Goal: Task Accomplishment & Management: Complete application form

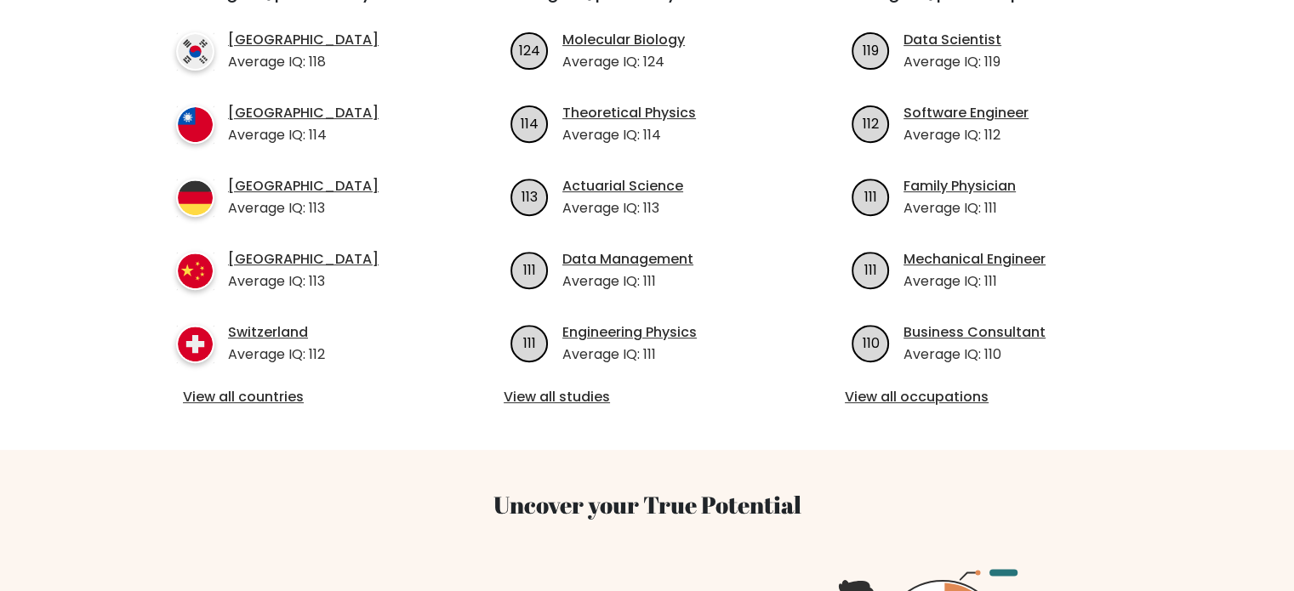
scroll to position [681, 0]
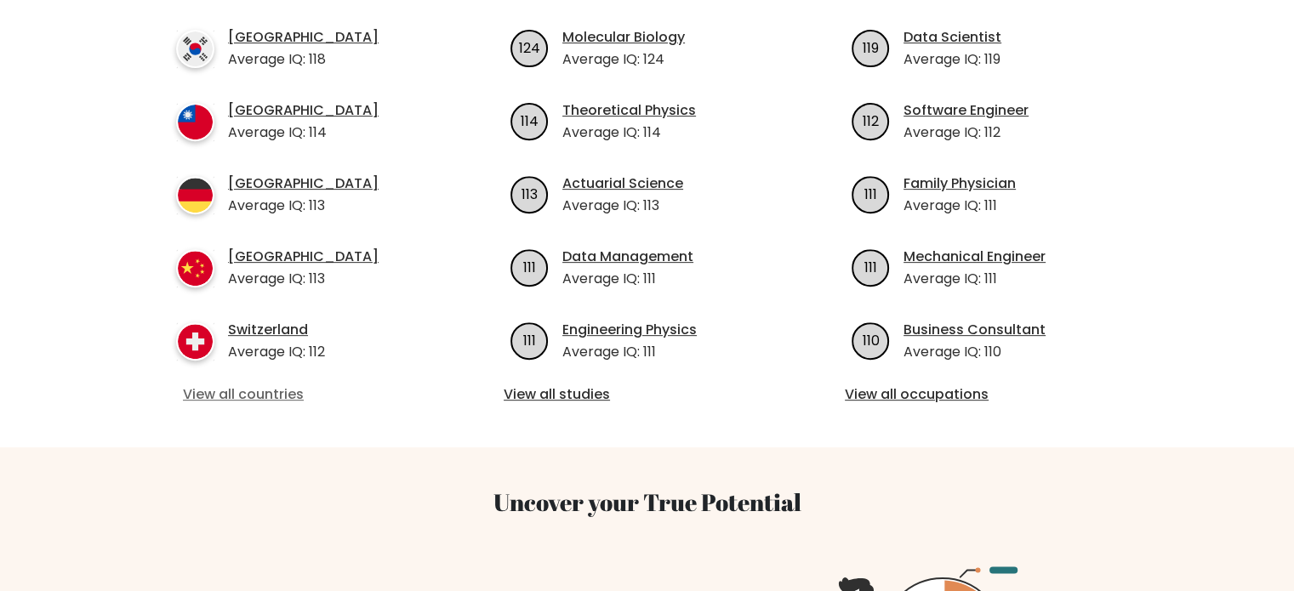
click at [260, 385] on link "View all countries" at bounding box center [306, 395] width 246 height 20
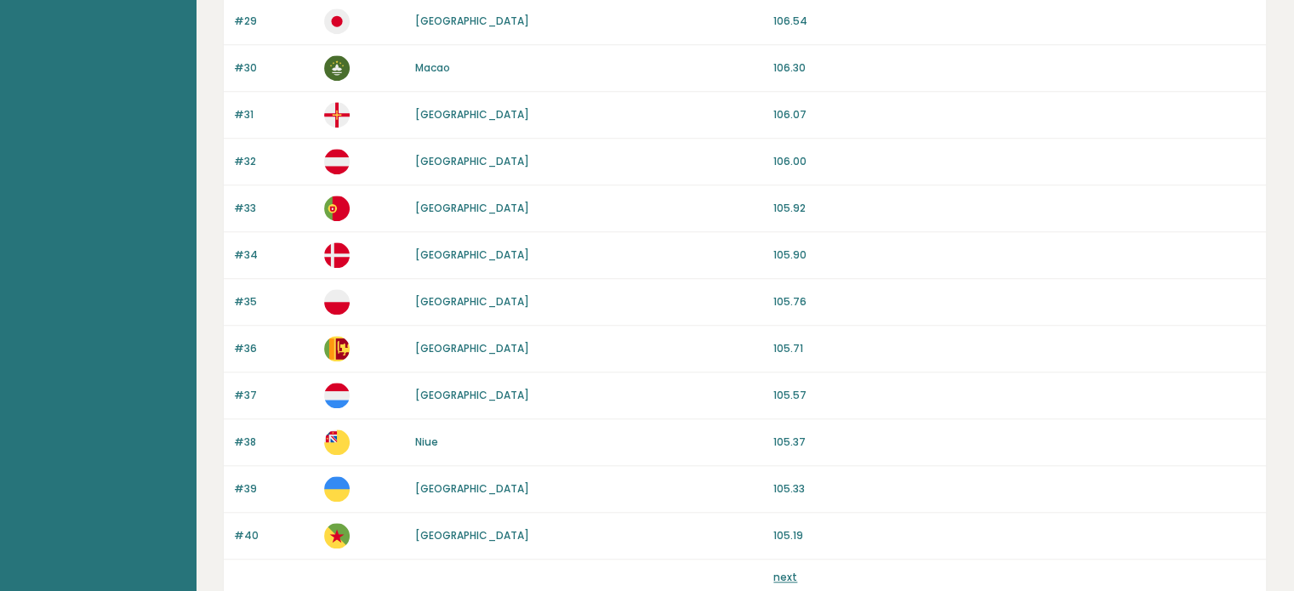
scroll to position [1611, 0]
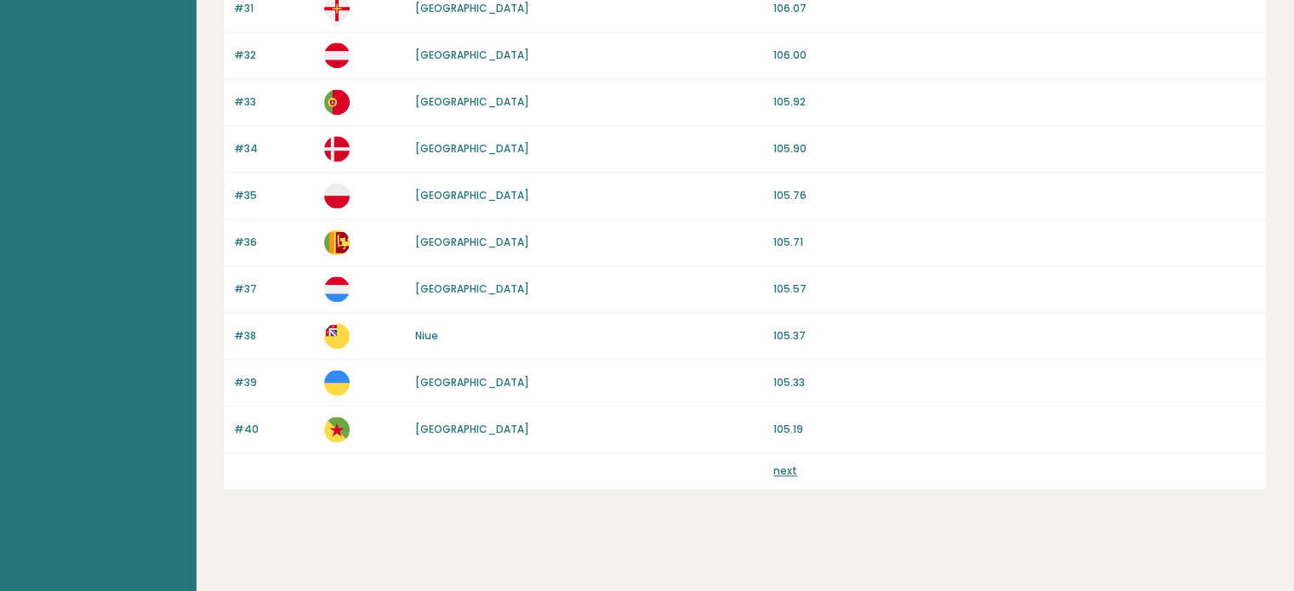
click at [786, 464] on link "next" at bounding box center [786, 471] width 24 height 14
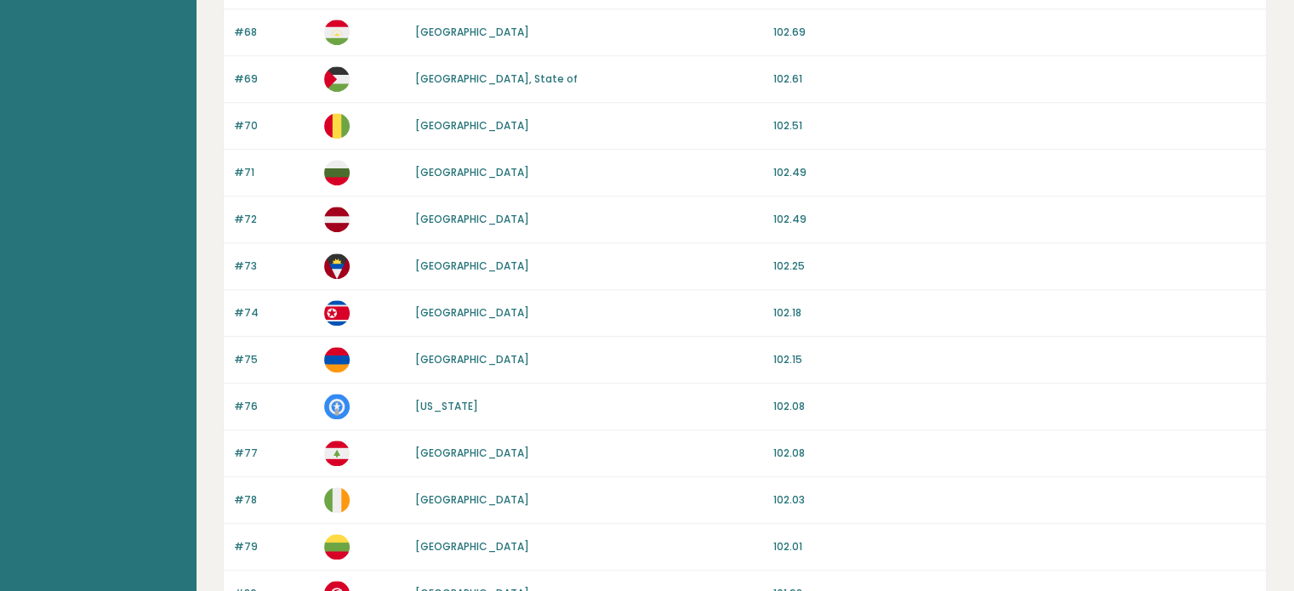
scroll to position [1611, 0]
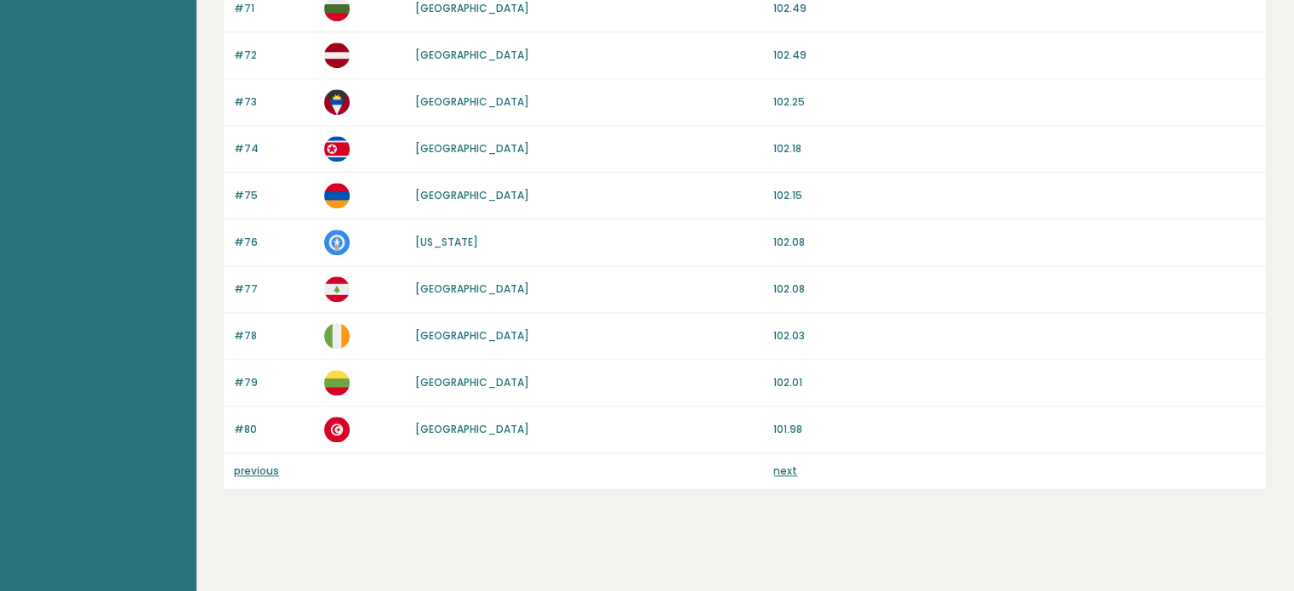
click at [786, 465] on link "next" at bounding box center [786, 471] width 24 height 14
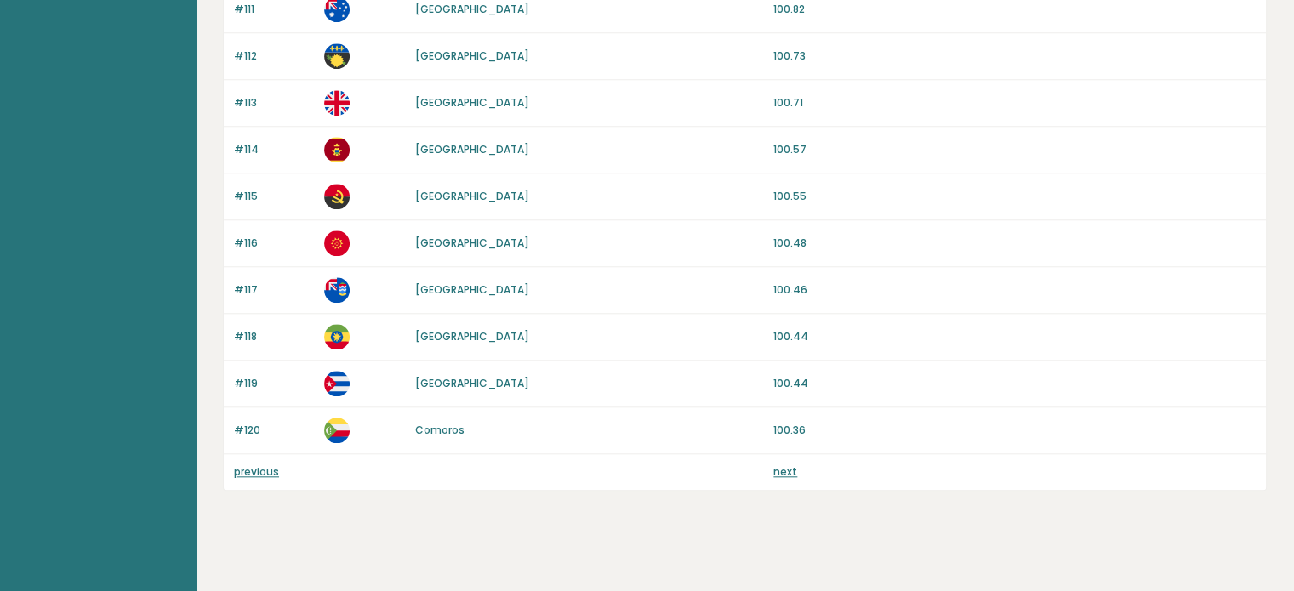
scroll to position [1611, 0]
click at [783, 466] on link "next" at bounding box center [786, 471] width 24 height 14
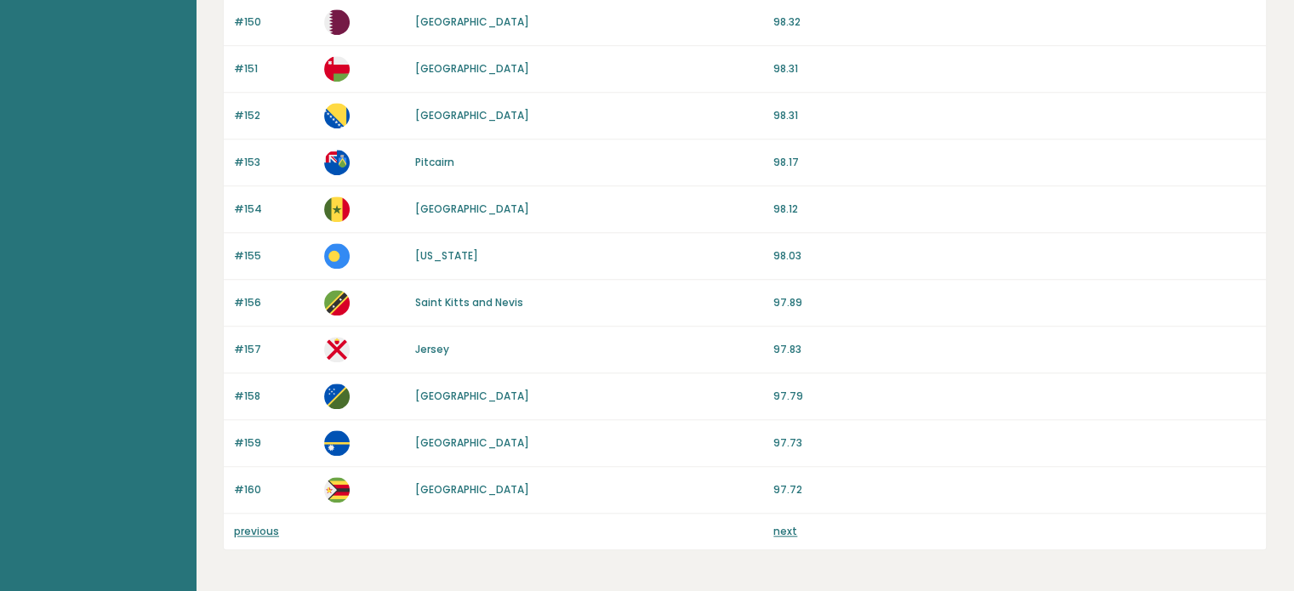
scroll to position [1611, 0]
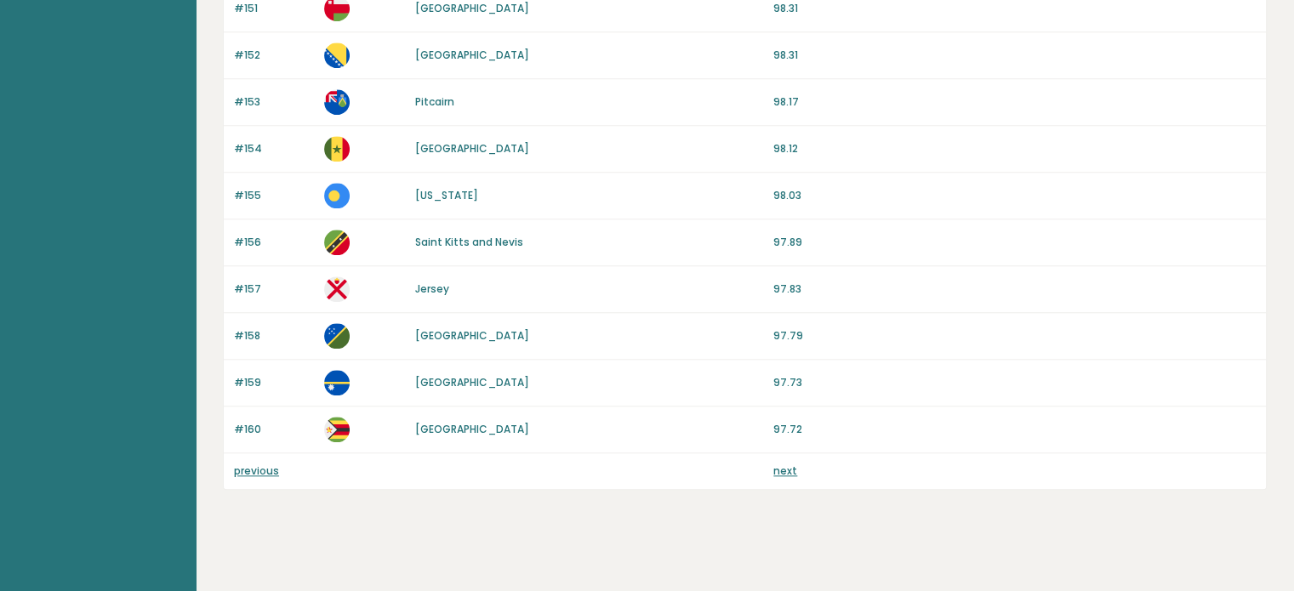
click at [783, 464] on link "next" at bounding box center [786, 471] width 24 height 14
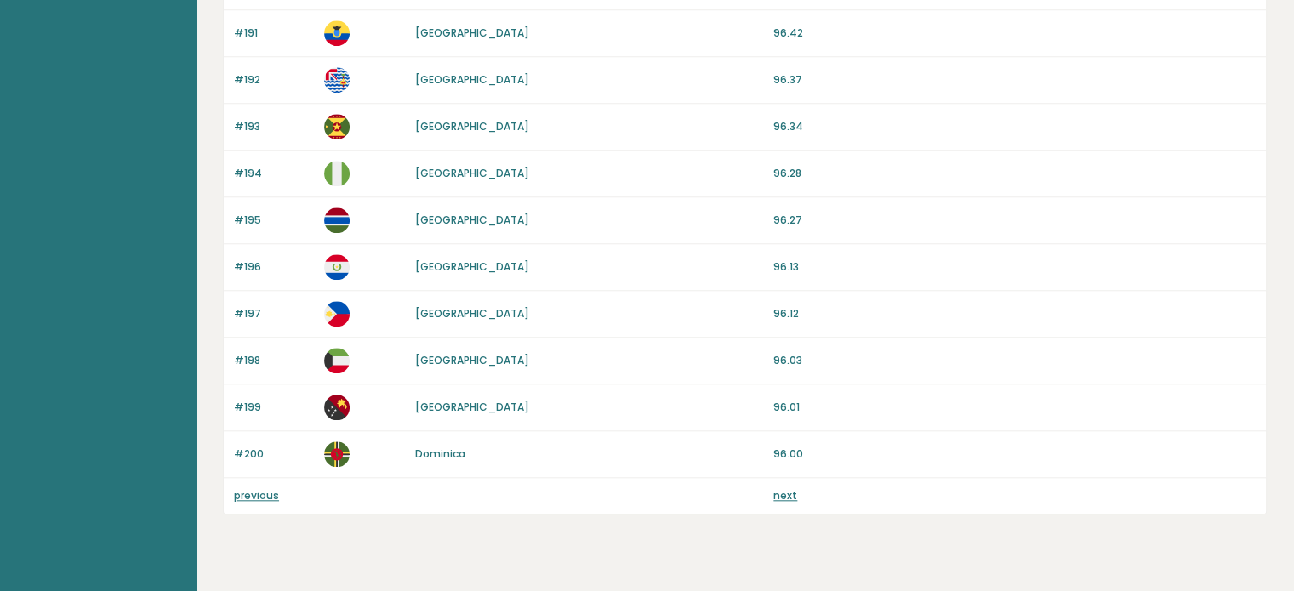
scroll to position [1611, 0]
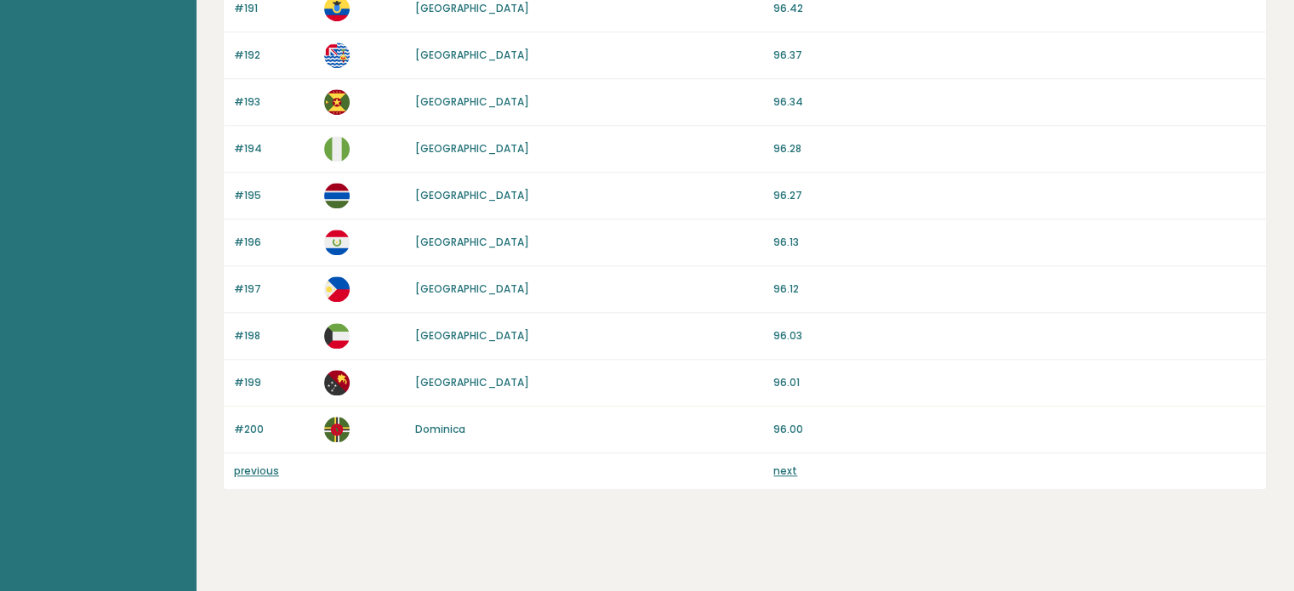
click at [783, 466] on link "next" at bounding box center [786, 471] width 24 height 14
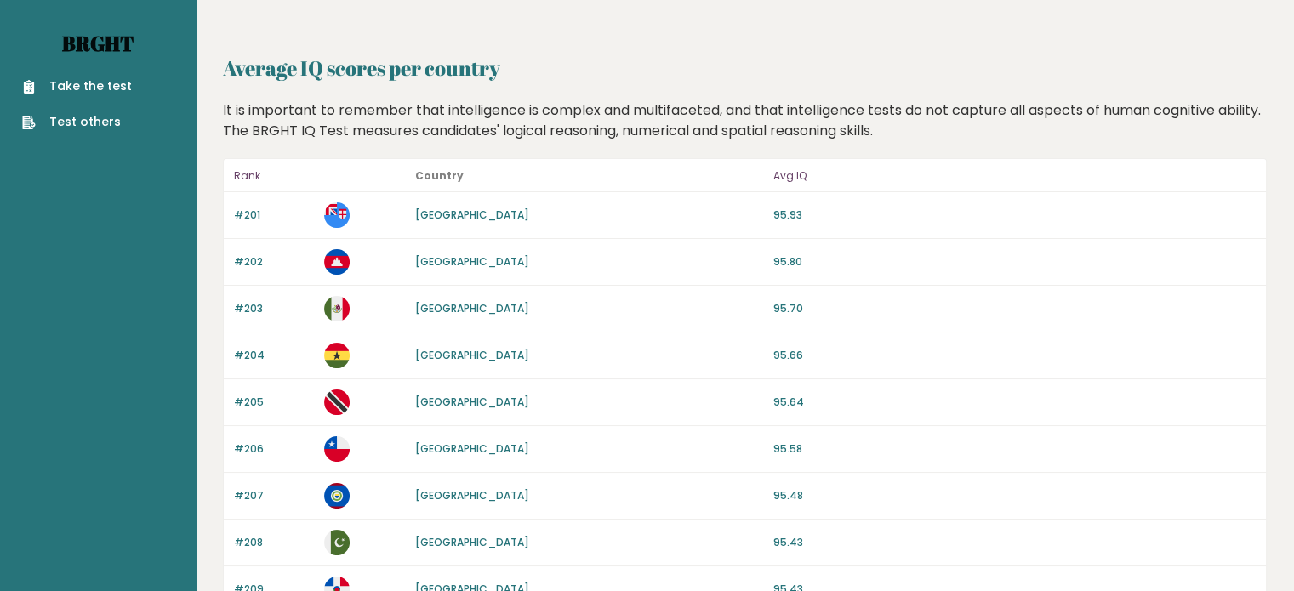
click at [74, 37] on link "Brght" at bounding box center [97, 43] width 71 height 27
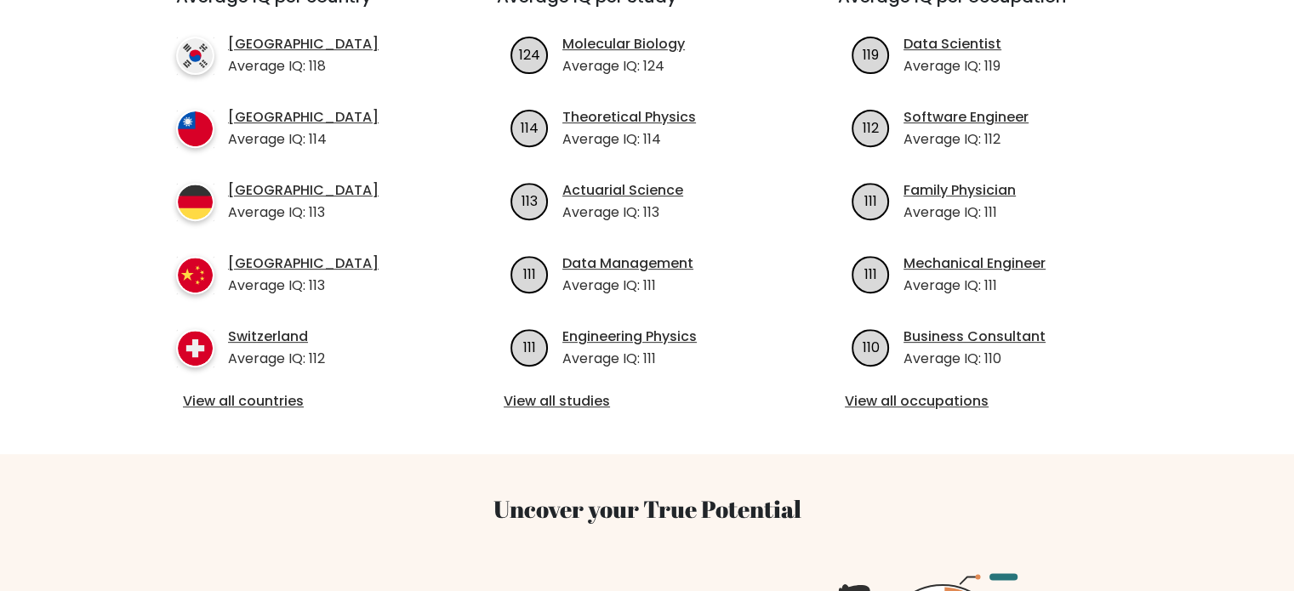
scroll to position [681, 0]
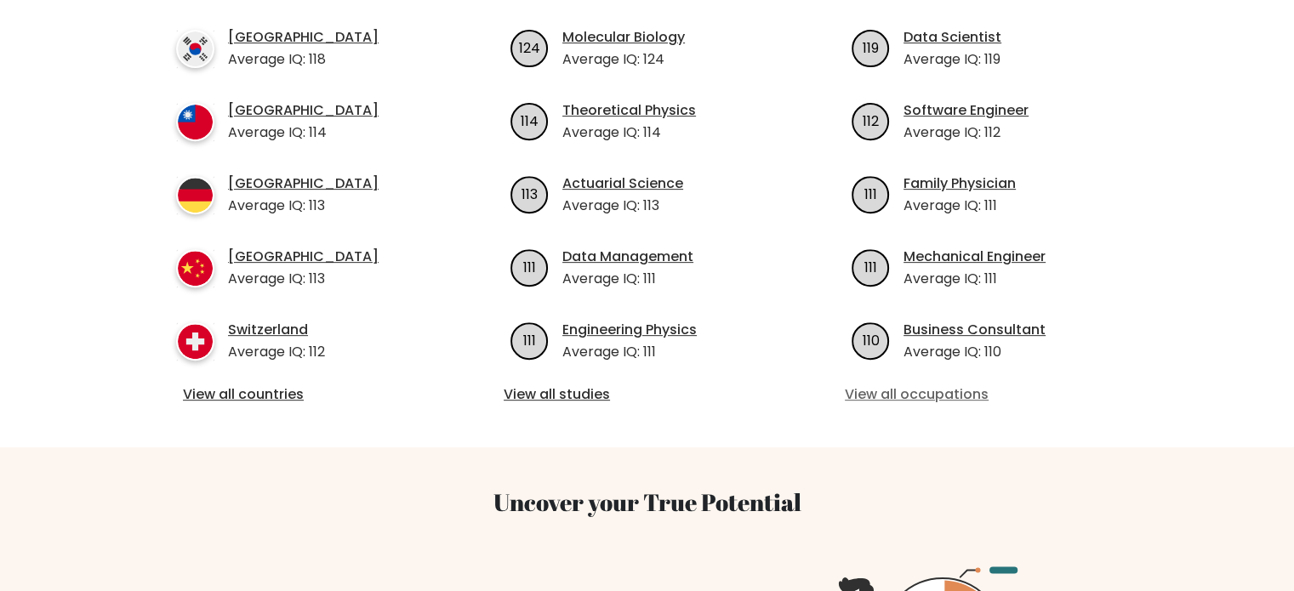
click at [929, 385] on link "View all occupations" at bounding box center [988, 395] width 287 height 20
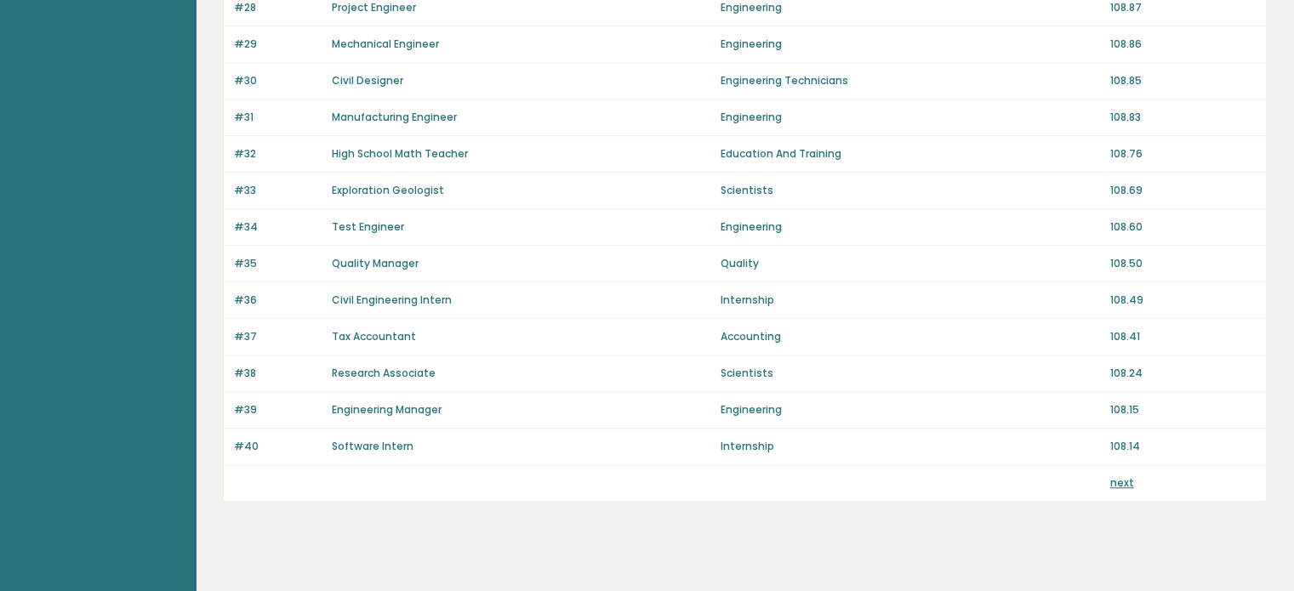
scroll to position [1191, 0]
click at [1117, 476] on link "next" at bounding box center [1123, 482] width 24 height 14
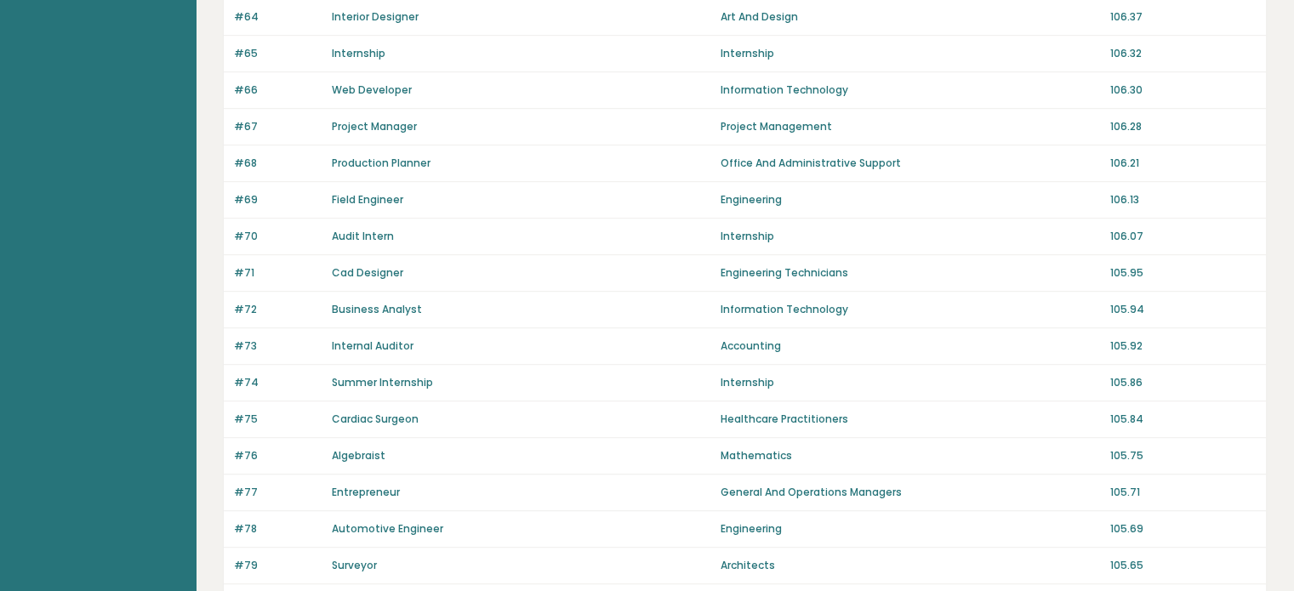
scroll to position [1203, 0]
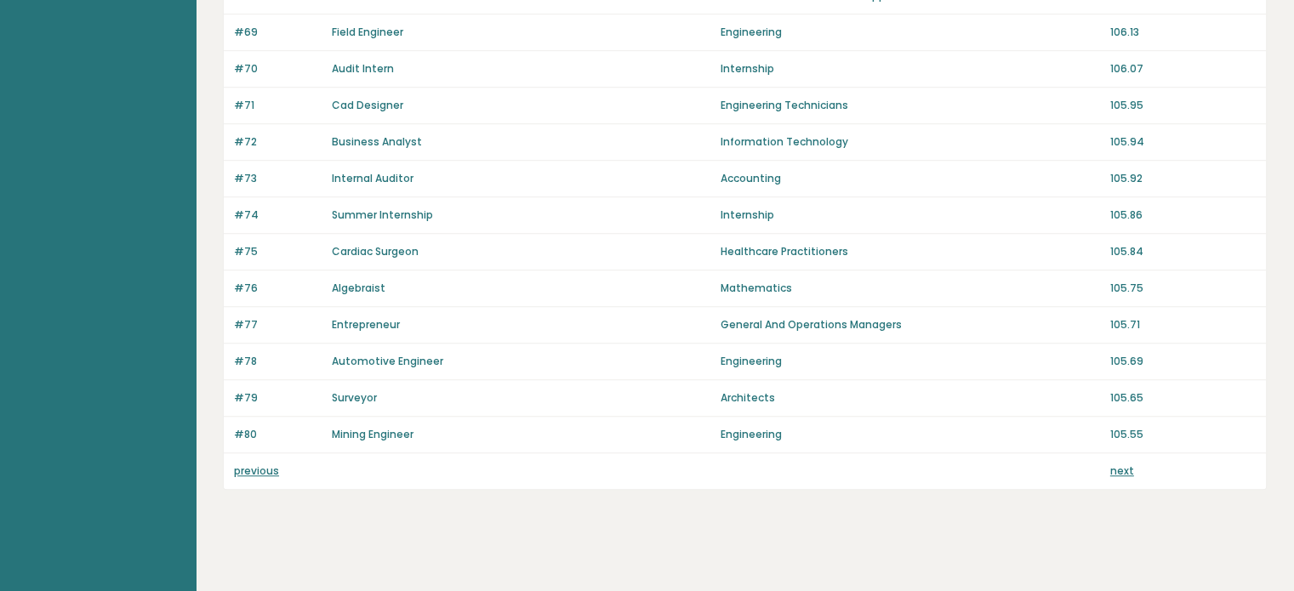
click at [1113, 464] on link "next" at bounding box center [1123, 471] width 24 height 14
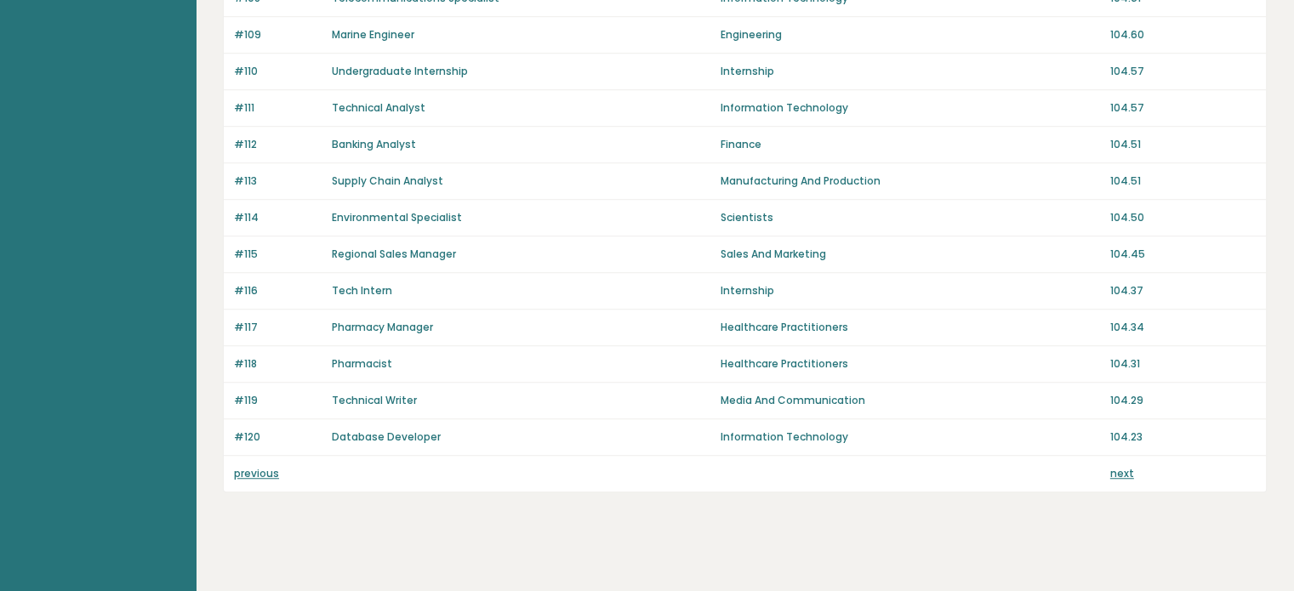
scroll to position [1203, 0]
click at [1130, 464] on link "next" at bounding box center [1123, 471] width 24 height 14
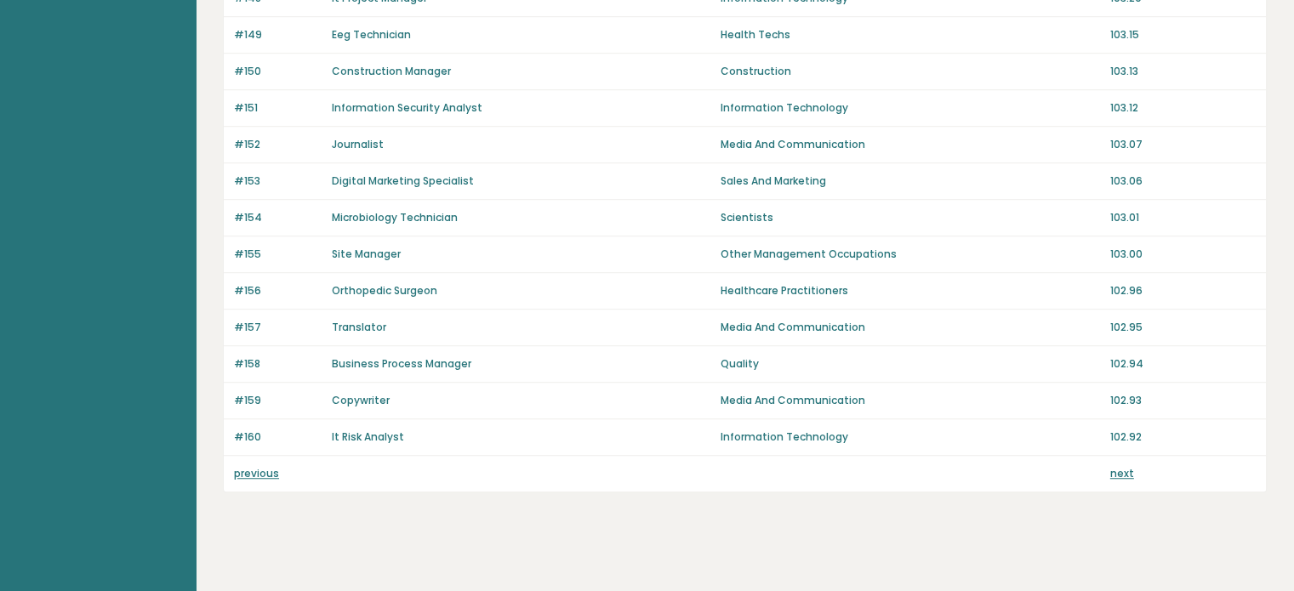
scroll to position [1203, 0]
click at [1126, 465] on link "next" at bounding box center [1123, 471] width 24 height 14
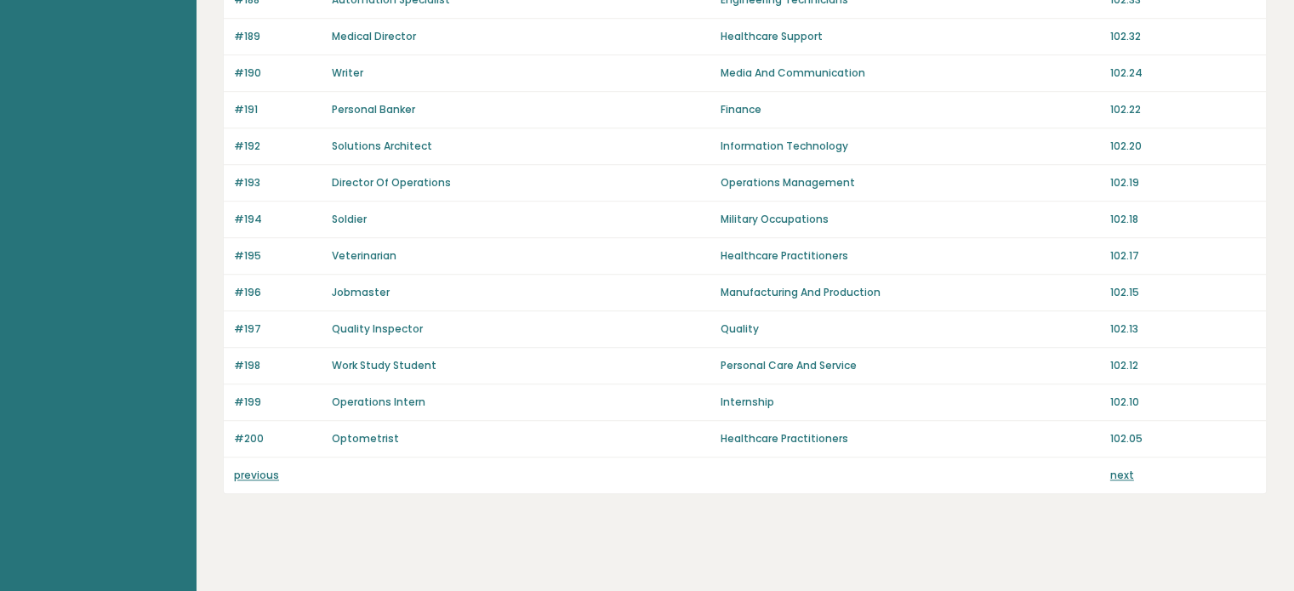
scroll to position [1203, 0]
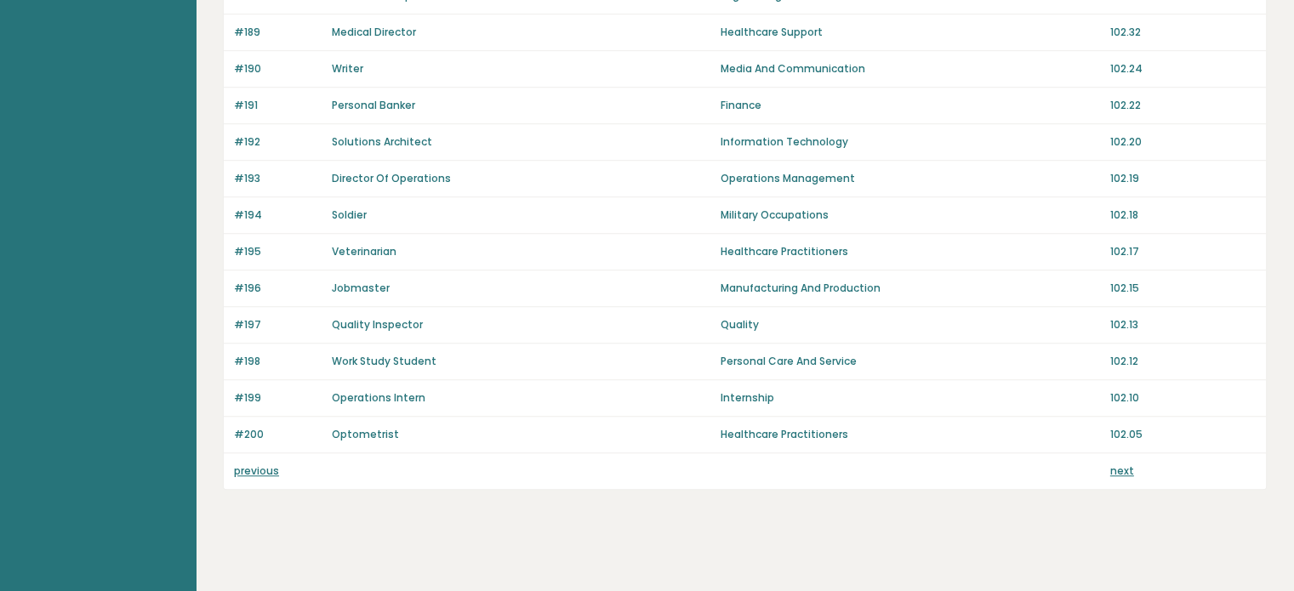
click at [1123, 464] on link "next" at bounding box center [1123, 471] width 24 height 14
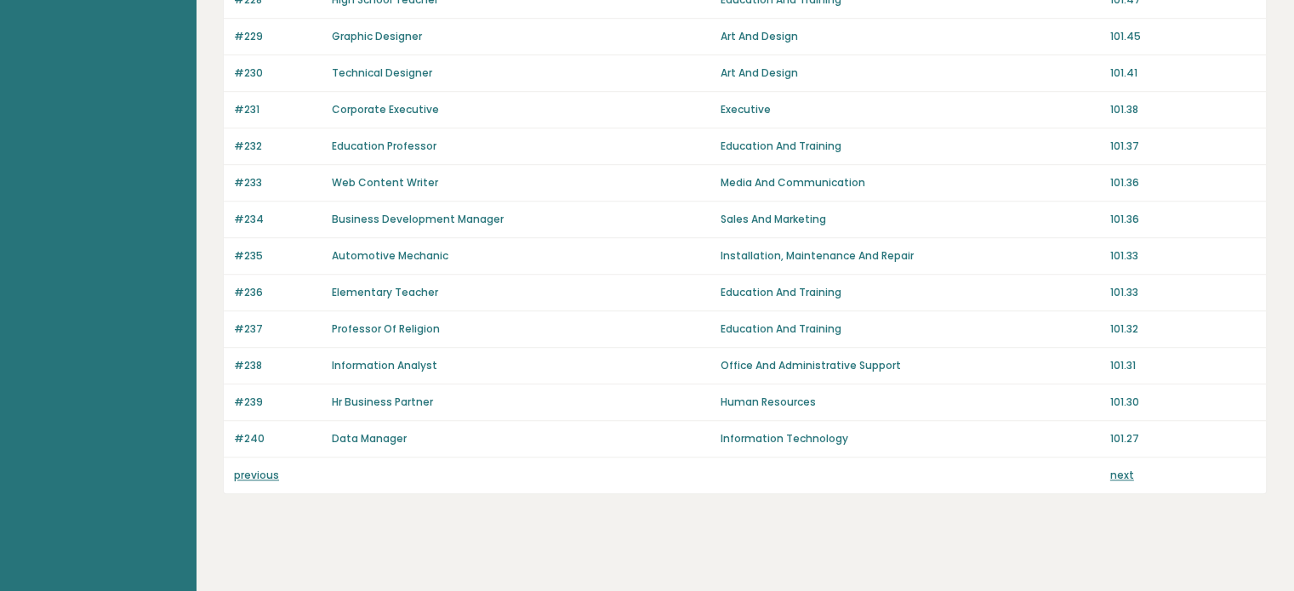
scroll to position [1203, 0]
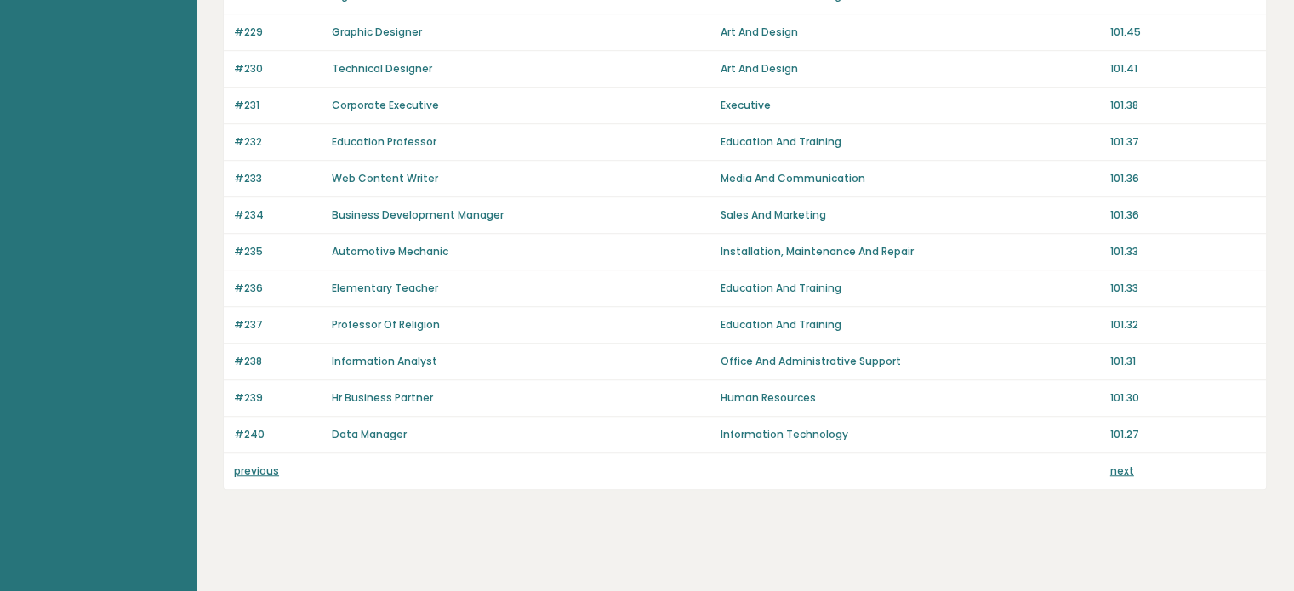
click at [1130, 464] on link "next" at bounding box center [1123, 471] width 24 height 14
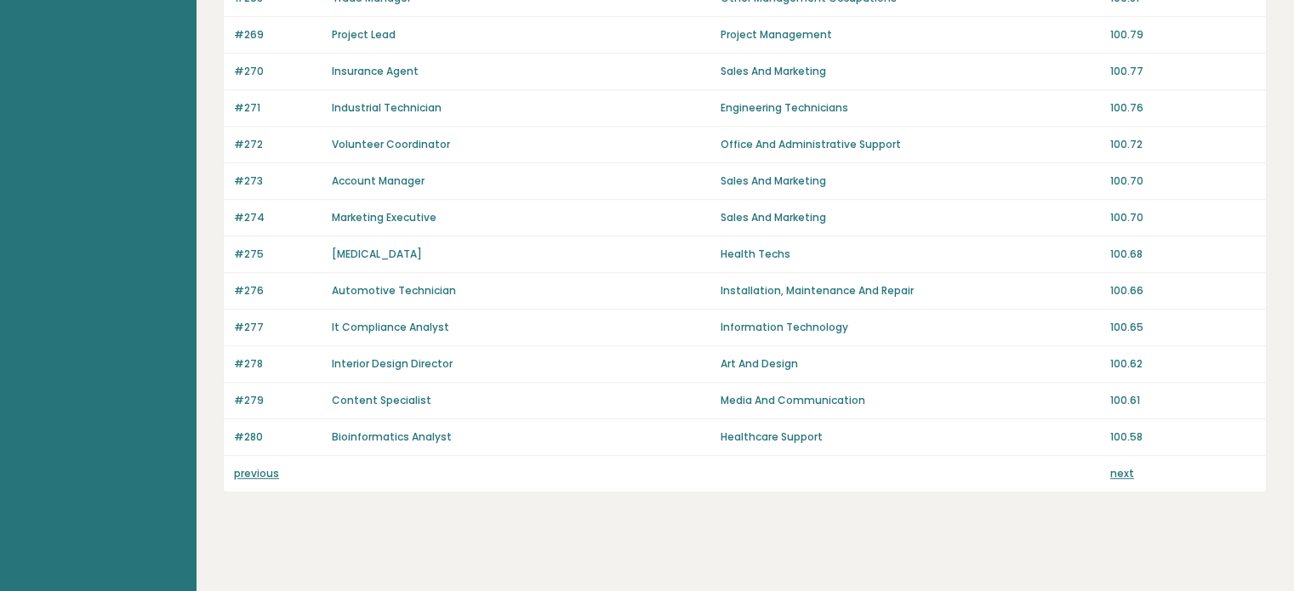
scroll to position [1203, 0]
click at [1122, 466] on link "next" at bounding box center [1123, 471] width 24 height 14
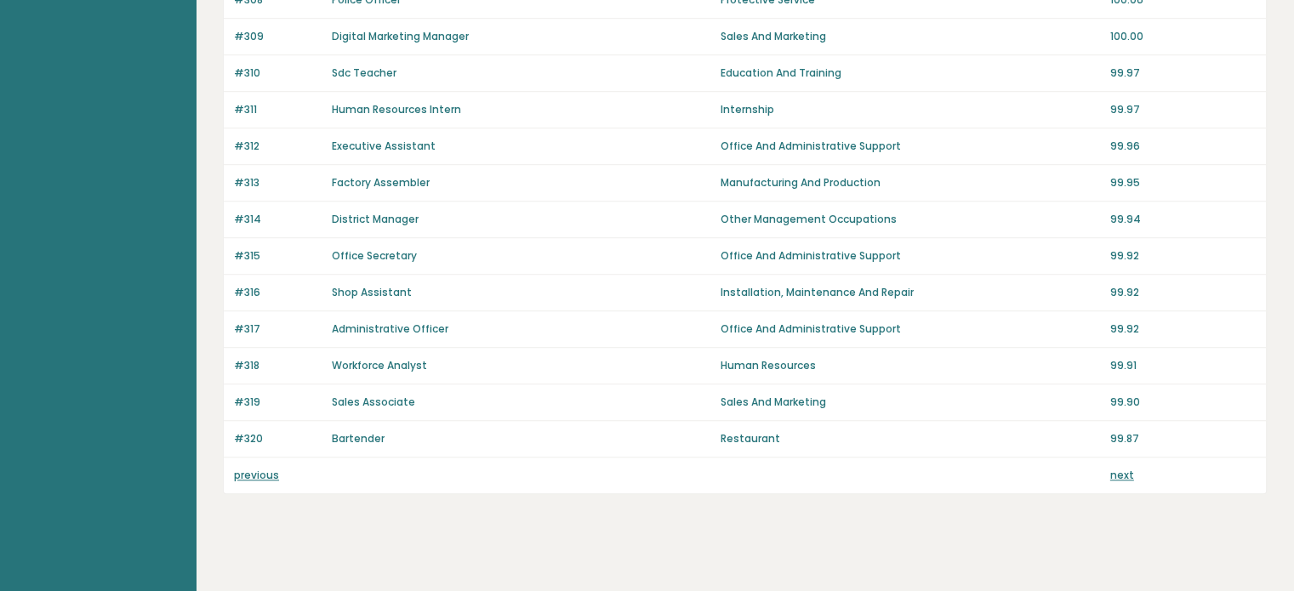
scroll to position [1203, 0]
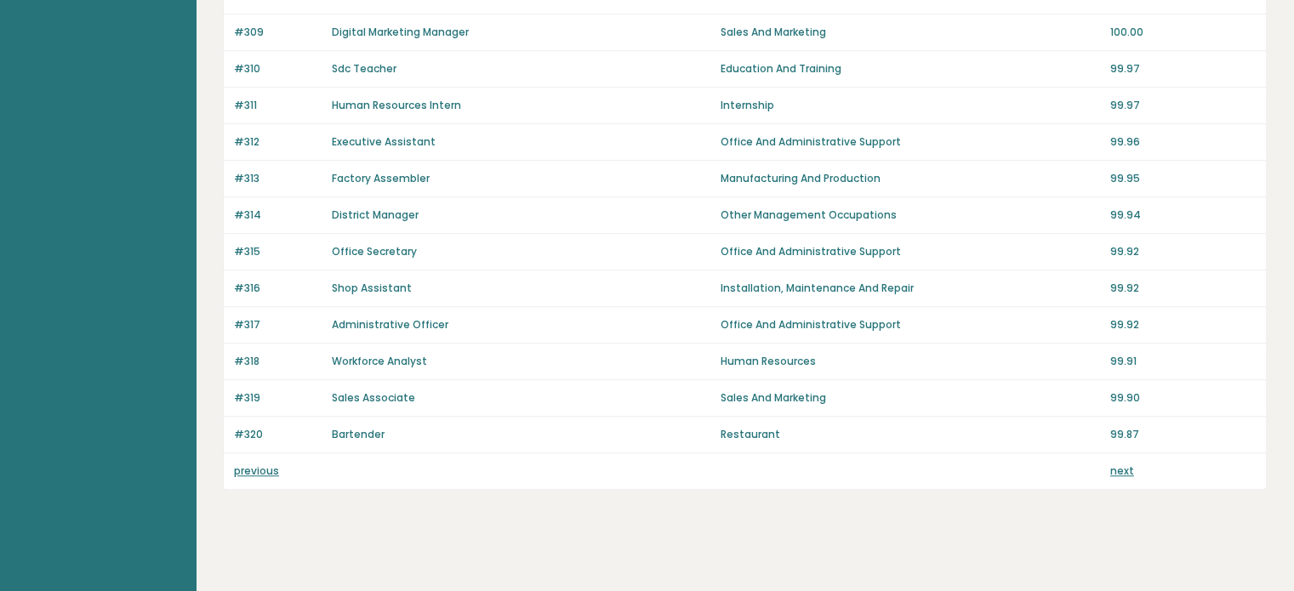
click at [1123, 464] on link "next" at bounding box center [1123, 471] width 24 height 14
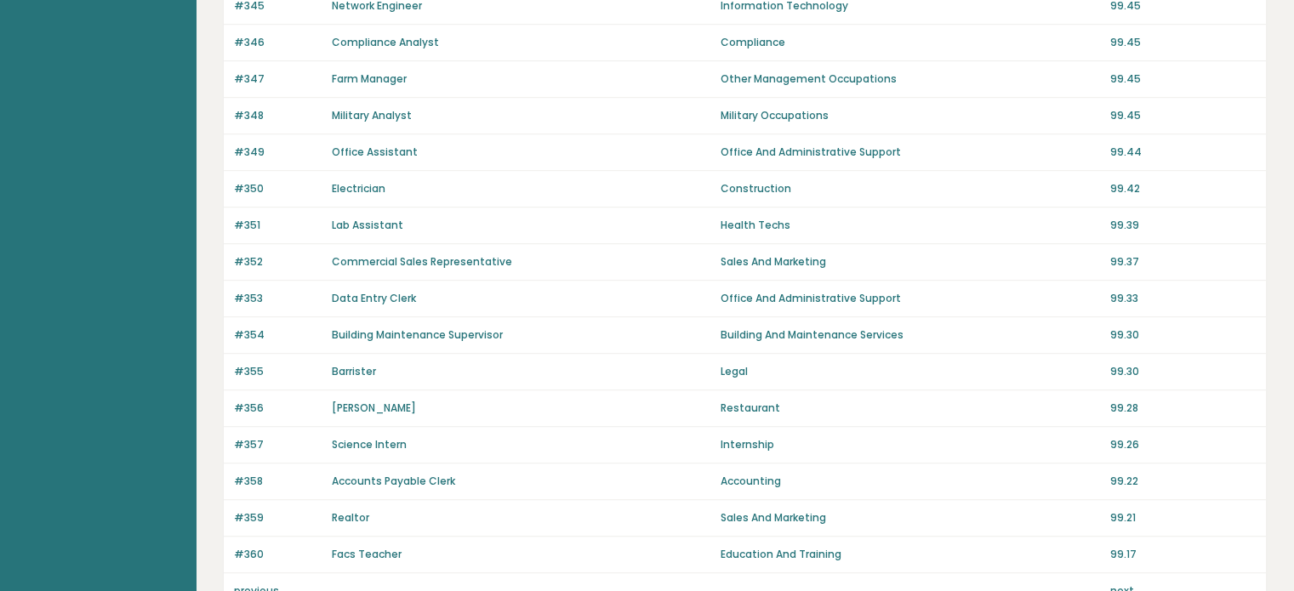
scroll to position [1203, 0]
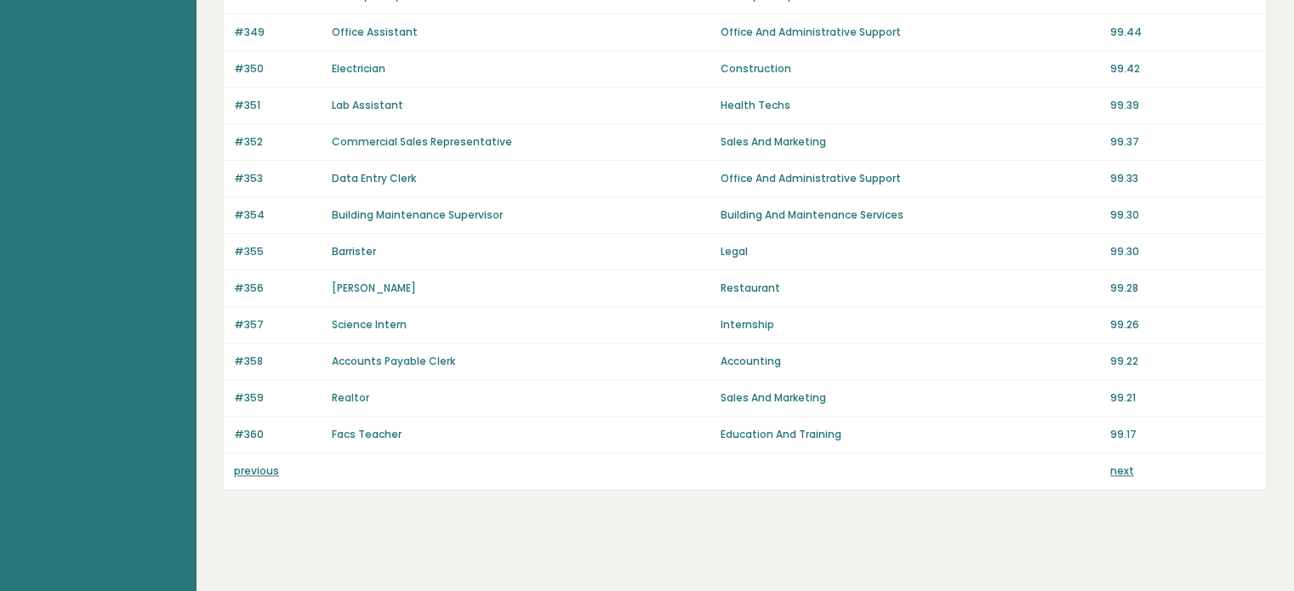
click at [247, 464] on link "previous" at bounding box center [256, 471] width 45 height 14
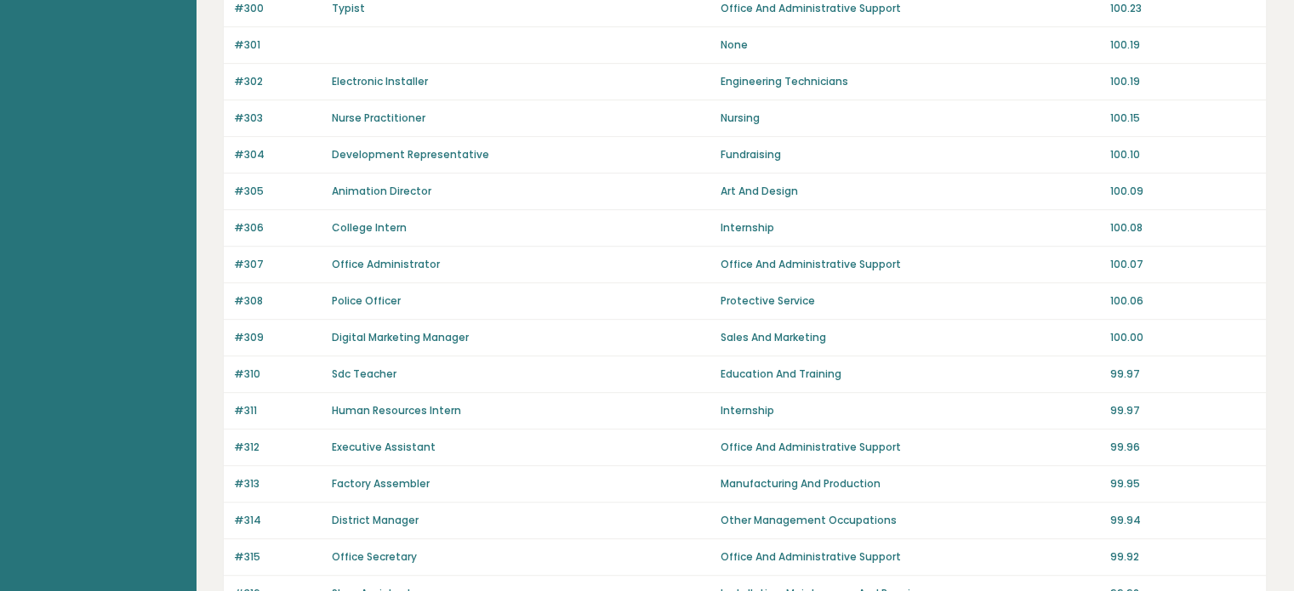
scroll to position [1203, 0]
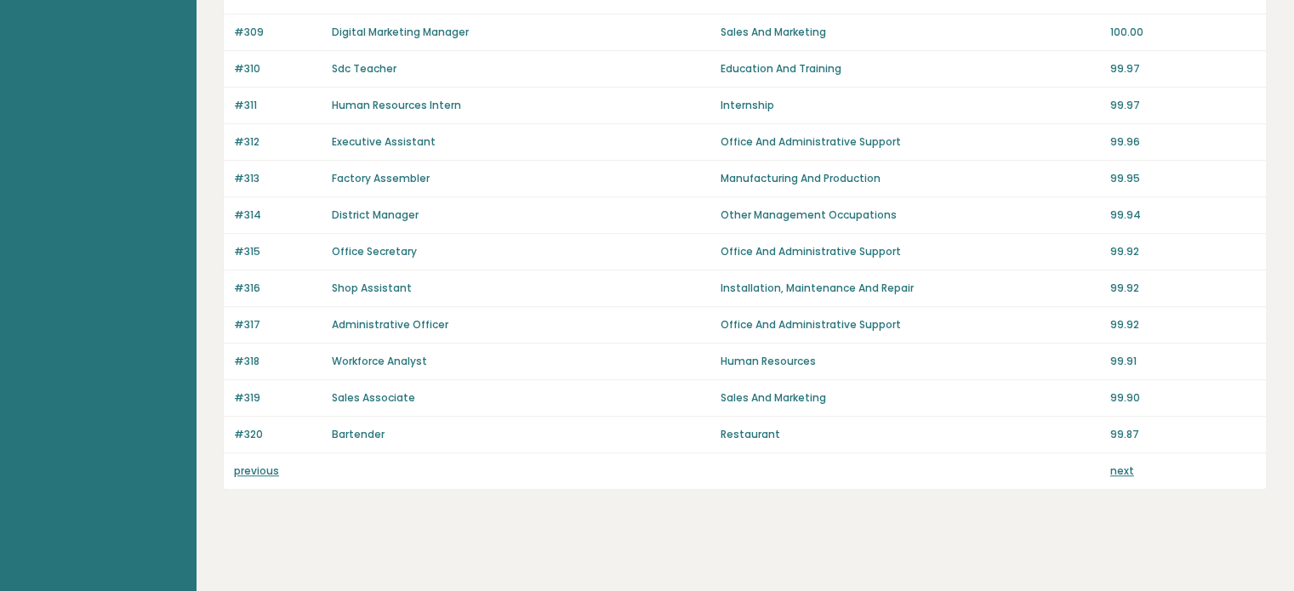
click at [267, 464] on link "previous" at bounding box center [256, 471] width 45 height 14
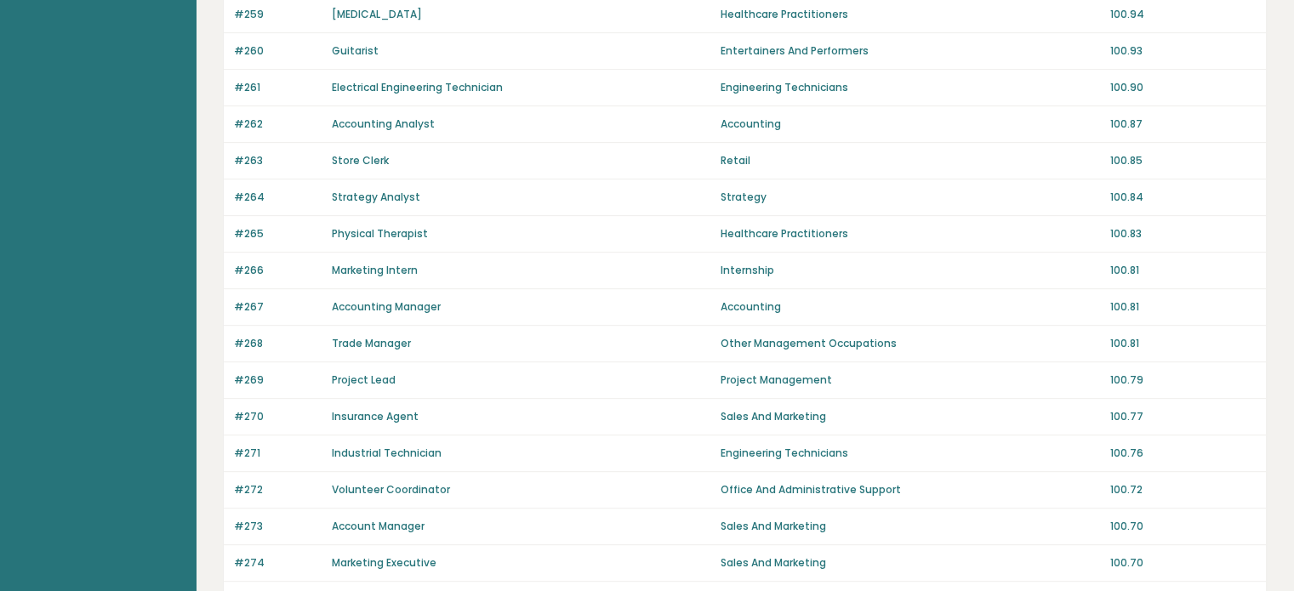
scroll to position [1203, 0]
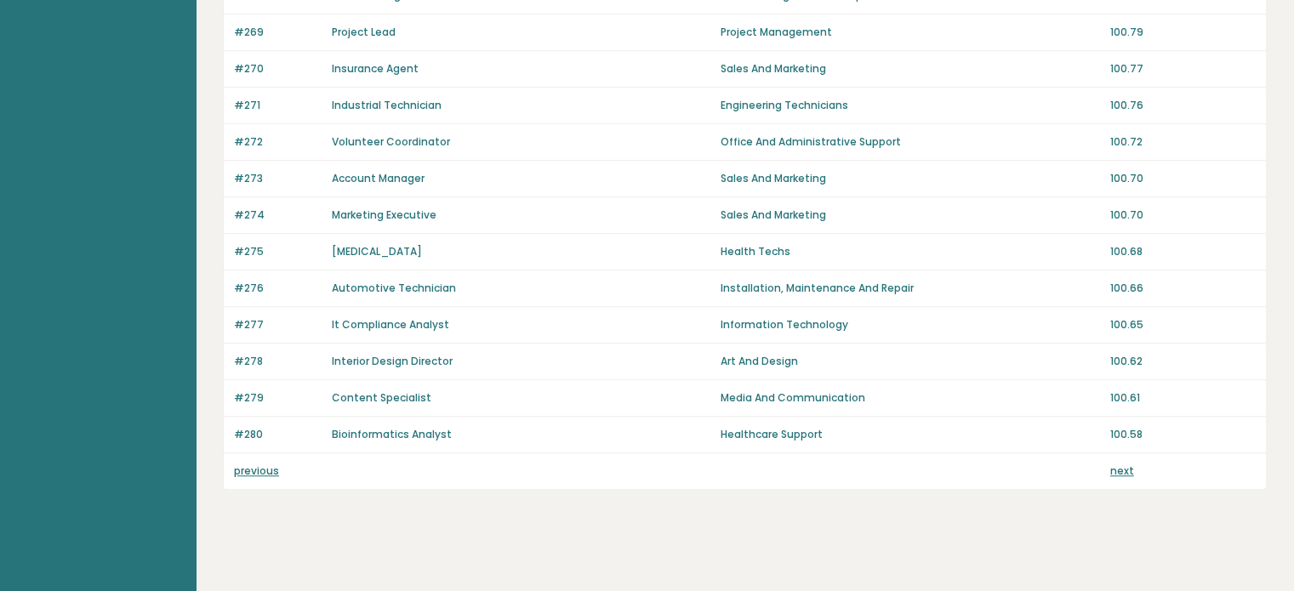
click at [267, 464] on link "previous" at bounding box center [256, 471] width 45 height 14
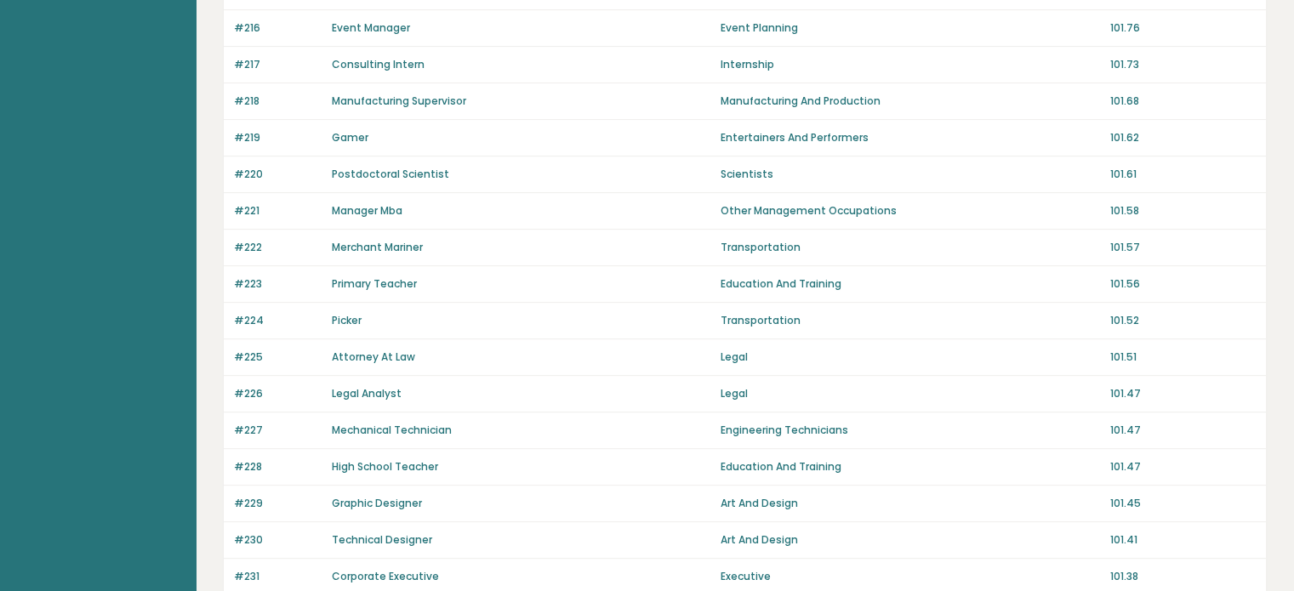
scroll to position [1203, 0]
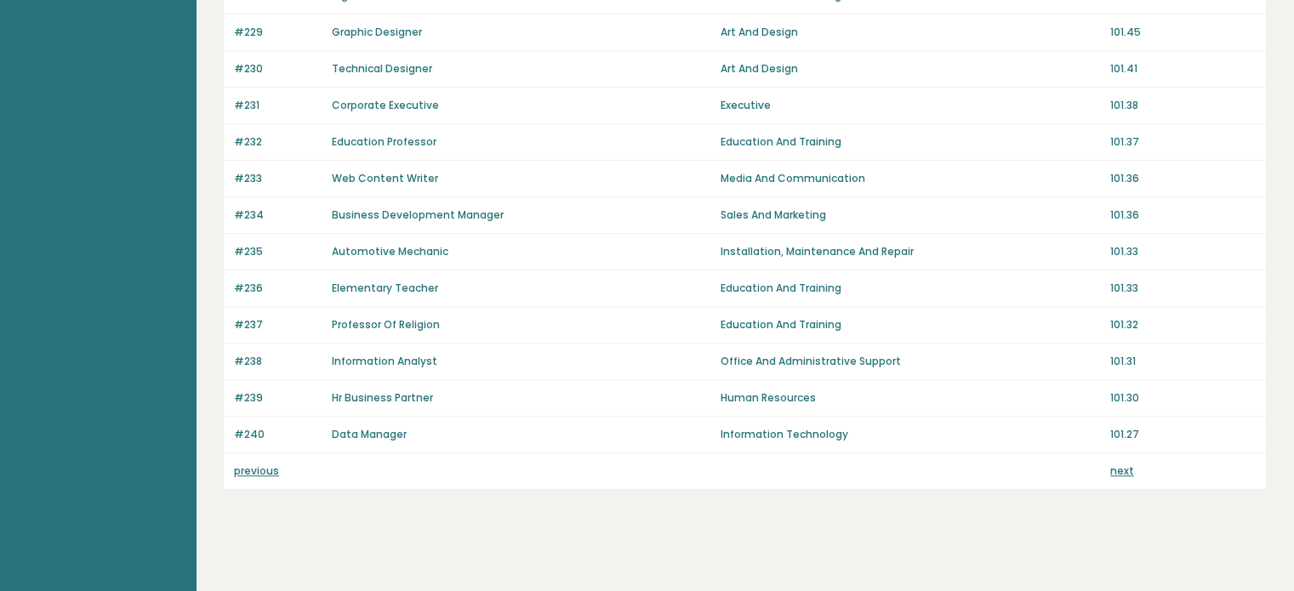
click at [264, 464] on link "previous" at bounding box center [256, 471] width 45 height 14
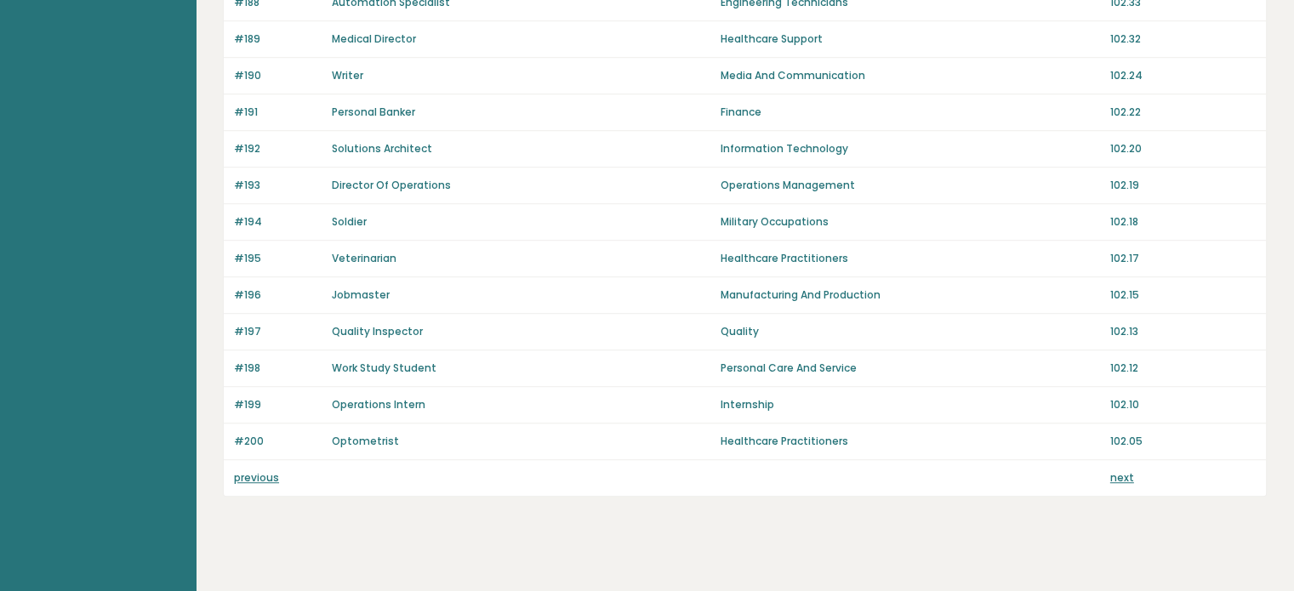
scroll to position [1203, 0]
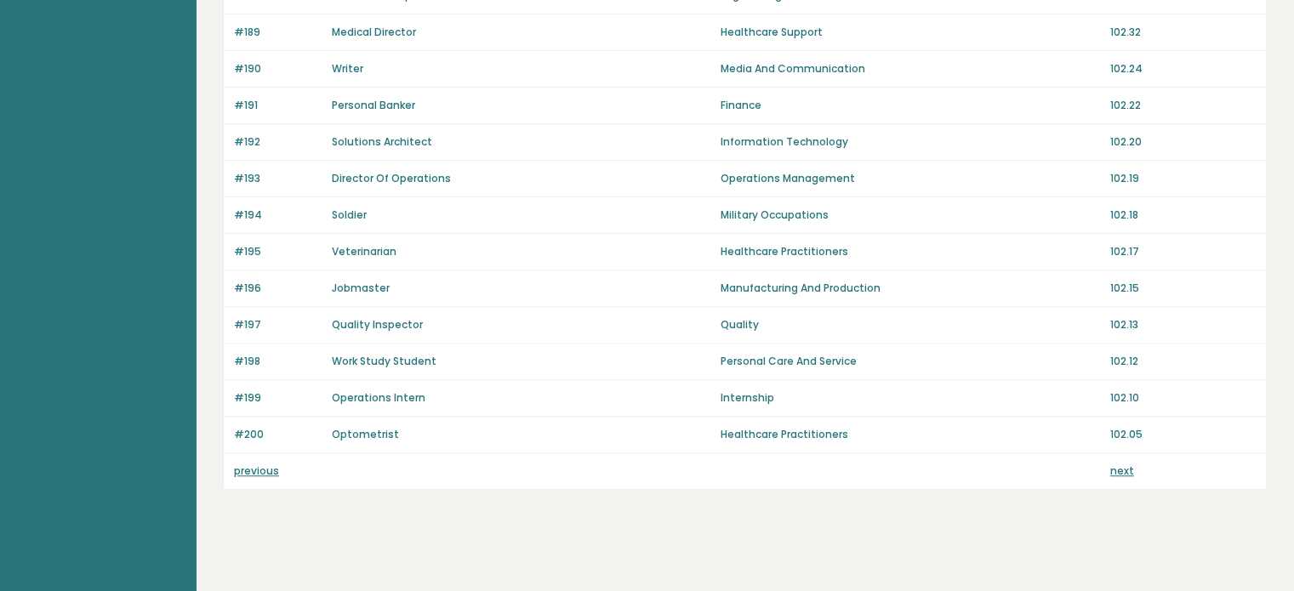
click at [263, 464] on link "previous" at bounding box center [256, 471] width 45 height 14
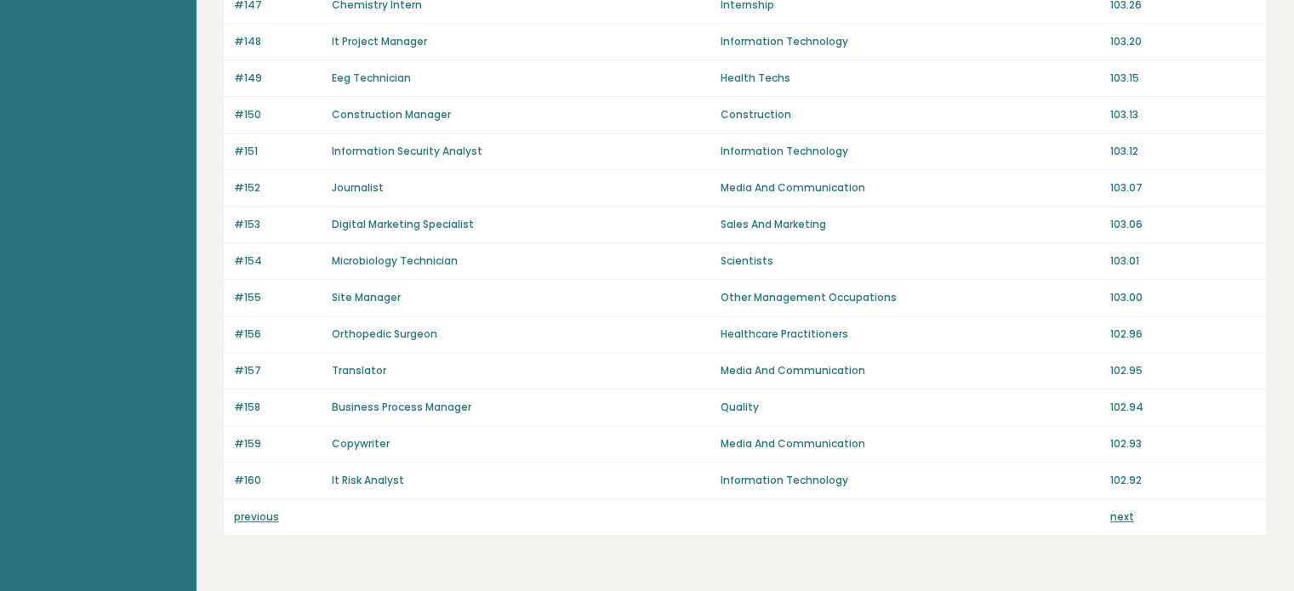
scroll to position [1203, 0]
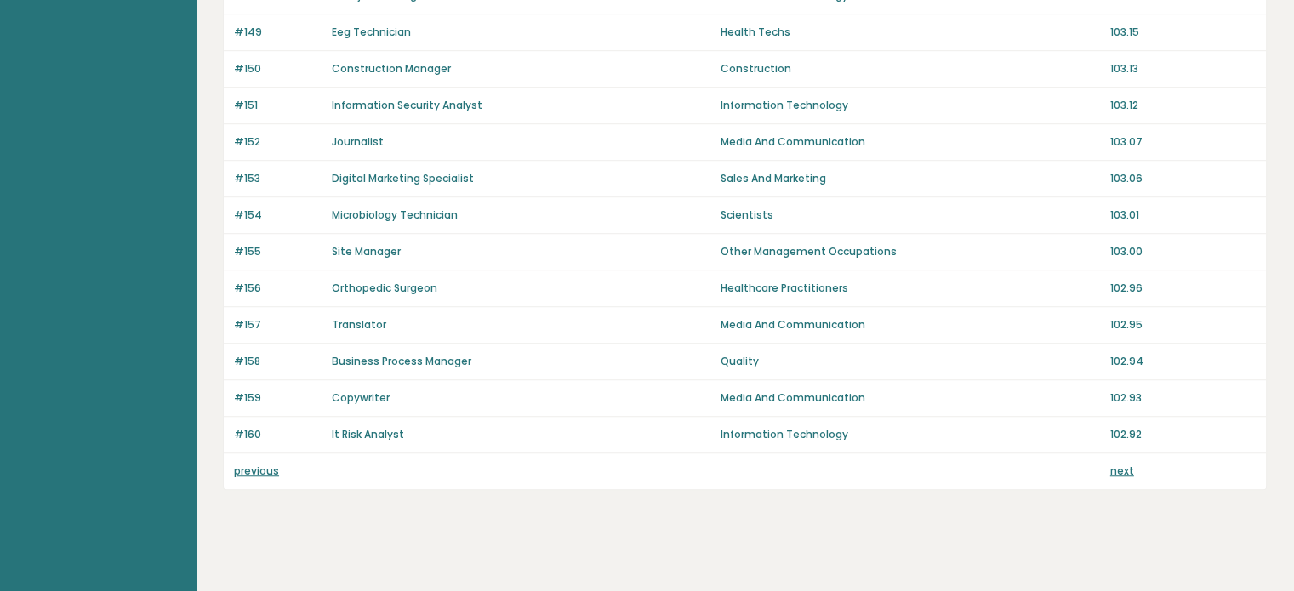
click at [268, 468] on link "previous" at bounding box center [256, 471] width 45 height 14
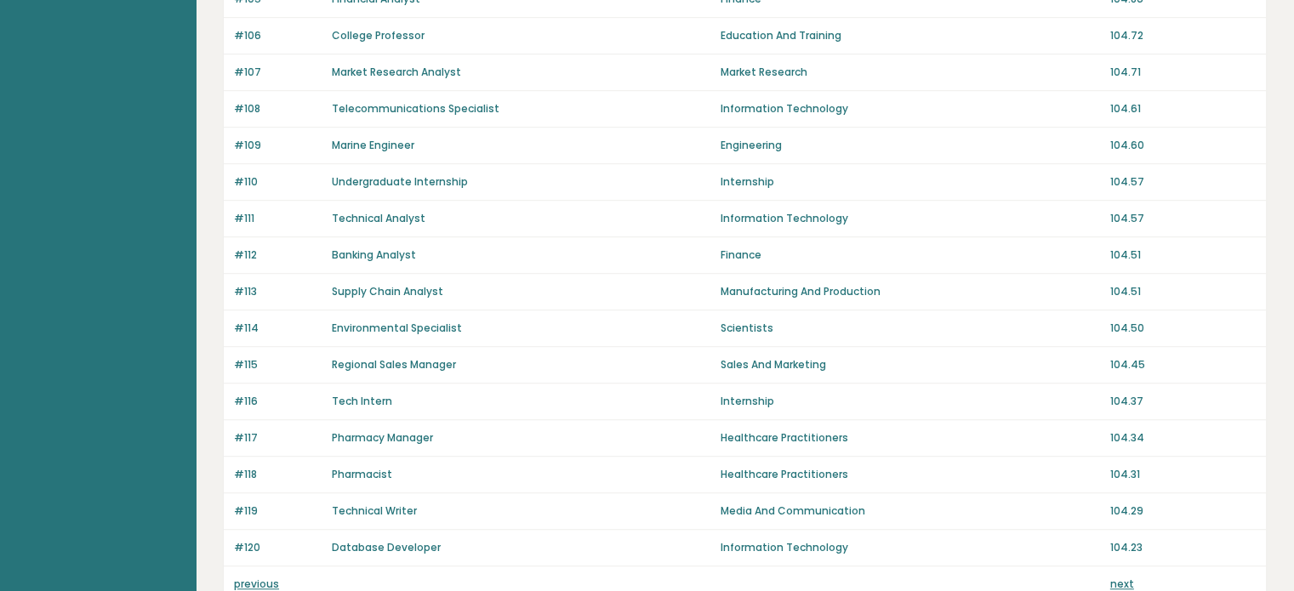
scroll to position [1203, 0]
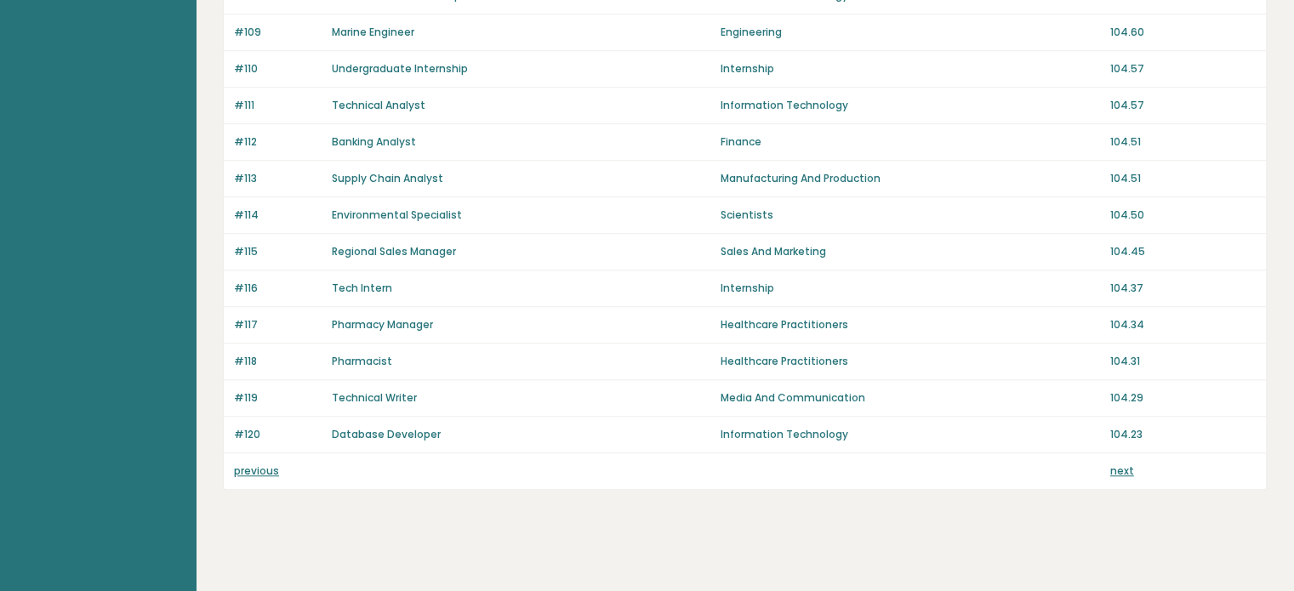
click at [263, 466] on link "previous" at bounding box center [256, 471] width 45 height 14
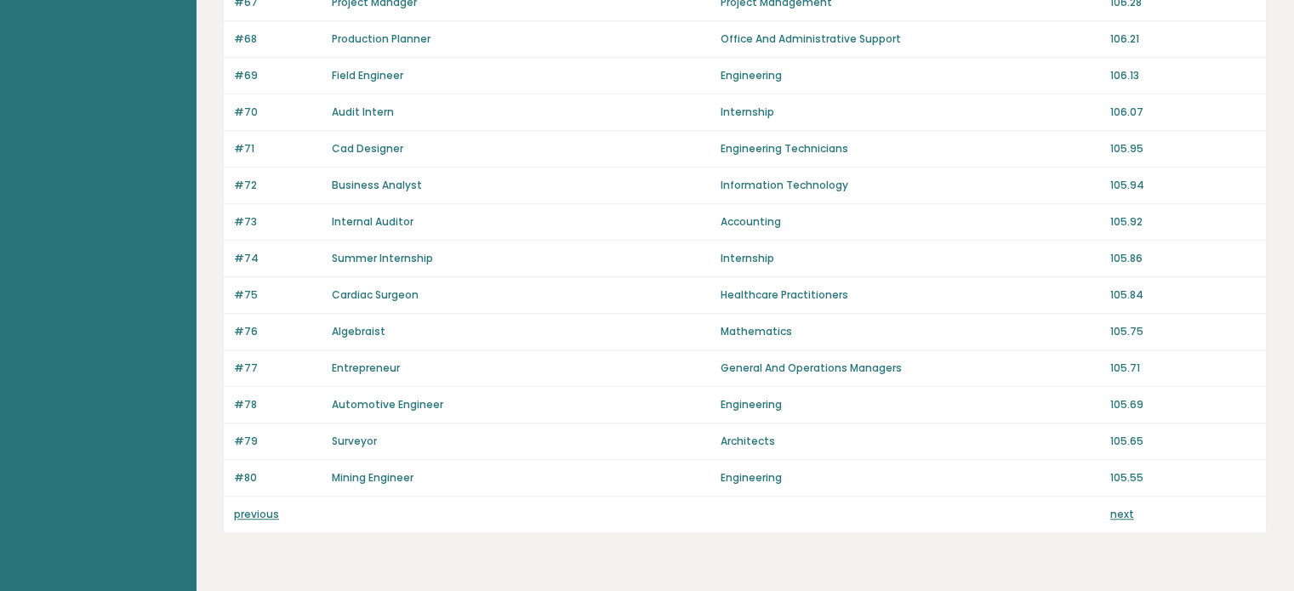
scroll to position [1203, 0]
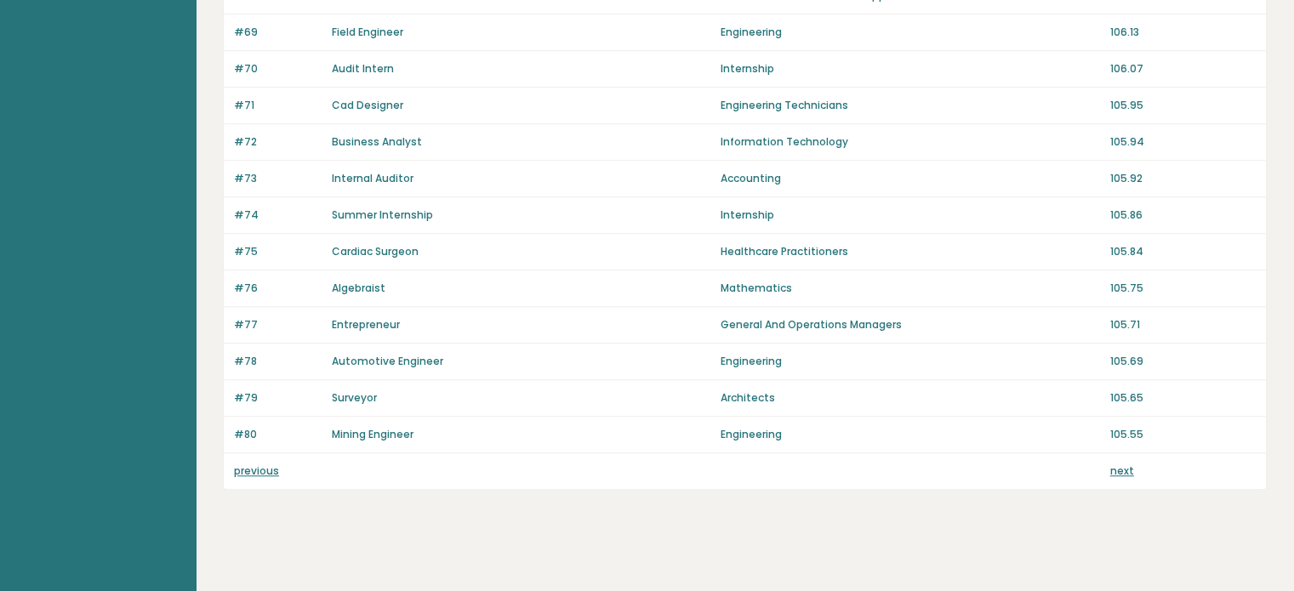
click at [257, 468] on link "previous" at bounding box center [256, 471] width 45 height 14
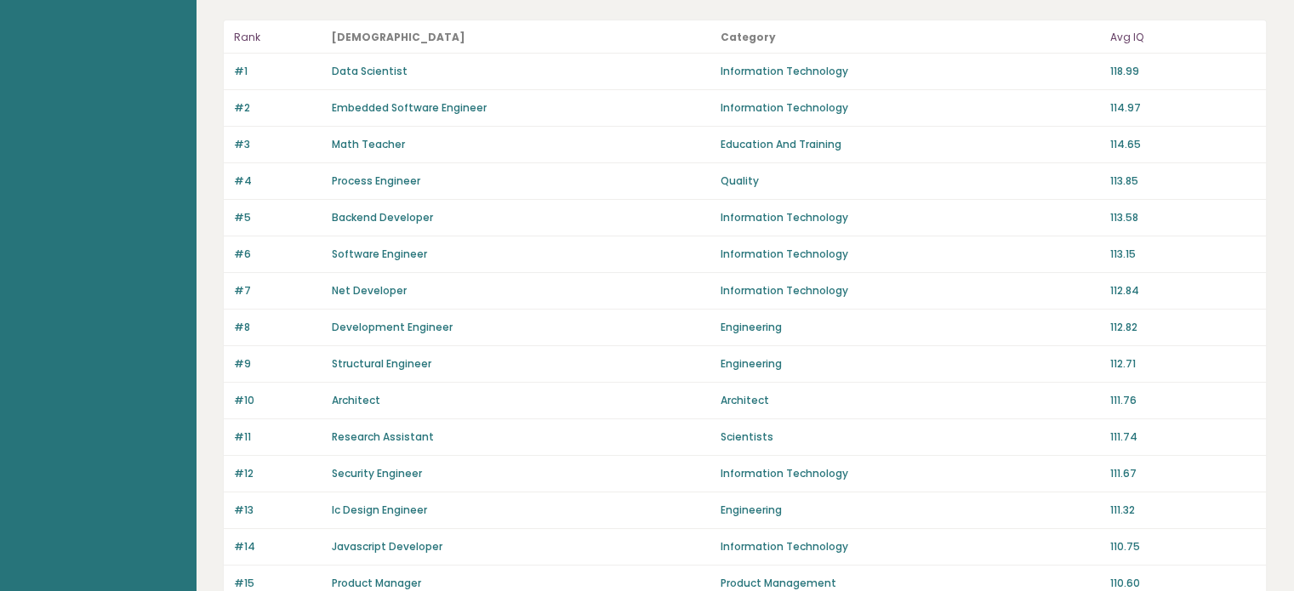
scroll to position [11, 0]
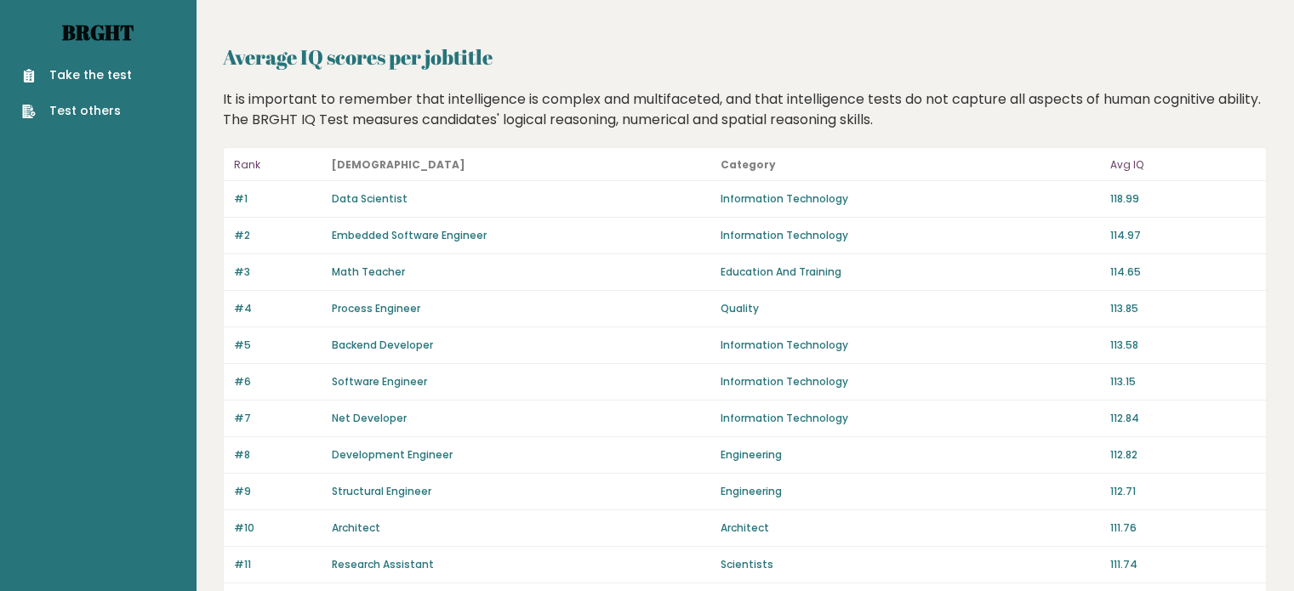
click at [98, 33] on link "Brght" at bounding box center [97, 32] width 71 height 27
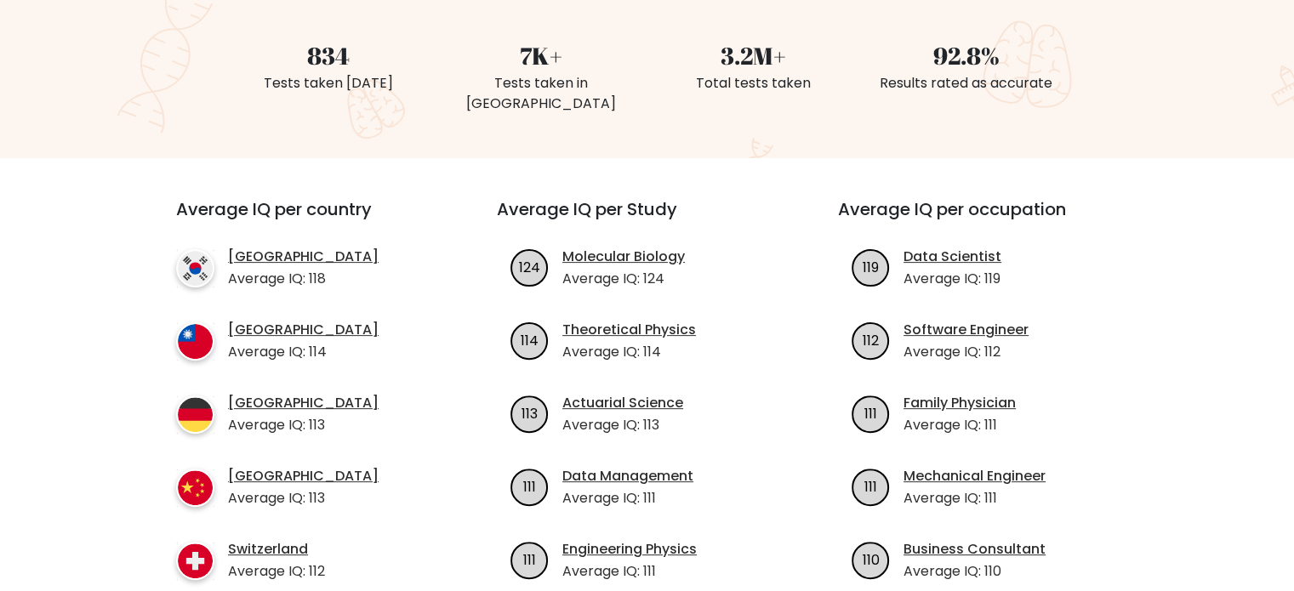
scroll to position [340, 0]
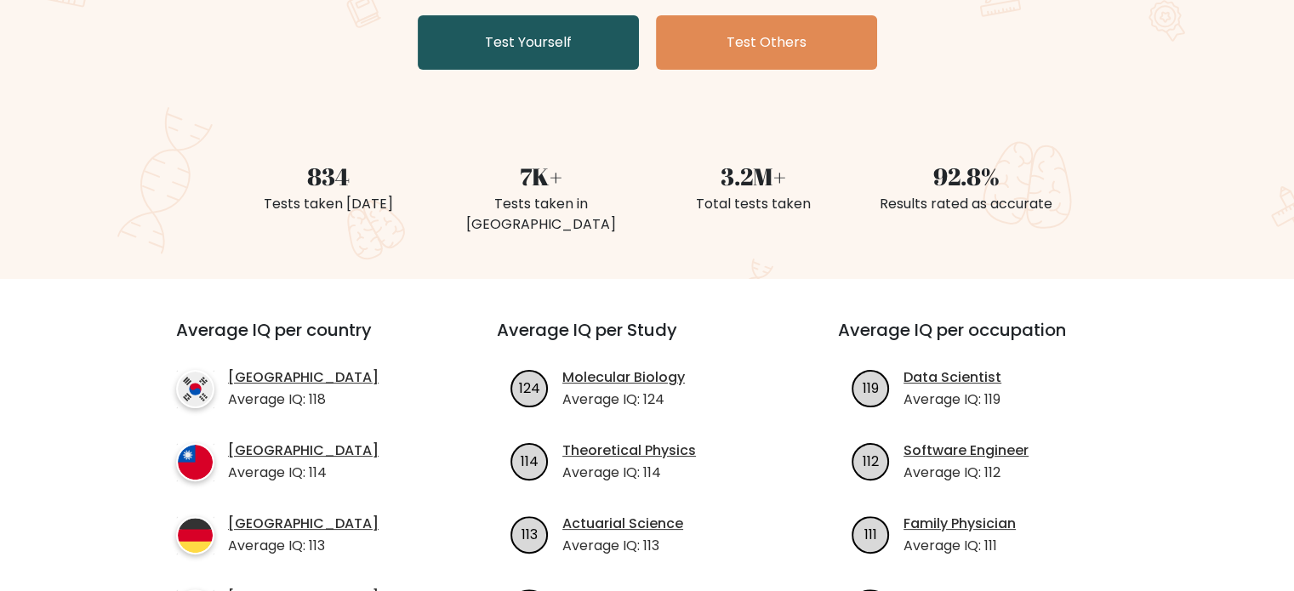
click at [510, 43] on link "Test Yourself" at bounding box center [528, 42] width 221 height 54
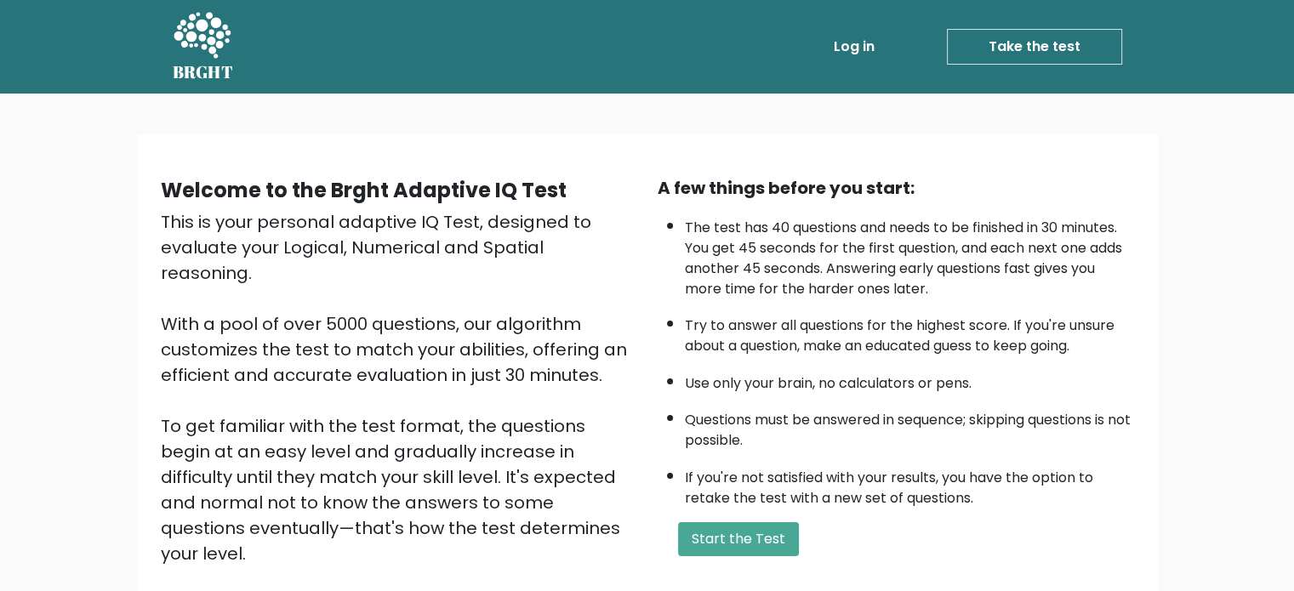
scroll to position [170, 0]
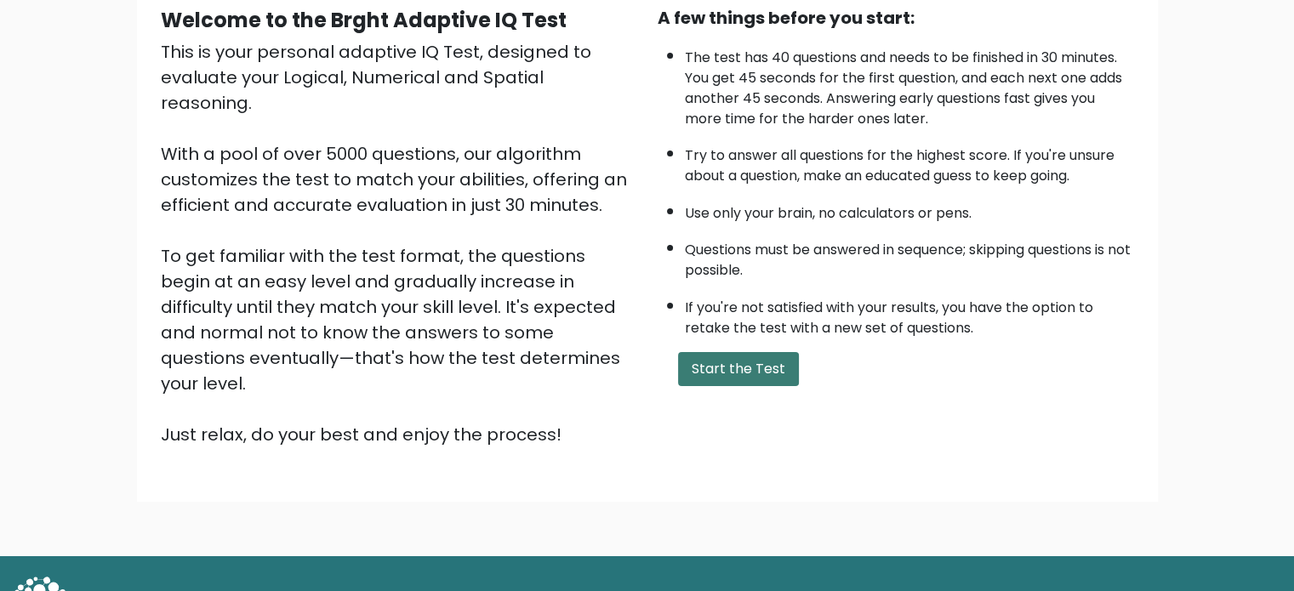
click at [735, 370] on button "Start the Test" at bounding box center [738, 369] width 121 height 34
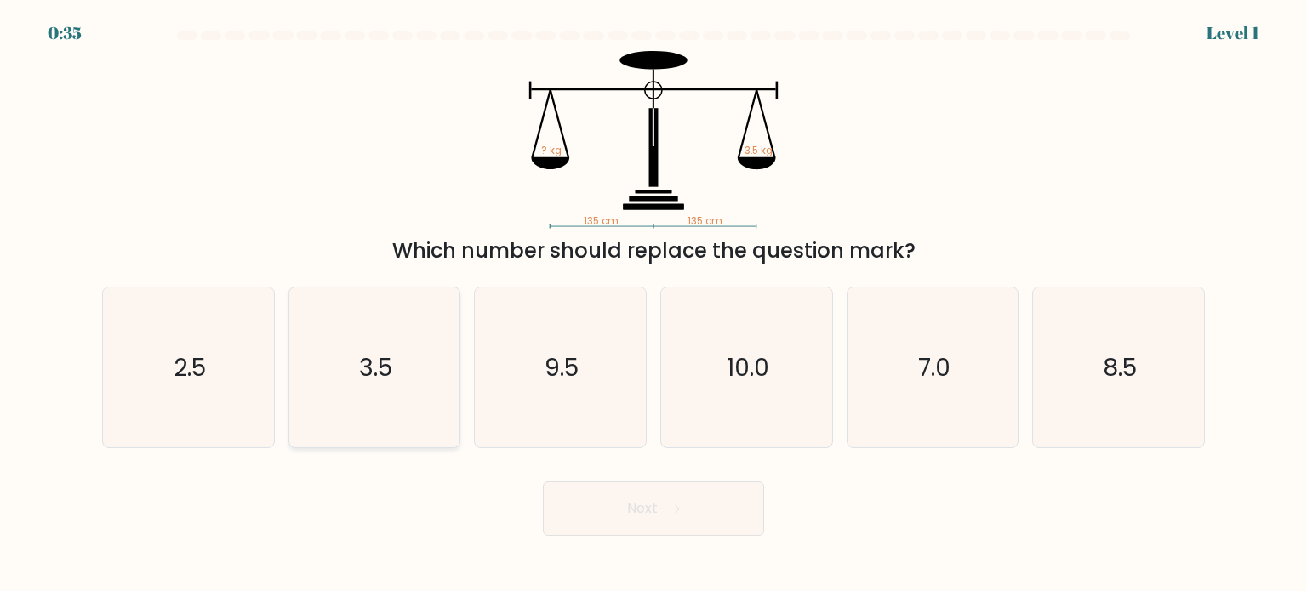
click at [395, 358] on icon "3.5" at bounding box center [374, 368] width 160 height 160
click at [654, 305] on input "b. 3.5" at bounding box center [654, 300] width 1 height 9
radio input "true"
click at [637, 520] on button "Next" at bounding box center [653, 509] width 221 height 54
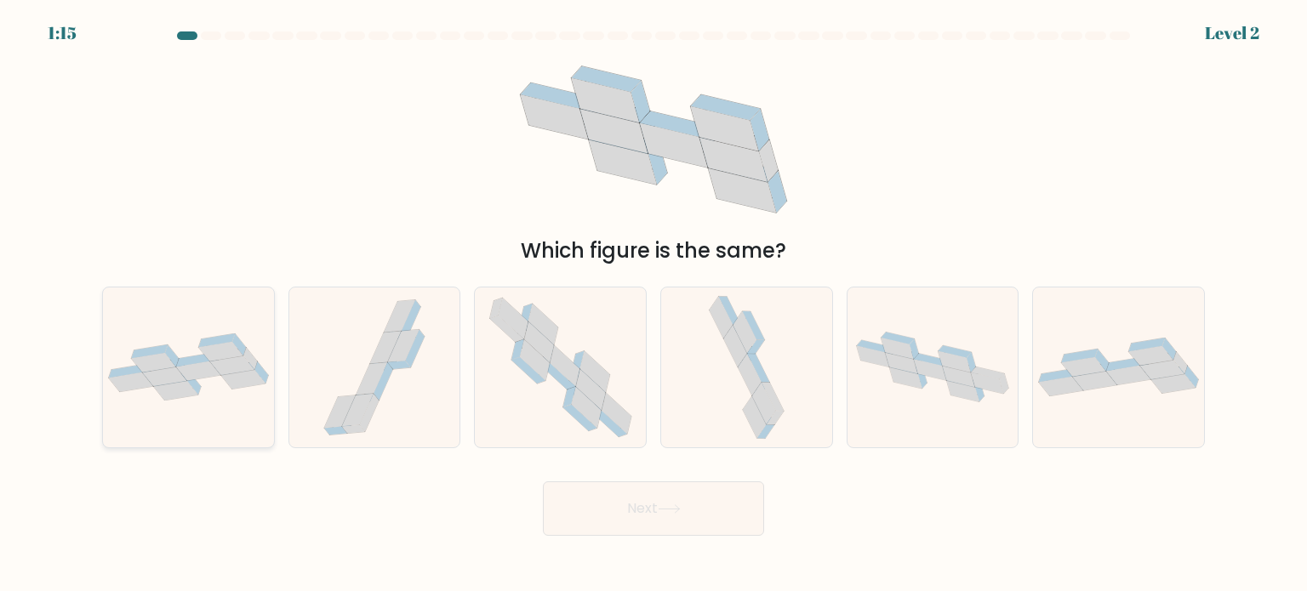
click at [200, 374] on icon at bounding box center [198, 372] width 44 height 20
click at [654, 305] on input "a." at bounding box center [654, 300] width 1 height 9
radio input "true"
click at [582, 503] on button "Next" at bounding box center [653, 509] width 221 height 54
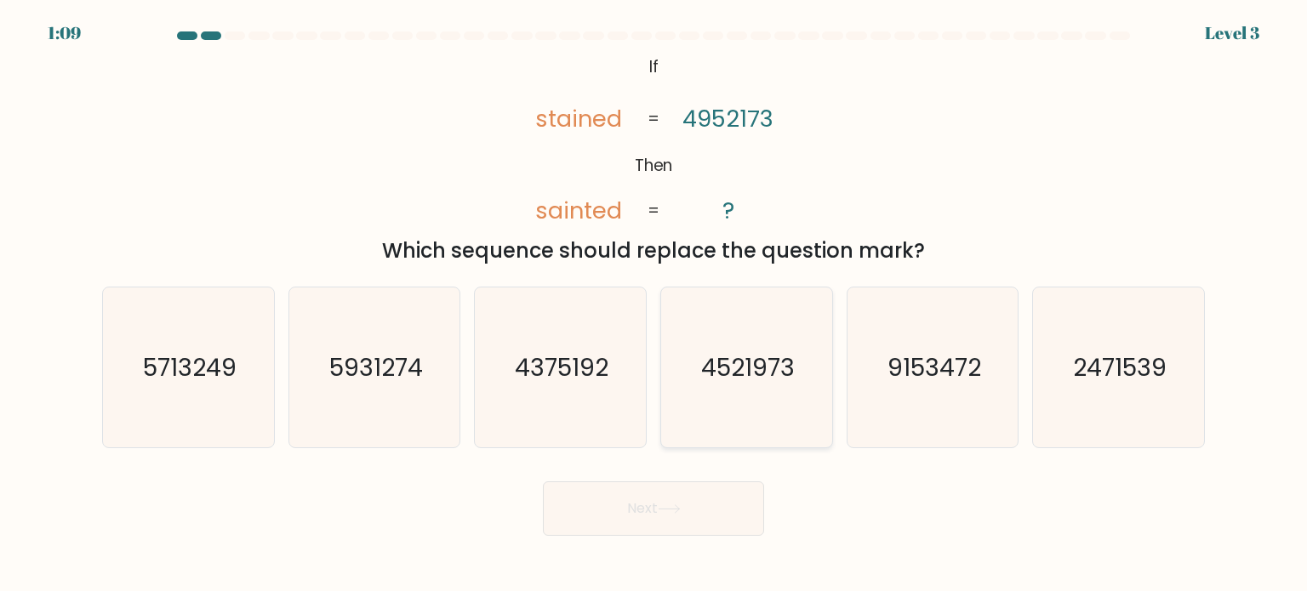
click at [746, 346] on icon "4521973" at bounding box center [746, 368] width 160 height 160
click at [654, 305] on input "d. 4521973" at bounding box center [654, 300] width 1 height 9
radio input "true"
click at [700, 503] on button "Next" at bounding box center [653, 509] width 221 height 54
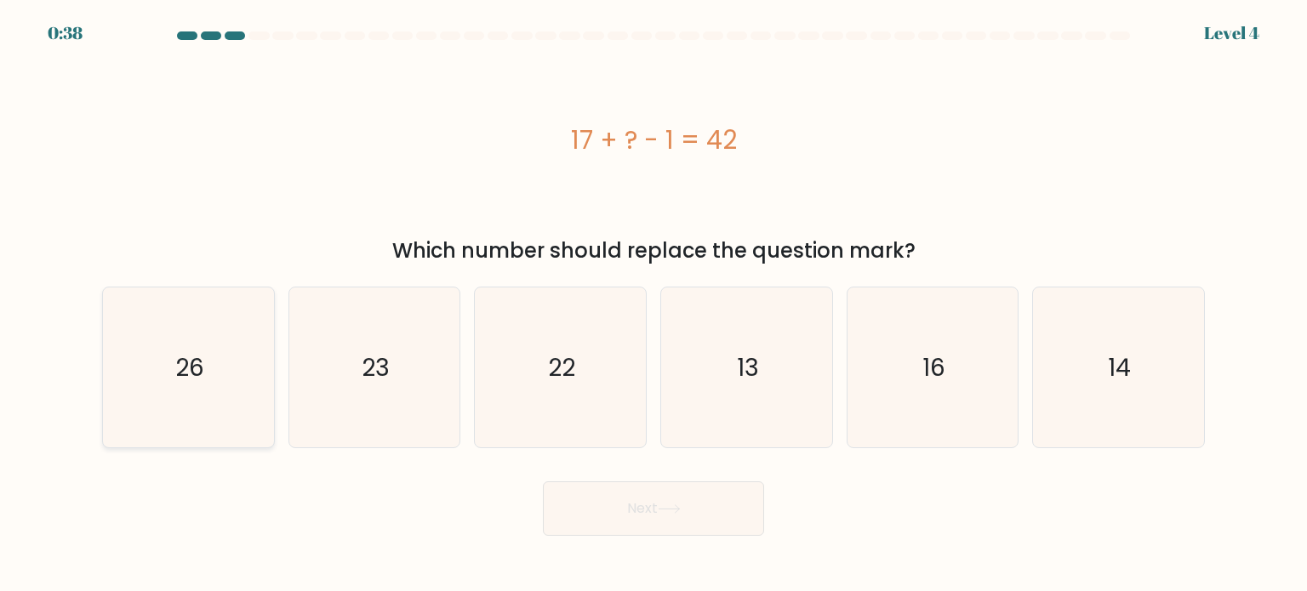
click at [198, 363] on text "26" at bounding box center [189, 367] width 29 height 34
click at [654, 305] on input "a. 26" at bounding box center [654, 300] width 1 height 9
radio input "true"
click at [648, 520] on button "Next" at bounding box center [653, 509] width 221 height 54
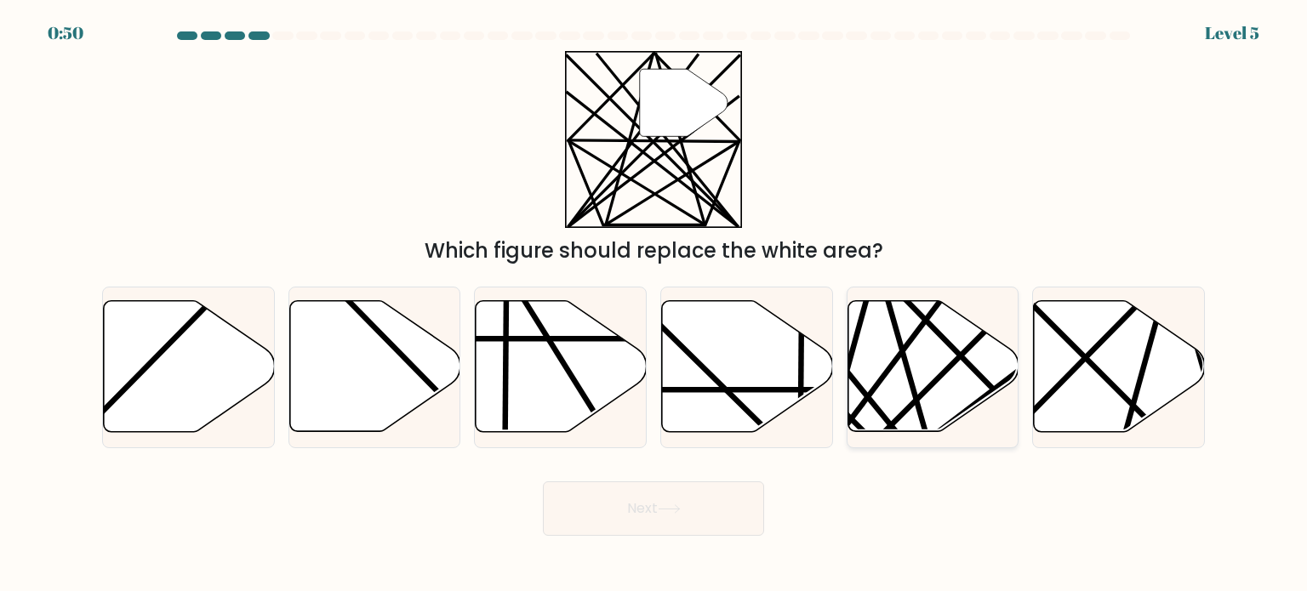
click at [963, 366] on icon at bounding box center [933, 366] width 171 height 131
click at [654, 305] on input "e." at bounding box center [654, 300] width 1 height 9
radio input "true"
click at [703, 517] on button "Next" at bounding box center [653, 509] width 221 height 54
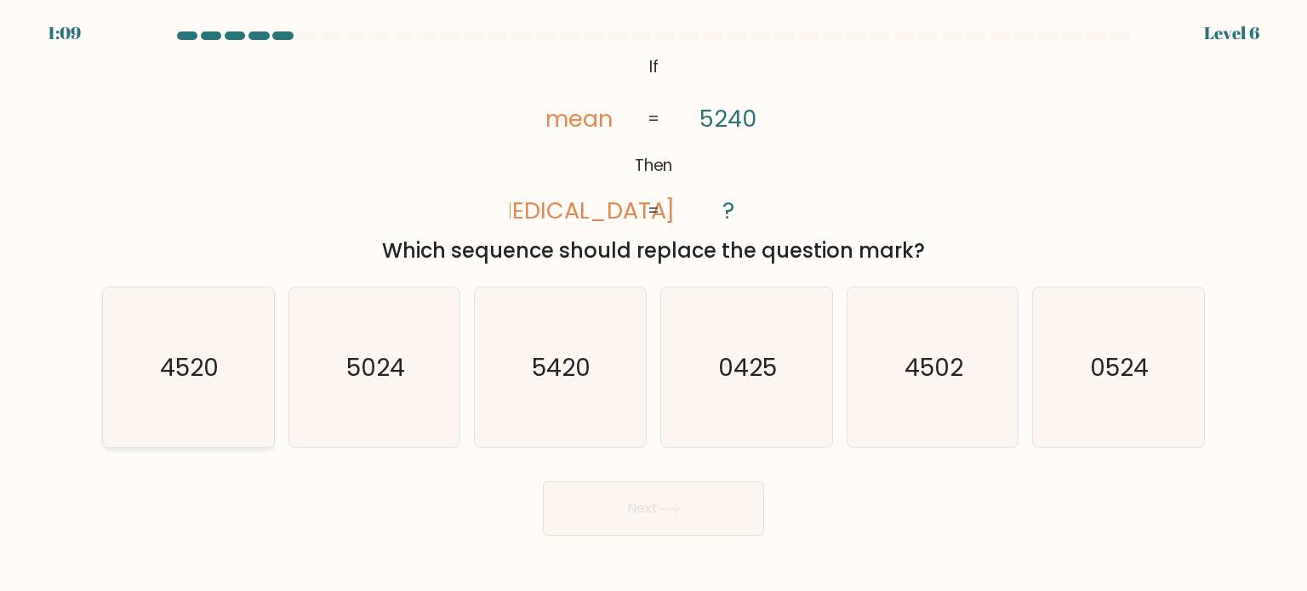
click at [196, 376] on text "4520" at bounding box center [190, 367] width 59 height 34
click at [654, 305] on input "a. 4520" at bounding box center [654, 300] width 1 height 9
radio input "true"
click at [707, 506] on button "Next" at bounding box center [653, 509] width 221 height 54
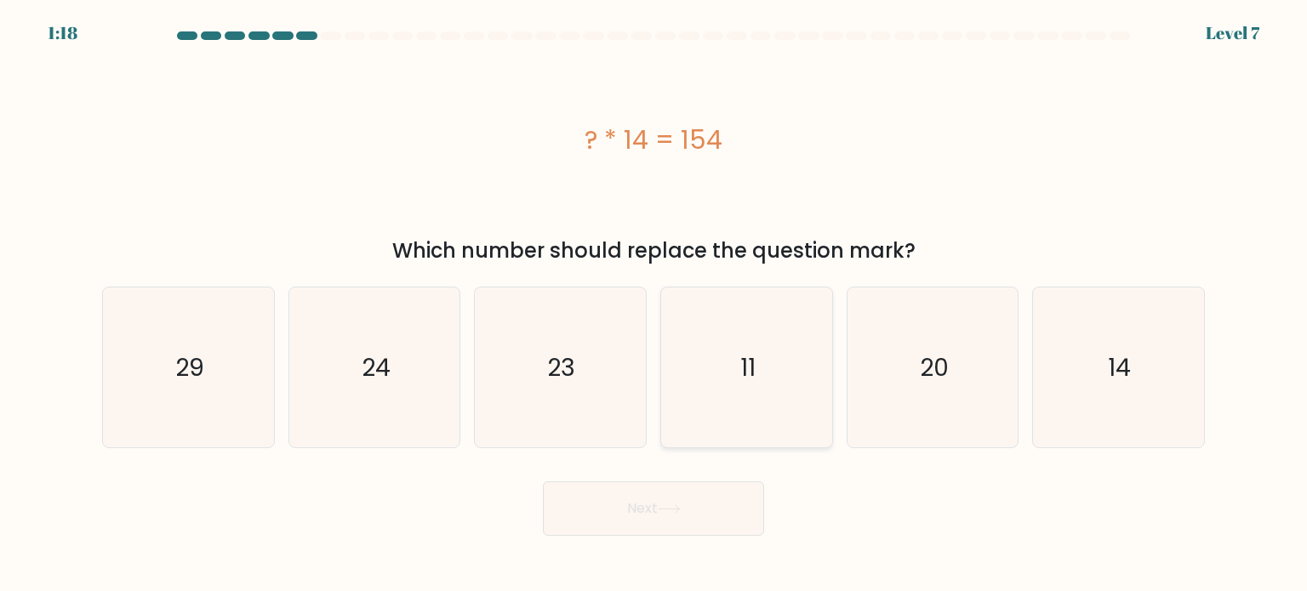
drag, startPoint x: 715, startPoint y: 310, endPoint x: 752, endPoint y: 396, distance: 93.8
click at [716, 310] on icon "11" at bounding box center [746, 368] width 160 height 160
click at [654, 305] on input "d. 11" at bounding box center [654, 300] width 1 height 9
radio input "true"
click at [688, 489] on button "Next" at bounding box center [653, 509] width 221 height 54
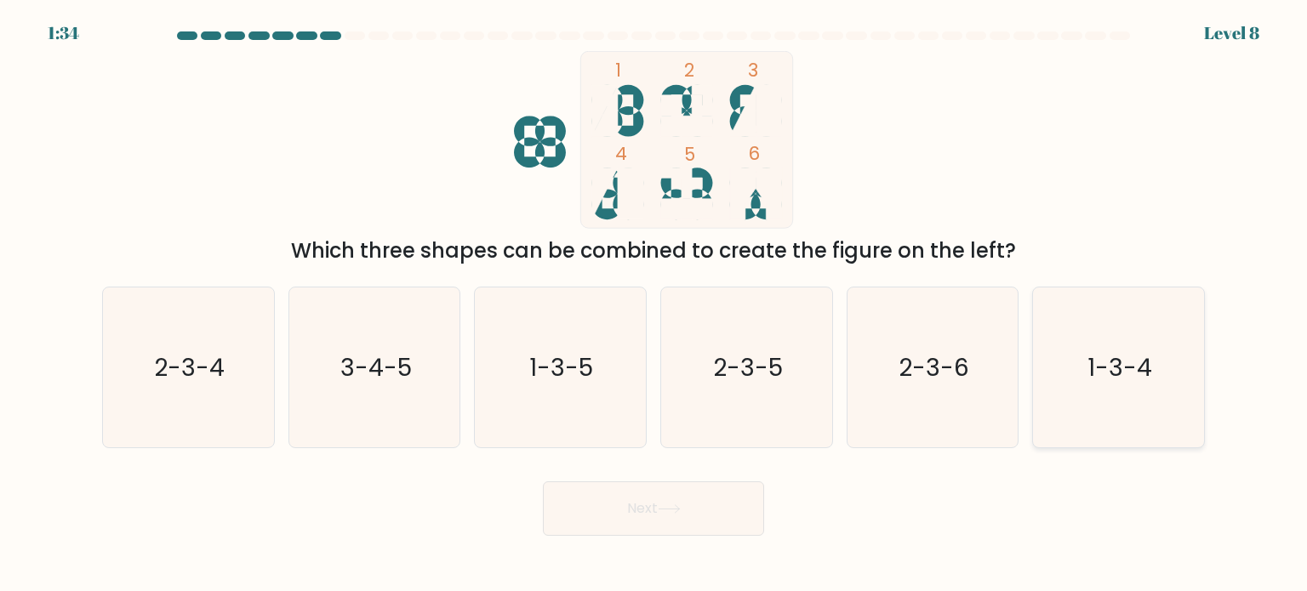
click at [1083, 374] on icon "1-3-4" at bounding box center [1118, 368] width 160 height 160
click at [654, 305] on input "f. 1-3-4" at bounding box center [654, 300] width 1 height 9
radio input "true"
click at [601, 523] on button "Next" at bounding box center [653, 509] width 221 height 54
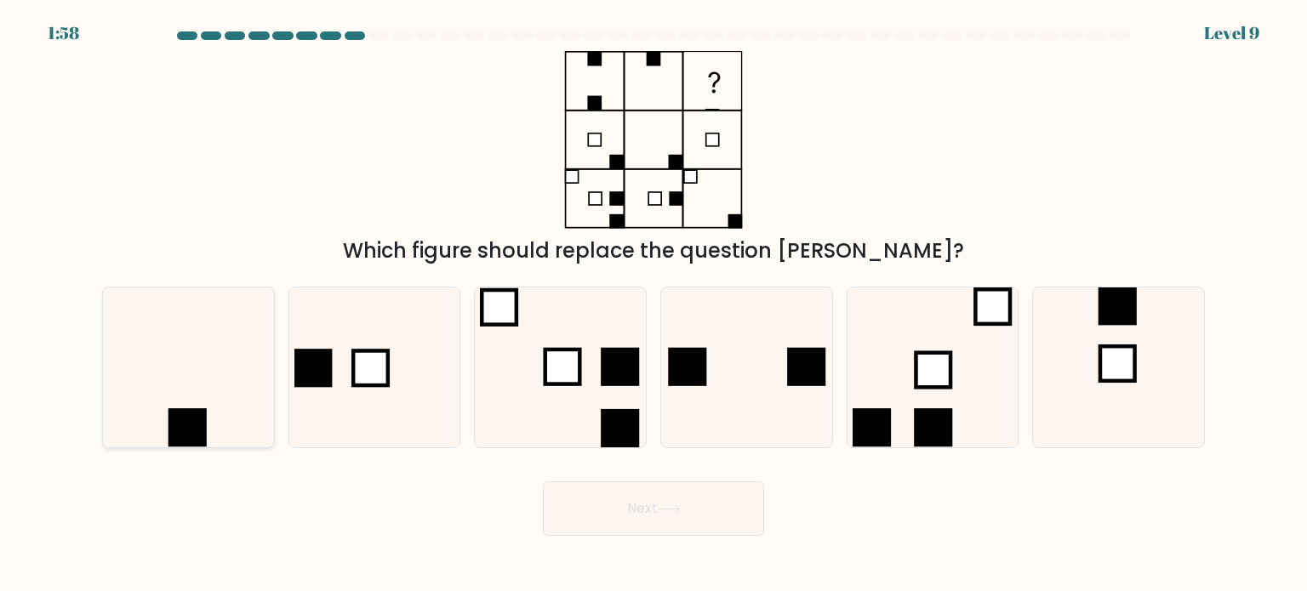
click at [204, 409] on rect at bounding box center [188, 428] width 38 height 38
click at [654, 305] on input "a." at bounding box center [654, 300] width 1 height 9
radio input "true"
click at [660, 506] on button "Next" at bounding box center [653, 509] width 221 height 54
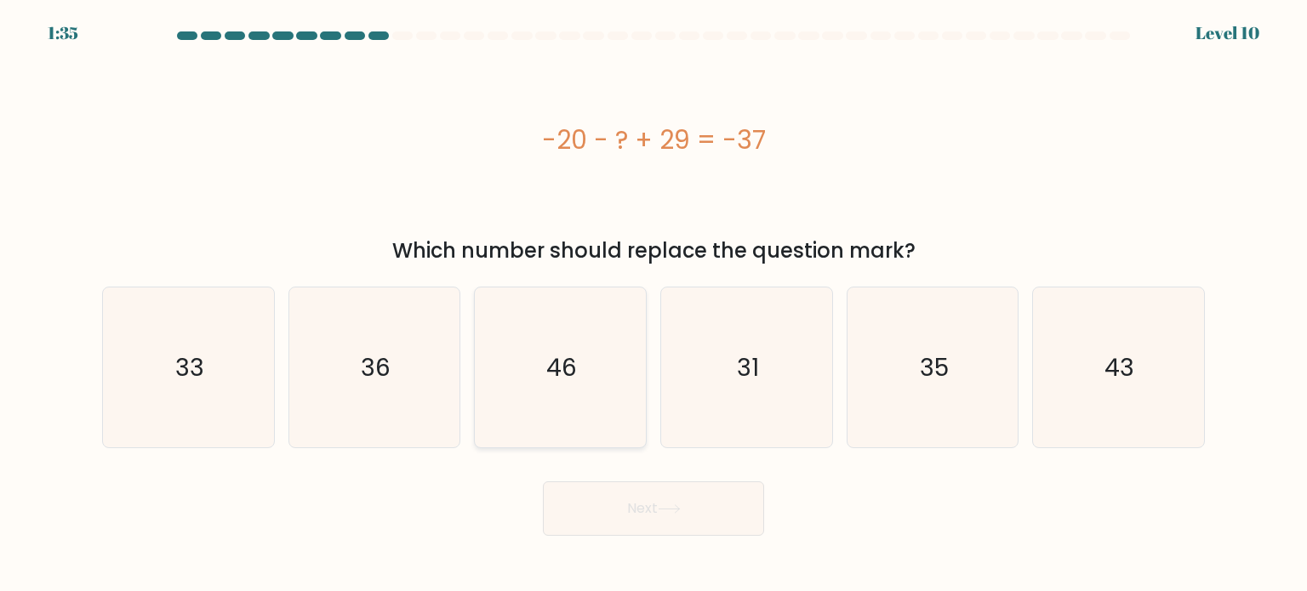
click at [578, 356] on icon "46" at bounding box center [560, 368] width 160 height 160
click at [654, 305] on input "c. 46" at bounding box center [654, 300] width 1 height 9
radio input "true"
click at [681, 495] on button "Next" at bounding box center [653, 509] width 221 height 54
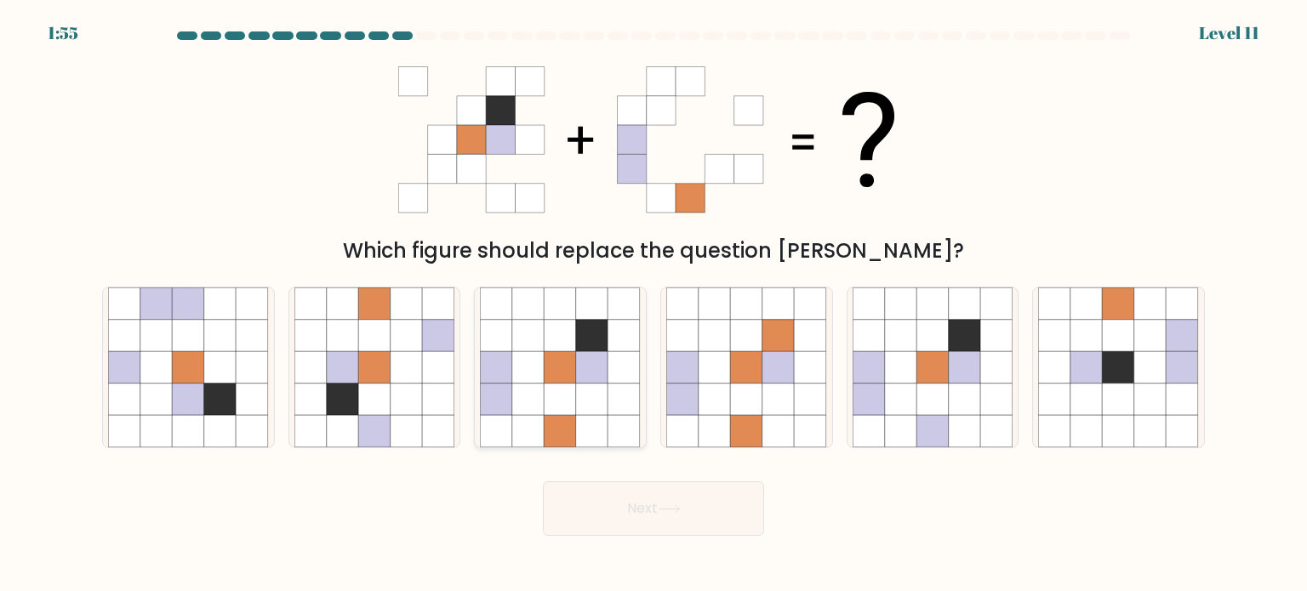
click at [591, 369] on icon at bounding box center [592, 367] width 32 height 32
click at [654, 305] on input "c." at bounding box center [654, 300] width 1 height 9
radio input "true"
click at [674, 496] on button "Next" at bounding box center [653, 509] width 221 height 54
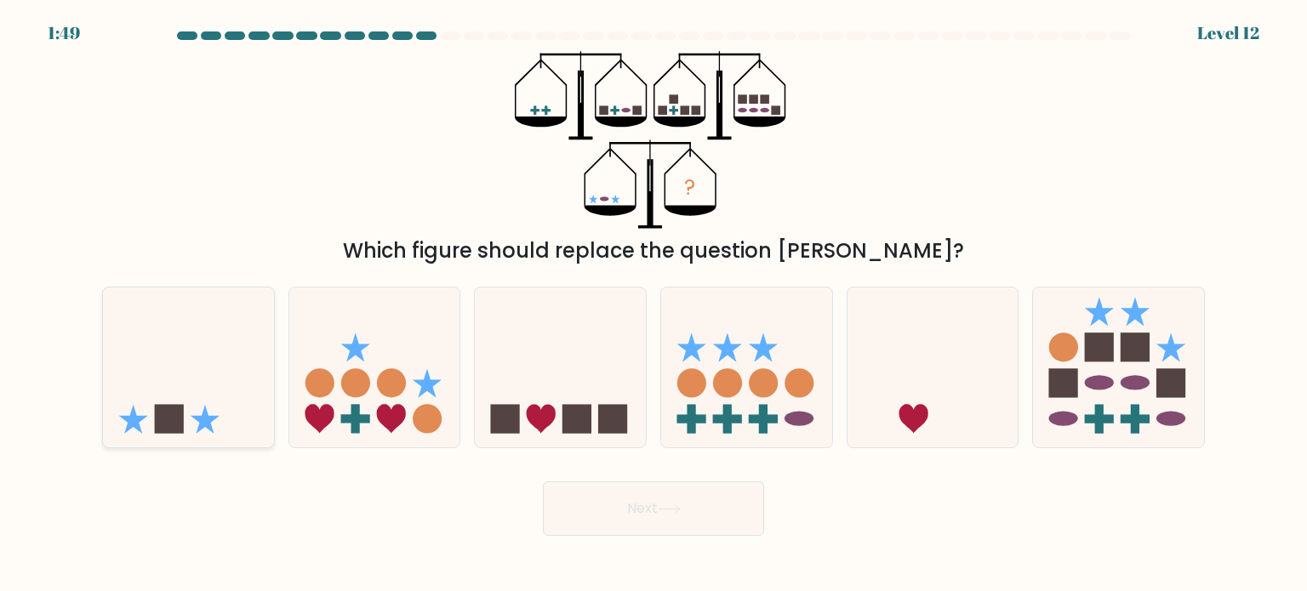
click at [192, 334] on icon at bounding box center [188, 367] width 171 height 141
click at [654, 305] on input "a." at bounding box center [654, 300] width 1 height 9
radio input "true"
click at [664, 506] on icon at bounding box center [669, 509] width 23 height 9
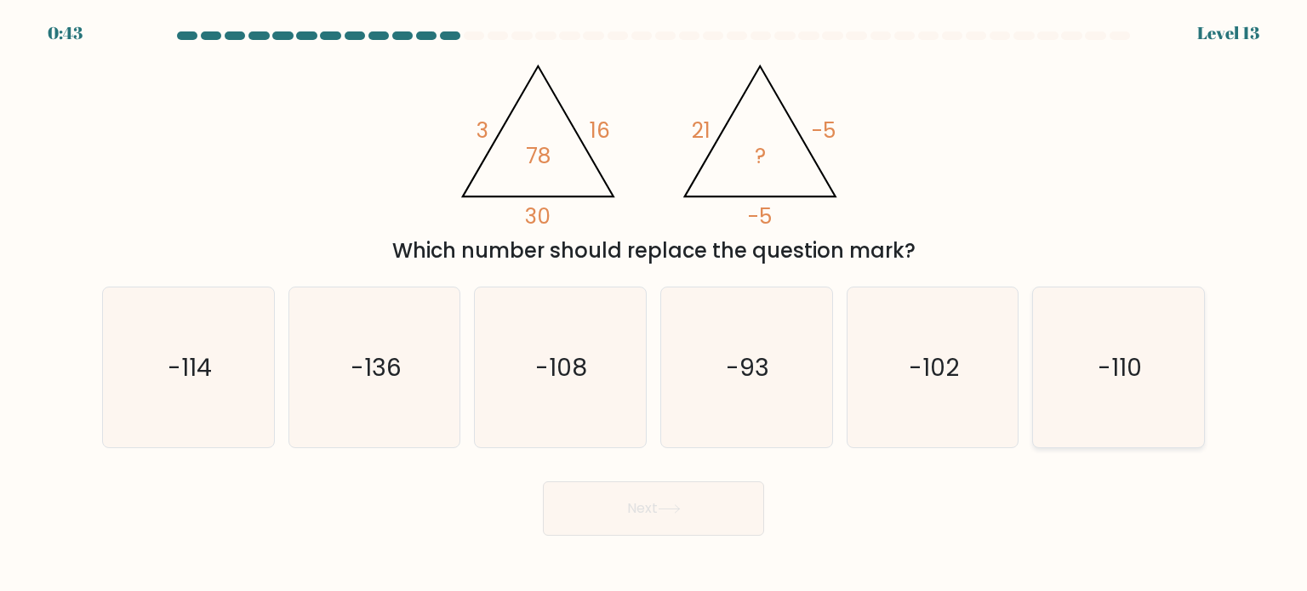
click at [1138, 367] on text "-110" at bounding box center [1120, 367] width 44 height 34
click at [654, 305] on input "f. -110" at bounding box center [654, 300] width 1 height 9
radio input "true"
click at [698, 496] on button "Next" at bounding box center [653, 509] width 221 height 54
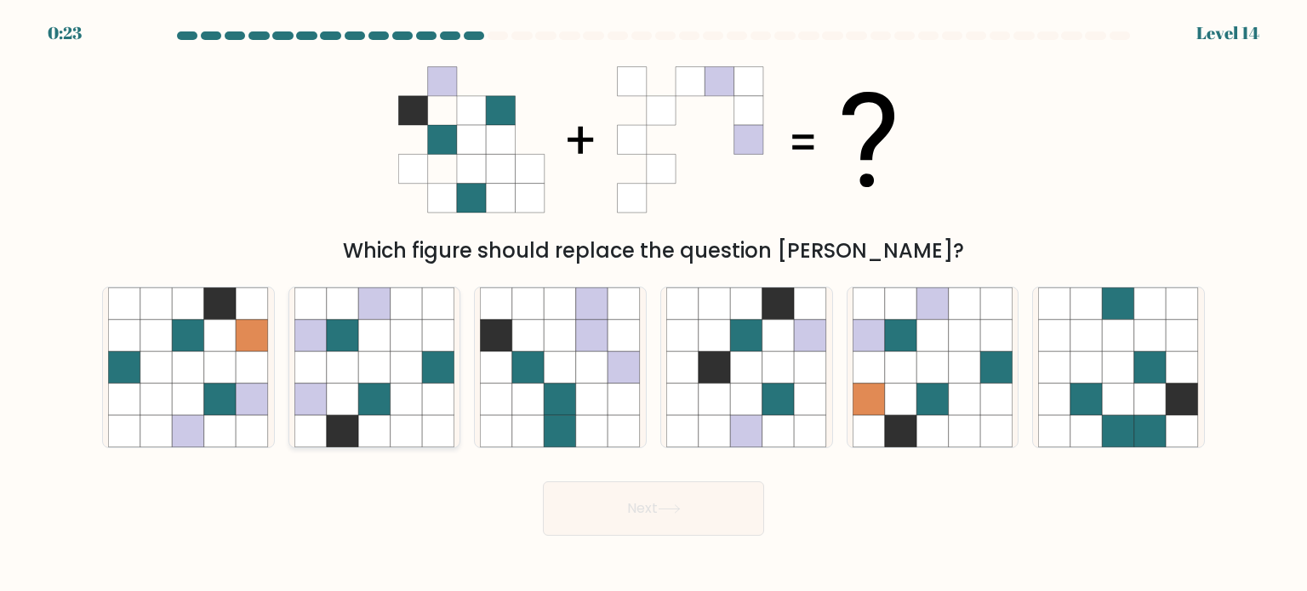
click at [369, 354] on icon at bounding box center [374, 367] width 32 height 32
click at [654, 305] on input "b." at bounding box center [654, 300] width 1 height 9
radio input "true"
click at [713, 516] on button "Next" at bounding box center [653, 509] width 221 height 54
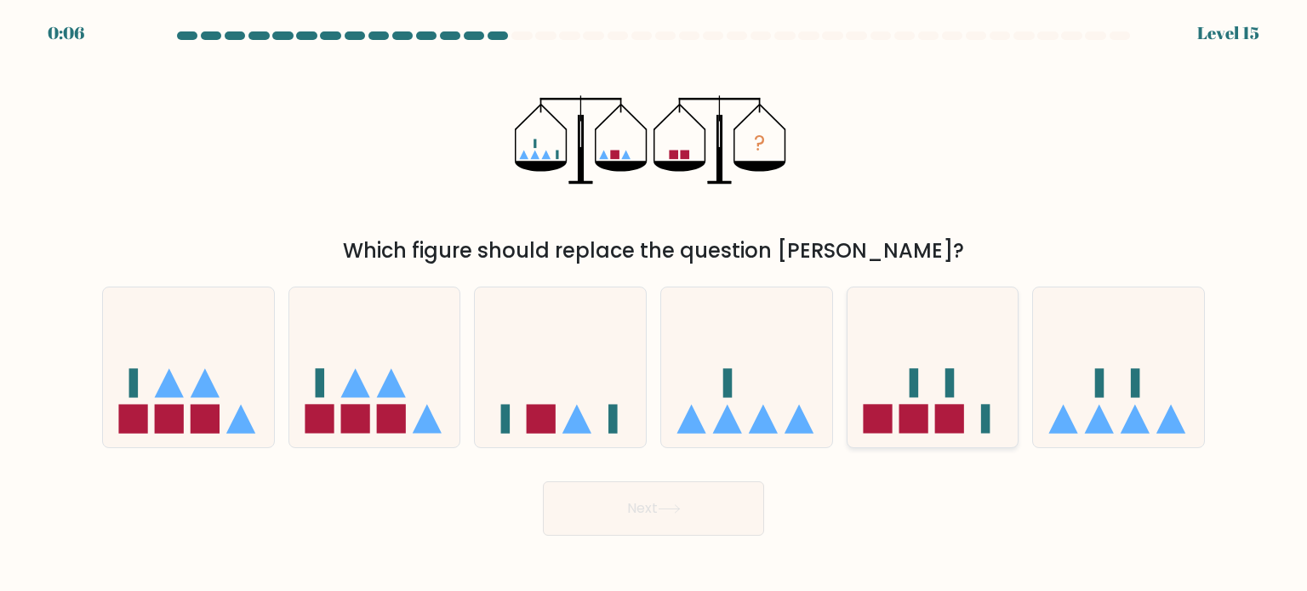
click at [904, 388] on icon at bounding box center [933, 367] width 171 height 141
click at [654, 305] on input "e." at bounding box center [654, 300] width 1 height 9
radio input "true"
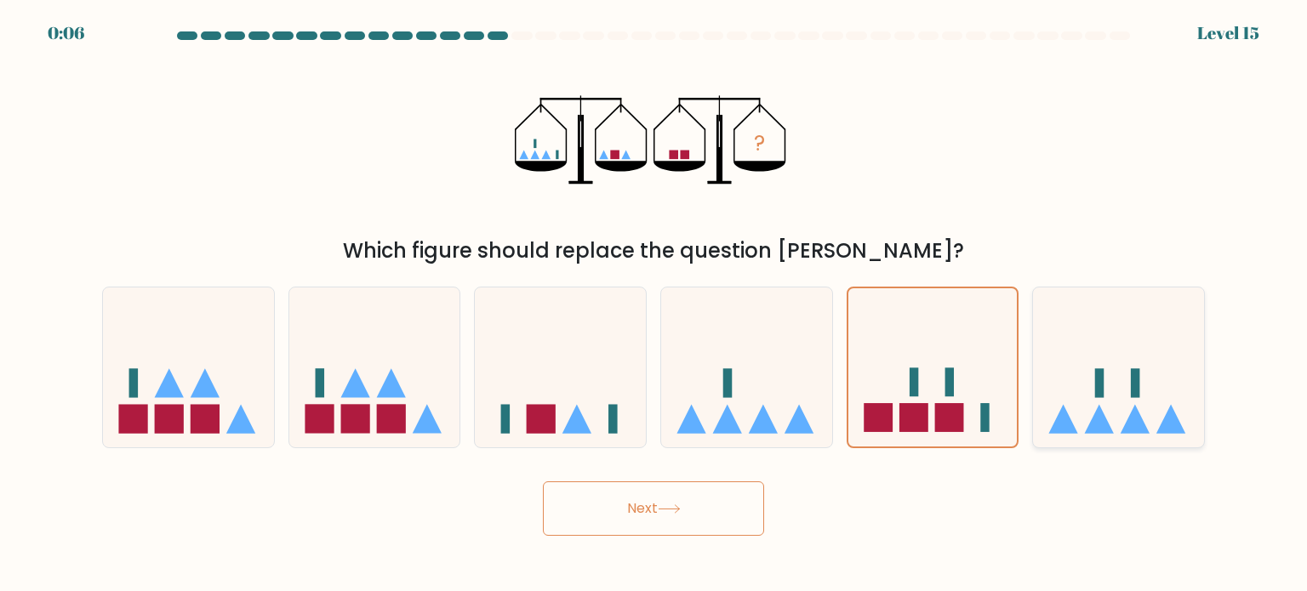
click at [1073, 385] on icon at bounding box center [1118, 367] width 171 height 141
click at [654, 305] on input "f." at bounding box center [654, 300] width 1 height 9
radio input "true"
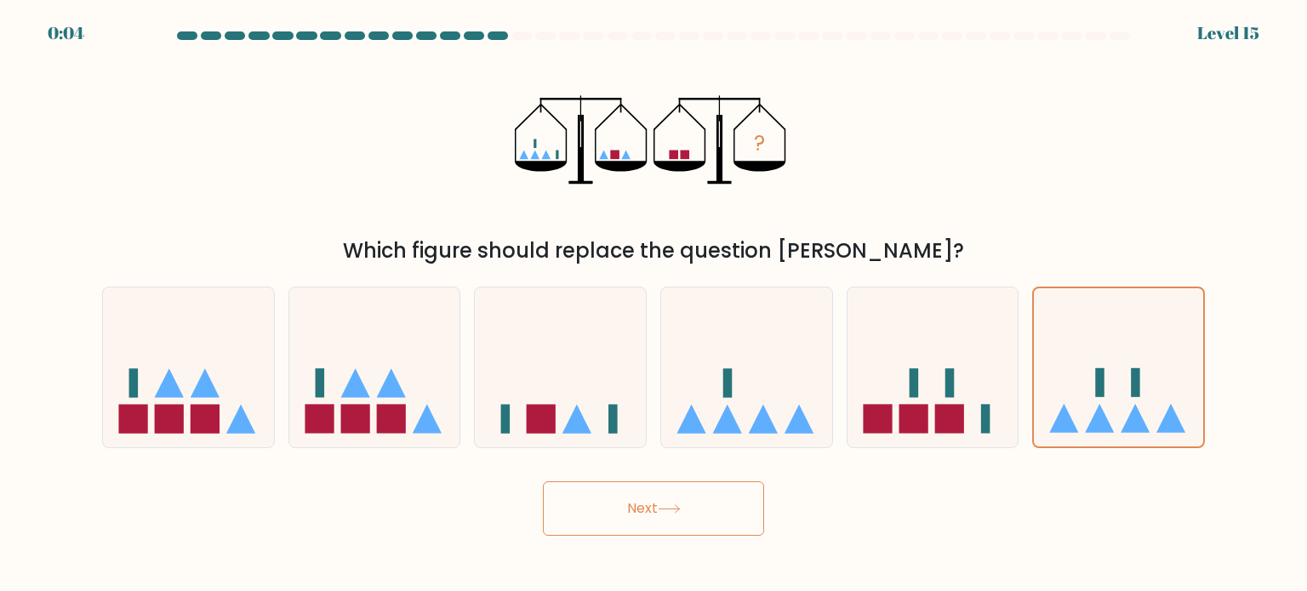
click at [655, 513] on button "Next" at bounding box center [653, 509] width 221 height 54
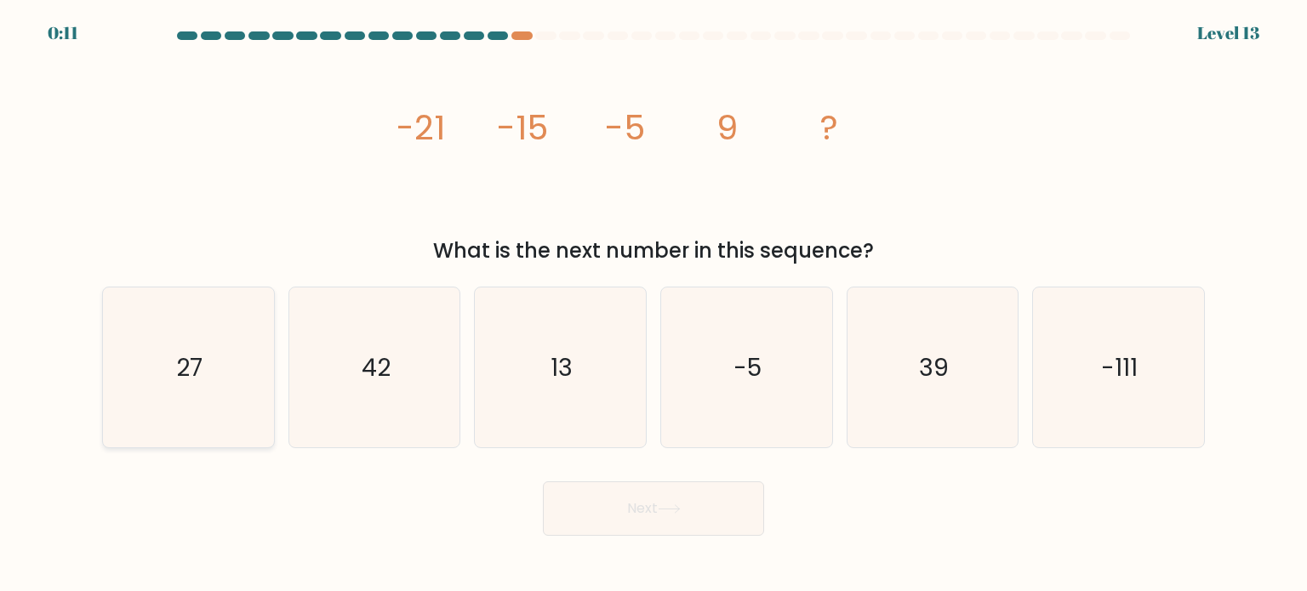
click at [269, 333] on div "27" at bounding box center [188, 368] width 173 height 162
click at [654, 305] on input "a. 27" at bounding box center [654, 300] width 1 height 9
radio input "true"
click at [609, 507] on button "Next" at bounding box center [653, 509] width 221 height 54
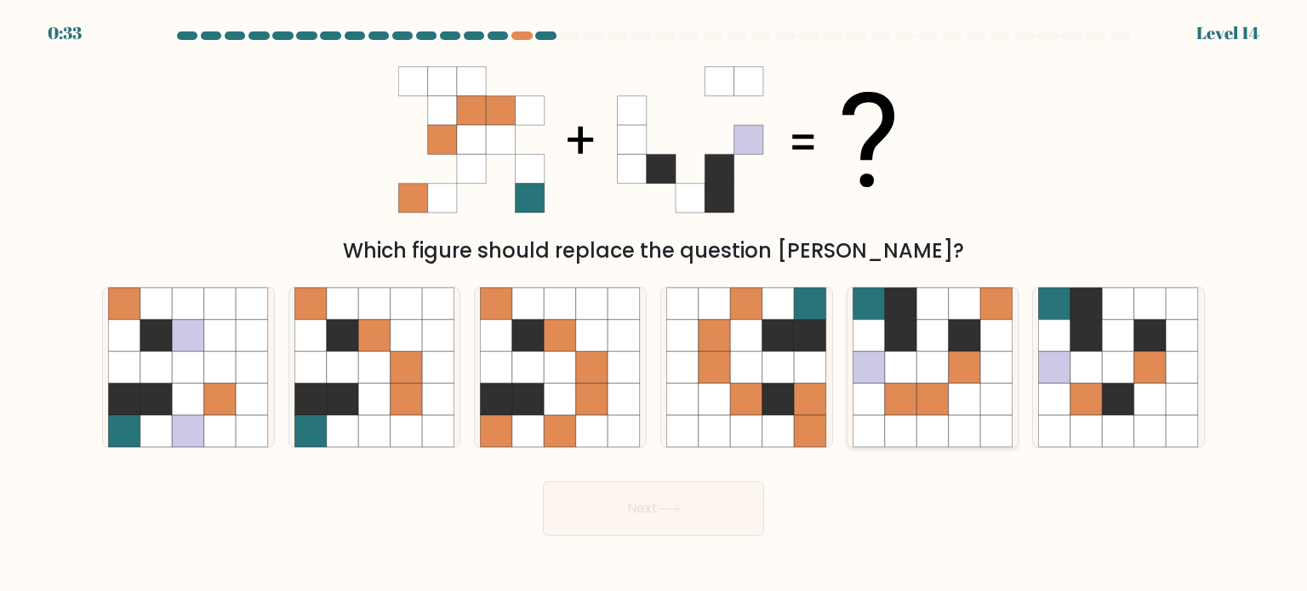
click at [933, 370] on icon at bounding box center [933, 367] width 32 height 32
click at [654, 305] on input "e." at bounding box center [654, 300] width 1 height 9
radio input "true"
click at [645, 517] on button "Next" at bounding box center [653, 509] width 221 height 54
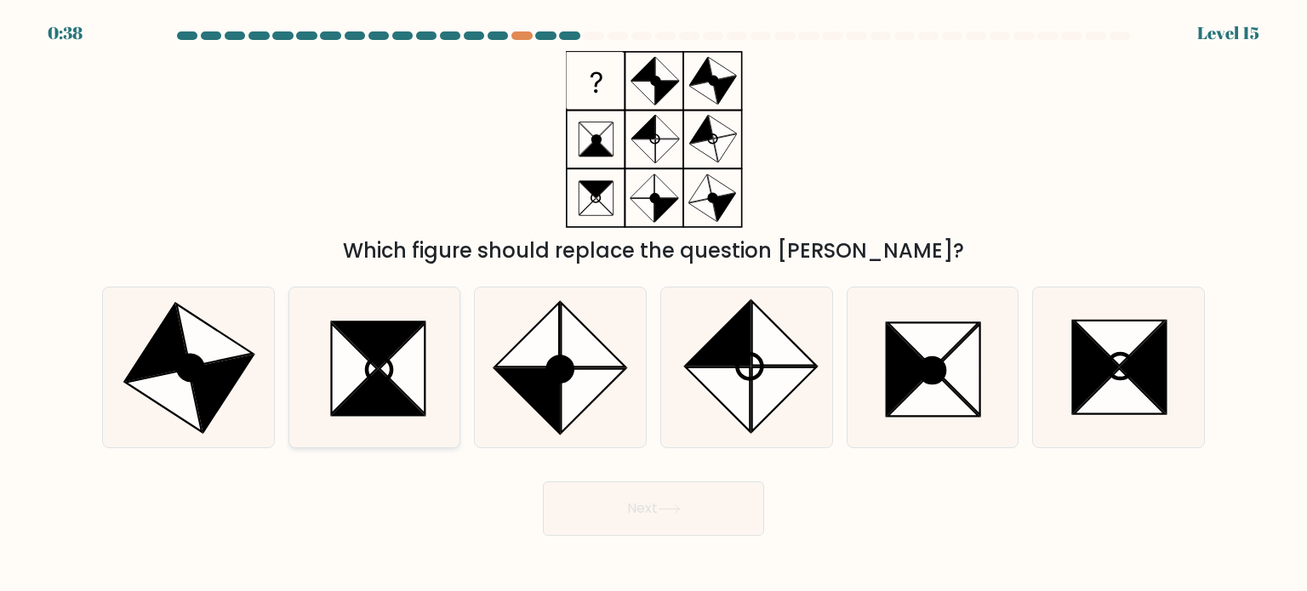
click at [416, 383] on icon at bounding box center [402, 368] width 45 height 91
click at [654, 305] on input "b." at bounding box center [654, 300] width 1 height 9
radio input "true"
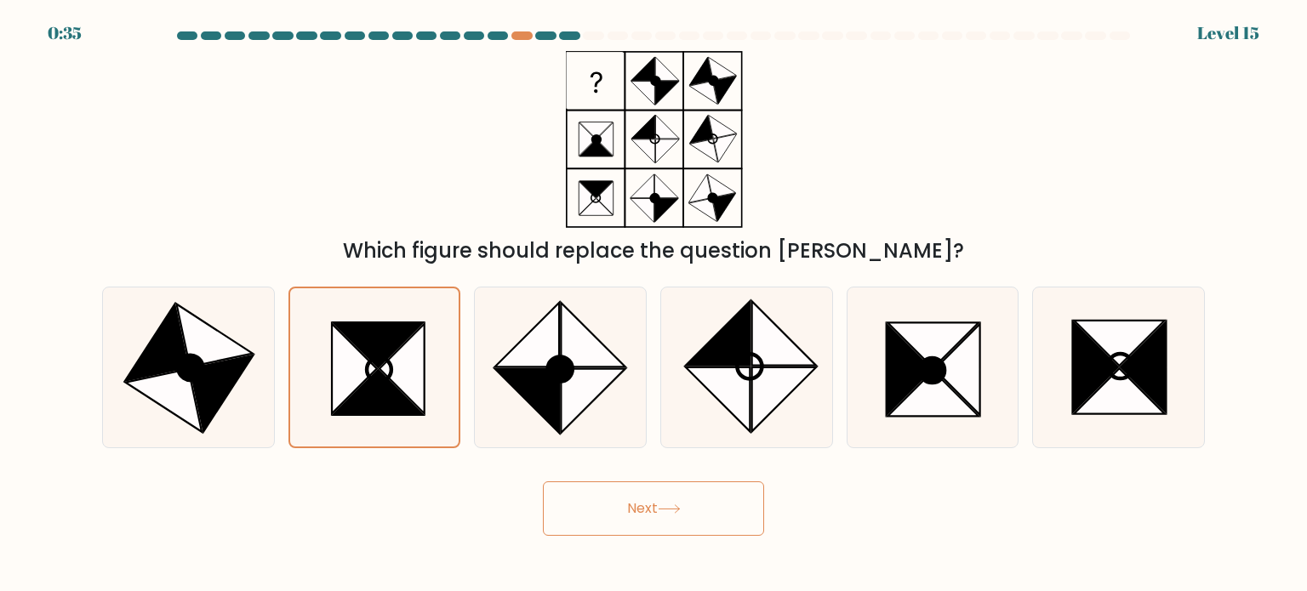
click at [708, 517] on button "Next" at bounding box center [653, 509] width 221 height 54
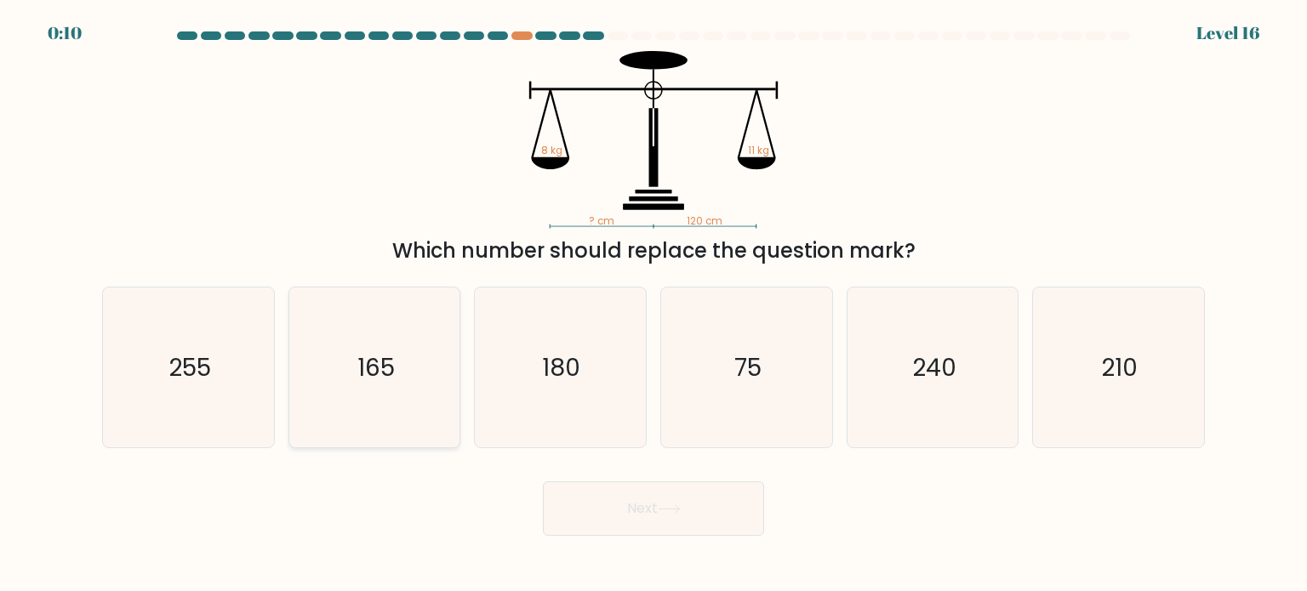
click at [397, 378] on icon "165" at bounding box center [374, 368] width 160 height 160
click at [654, 305] on input "b. 165" at bounding box center [654, 300] width 1 height 9
radio input "true"
click at [638, 499] on button "Next" at bounding box center [653, 509] width 221 height 54
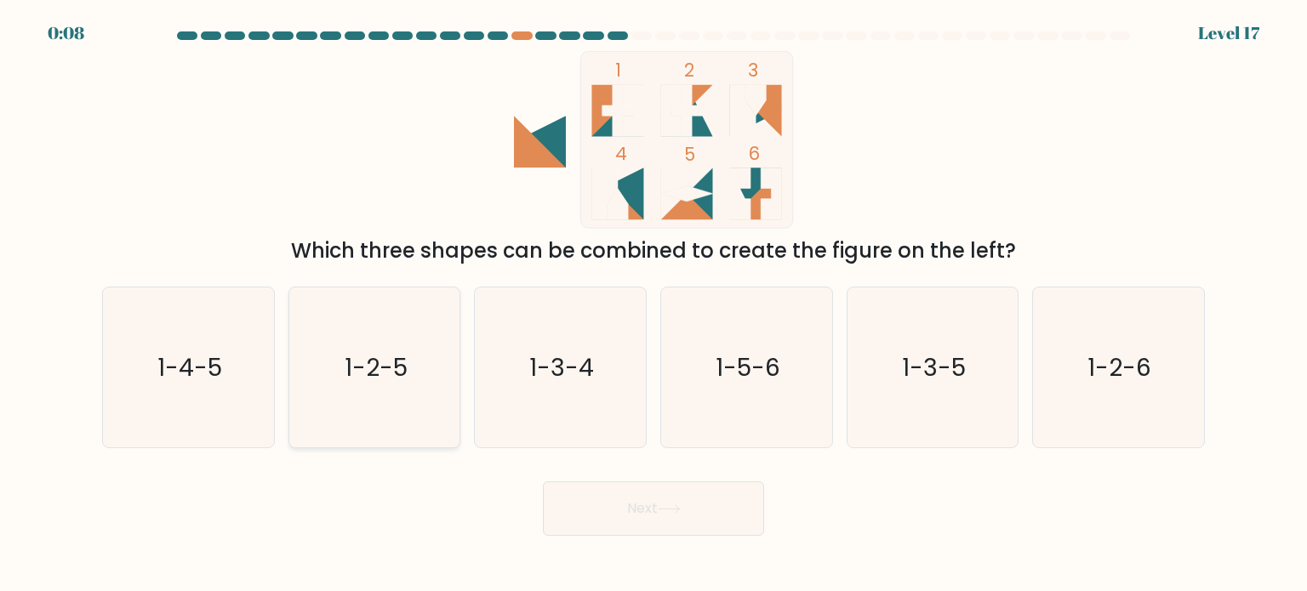
click at [413, 376] on icon "1-2-5" at bounding box center [374, 368] width 160 height 160
click at [654, 305] on input "b. 1-2-5" at bounding box center [654, 300] width 1 height 9
radio input "true"
click at [708, 498] on button "Next" at bounding box center [653, 509] width 221 height 54
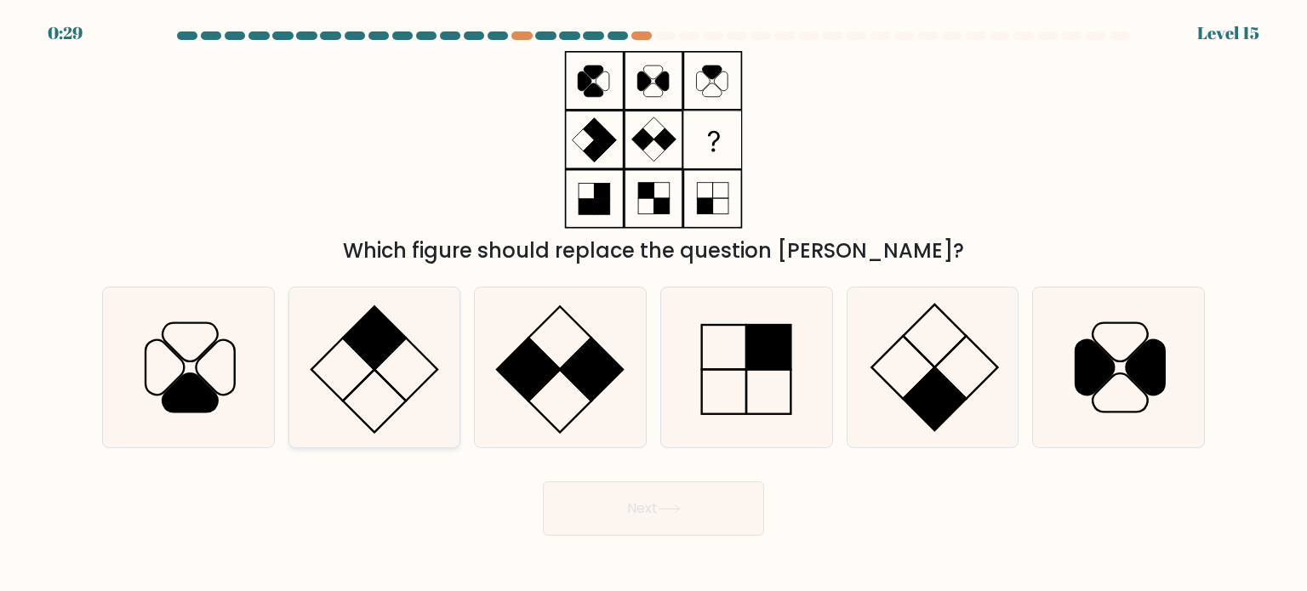
click at [436, 374] on icon at bounding box center [374, 368] width 160 height 160
click at [654, 305] on input "b." at bounding box center [654, 300] width 1 height 9
radio input "true"
click at [620, 492] on button "Next" at bounding box center [653, 509] width 221 height 54
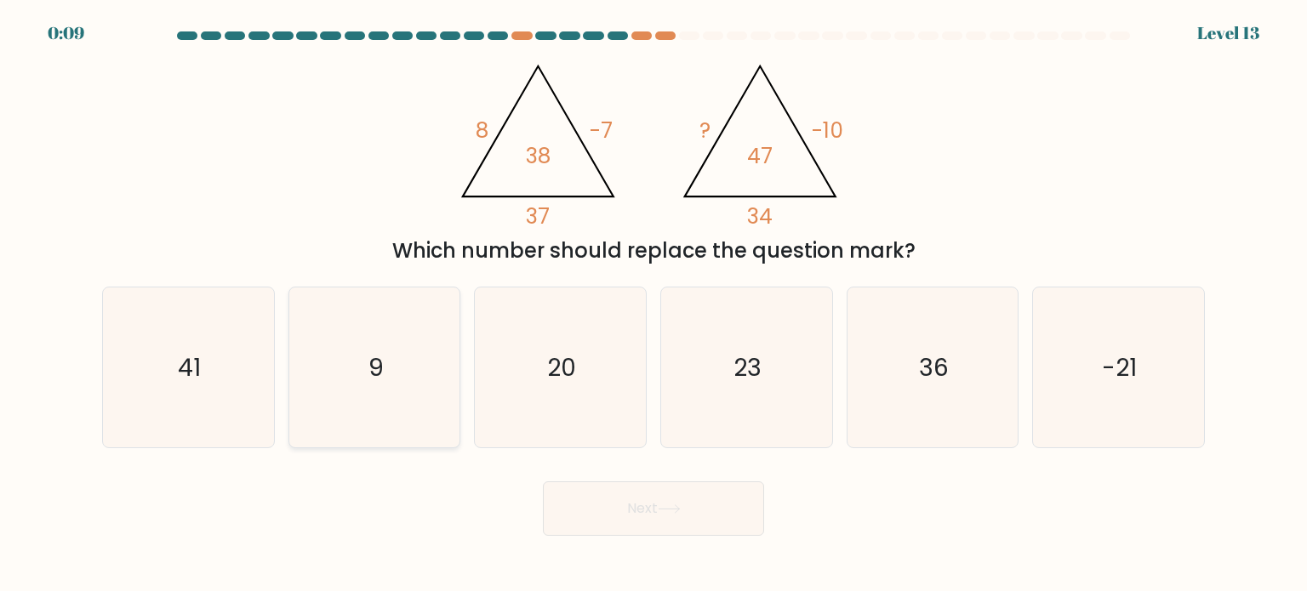
click at [402, 351] on icon "9" at bounding box center [374, 368] width 160 height 160
click at [654, 305] on input "b. 9" at bounding box center [654, 300] width 1 height 9
radio input "true"
click at [688, 517] on button "Next" at bounding box center [653, 509] width 221 height 54
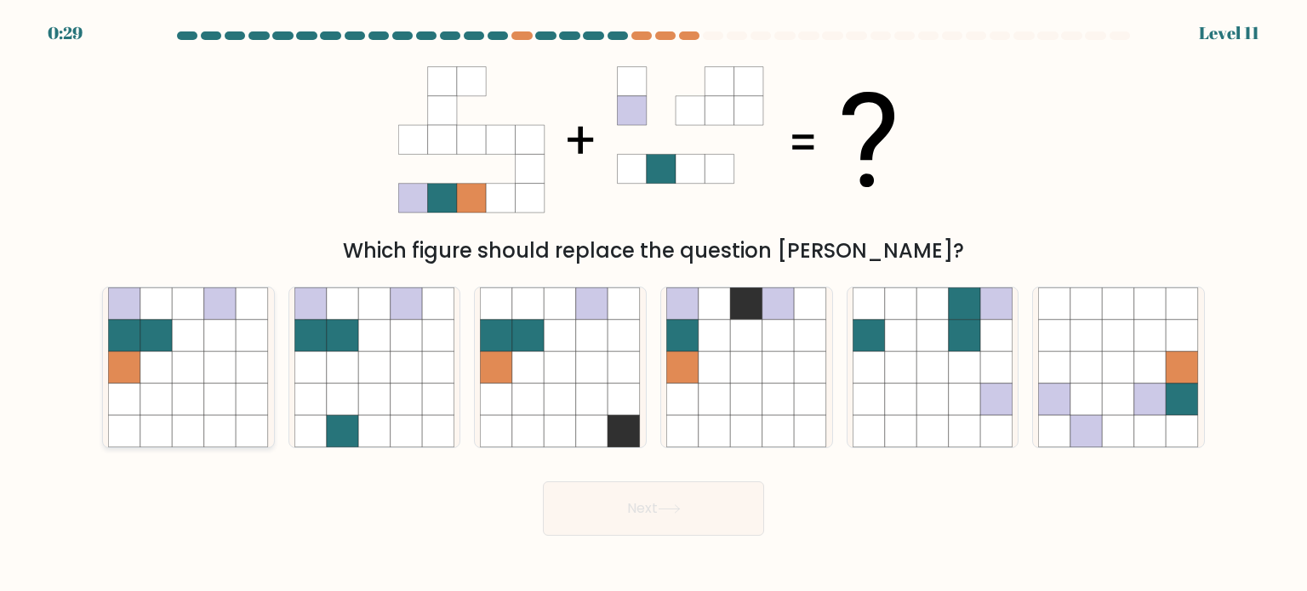
click at [213, 374] on icon at bounding box center [220, 367] width 32 height 32
click at [654, 305] on input "a." at bounding box center [654, 300] width 1 height 9
radio input "true"
click at [649, 516] on button "Next" at bounding box center [653, 509] width 221 height 54
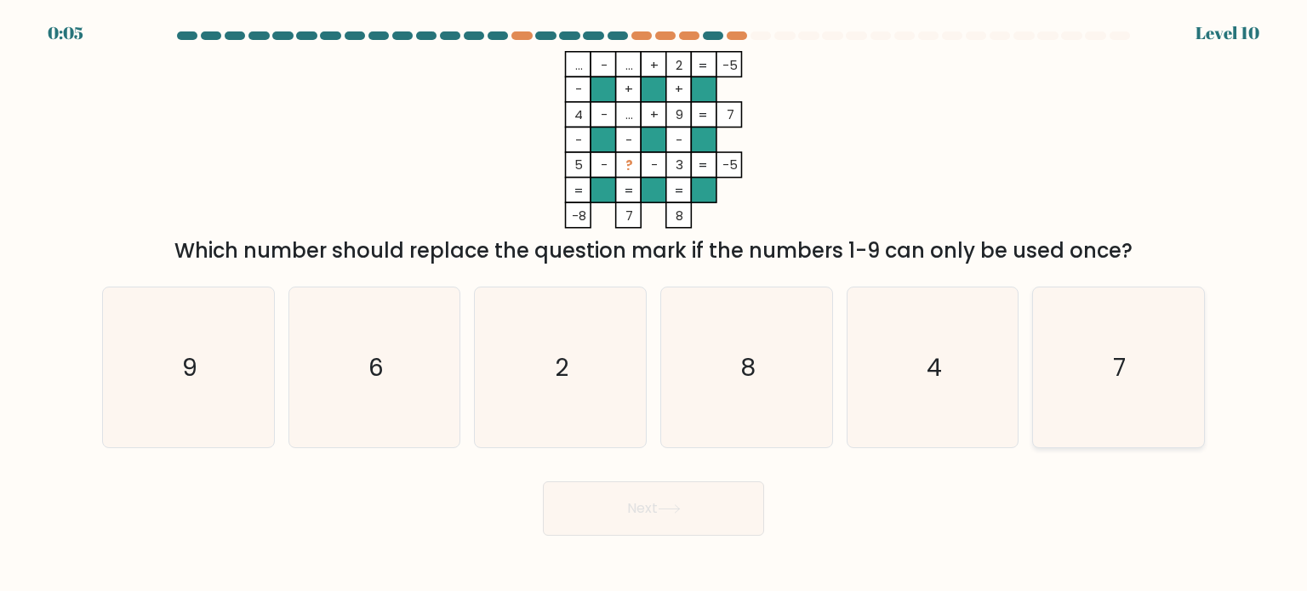
click at [1151, 383] on icon "7" at bounding box center [1118, 368] width 160 height 160
click at [654, 305] on input "f. 7" at bounding box center [654, 300] width 1 height 9
radio input "true"
click at [689, 540] on body "0:03 Level 10" at bounding box center [653, 295] width 1307 height 591
click at [681, 517] on button "Next" at bounding box center [653, 509] width 221 height 54
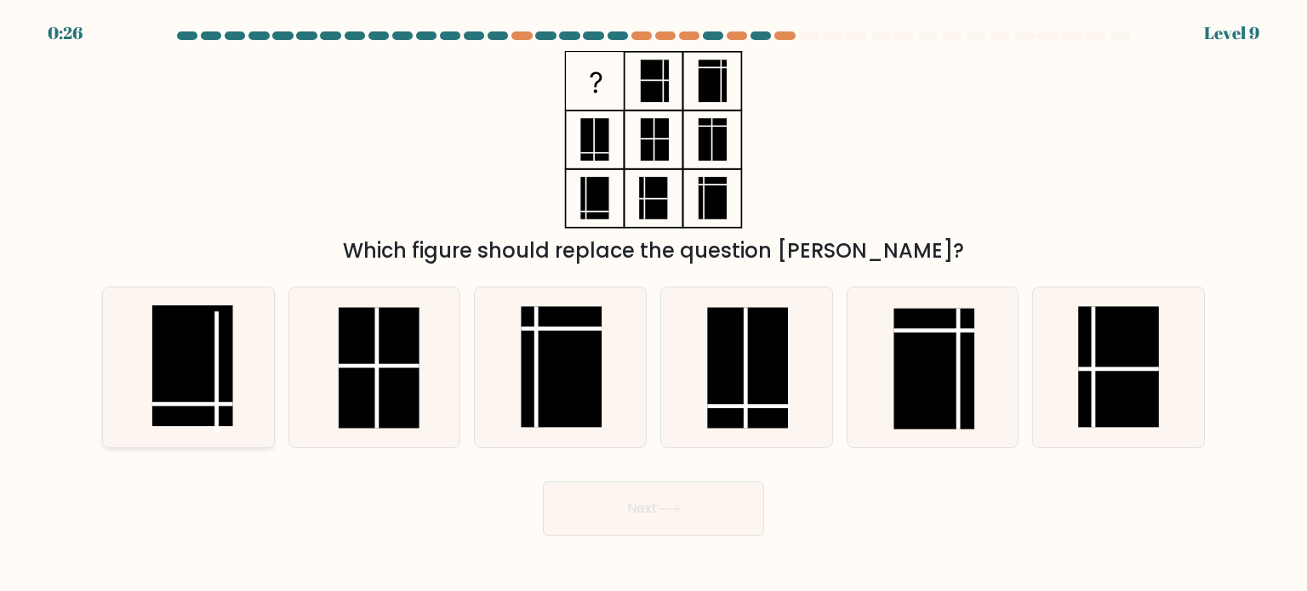
click at [191, 386] on rect at bounding box center [192, 366] width 81 height 121
click at [654, 305] on input "a." at bounding box center [654, 300] width 1 height 9
radio input "true"
click at [619, 512] on button "Next" at bounding box center [653, 509] width 221 height 54
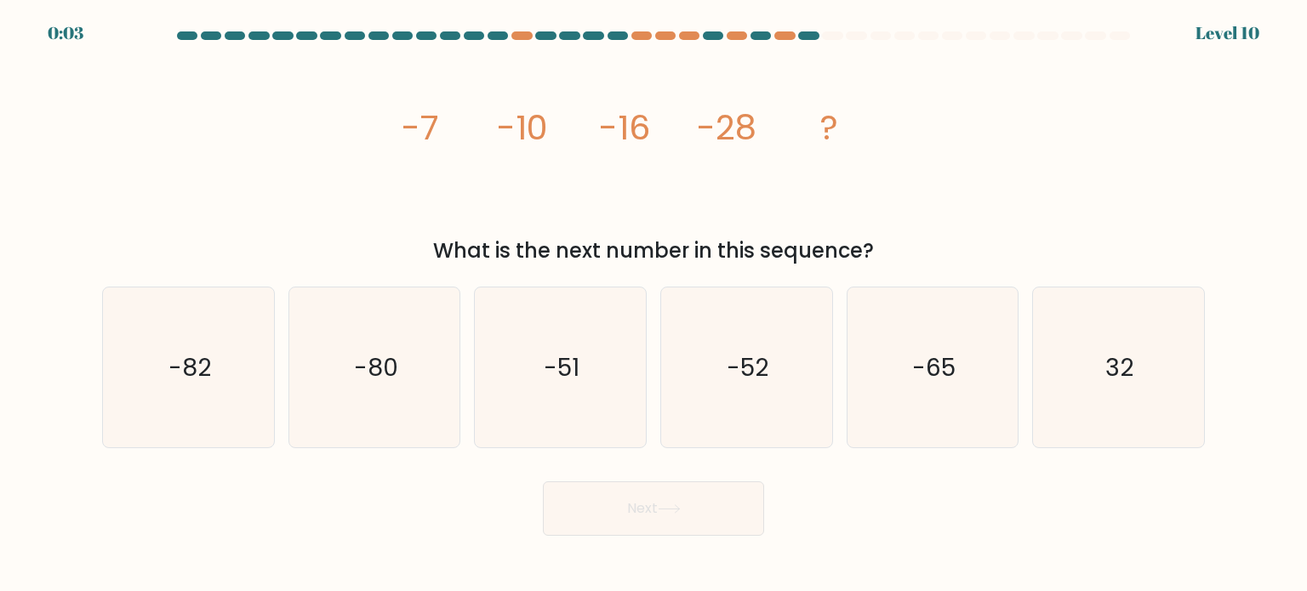
drag, startPoint x: 351, startPoint y: 366, endPoint x: 559, endPoint y: 450, distance: 224.9
click at [352, 366] on icon "-80" at bounding box center [374, 368] width 160 height 160
click at [654, 305] on input "b. -80" at bounding box center [654, 300] width 1 height 9
radio input "true"
click at [691, 514] on button "Next" at bounding box center [653, 509] width 221 height 54
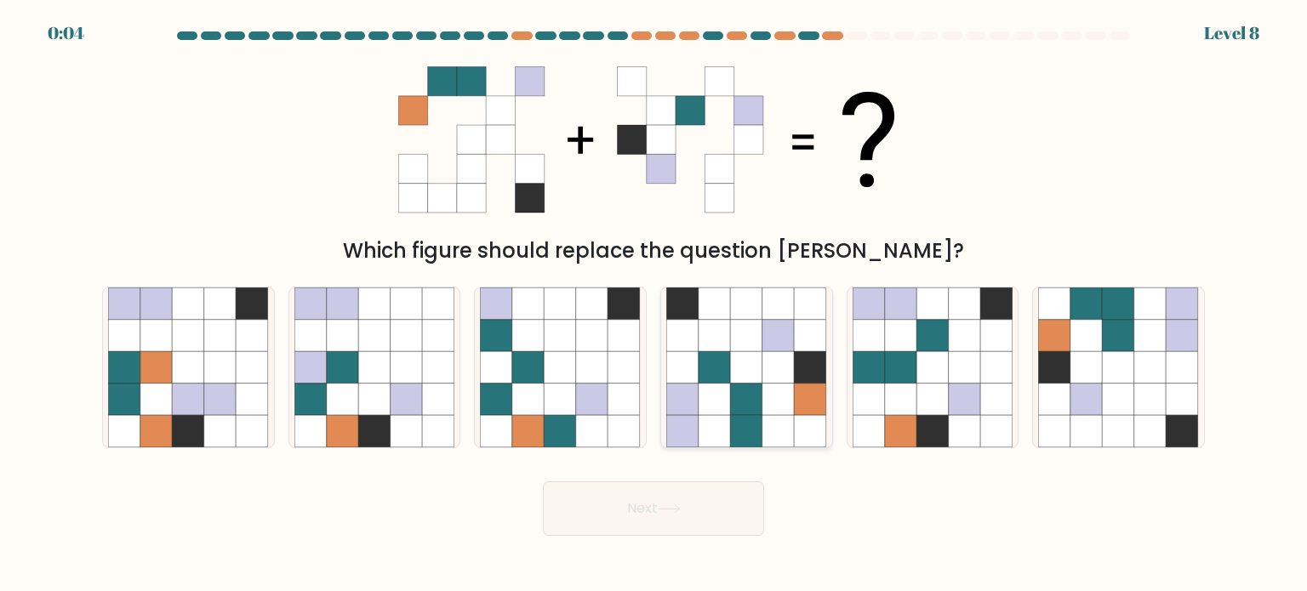
click at [797, 397] on icon at bounding box center [811, 399] width 32 height 32
click at [654, 305] on input "d." at bounding box center [654, 300] width 1 height 9
radio input "true"
click at [889, 384] on icon at bounding box center [901, 399] width 32 height 32
click at [654, 305] on input "e." at bounding box center [654, 300] width 1 height 9
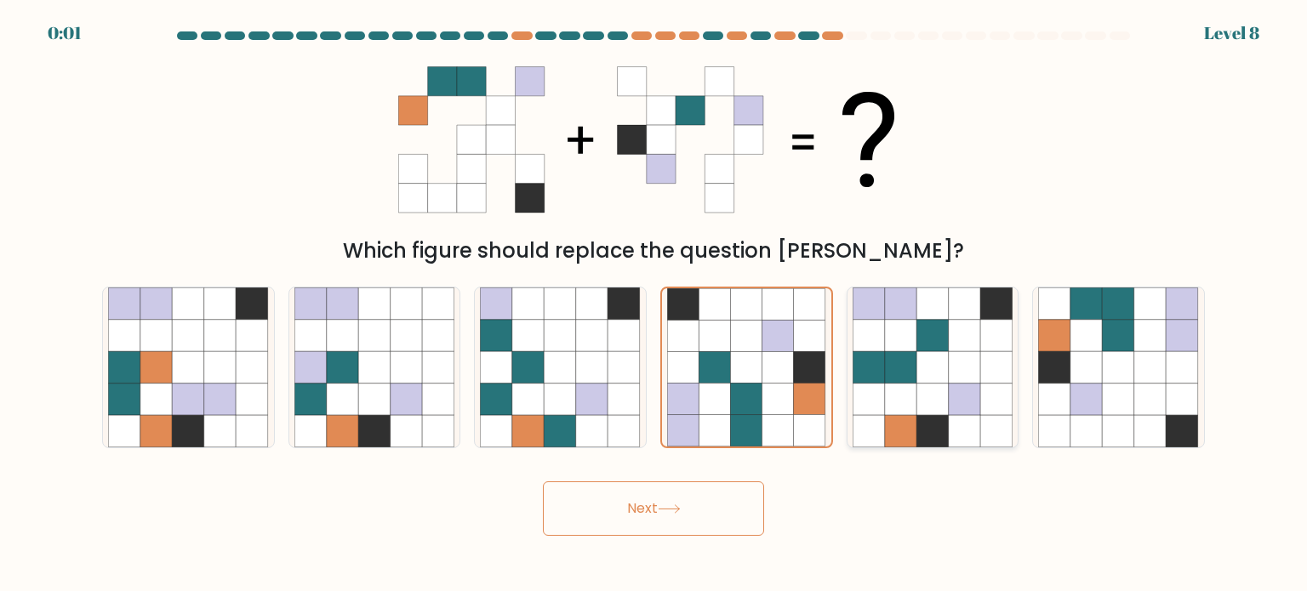
radio input "true"
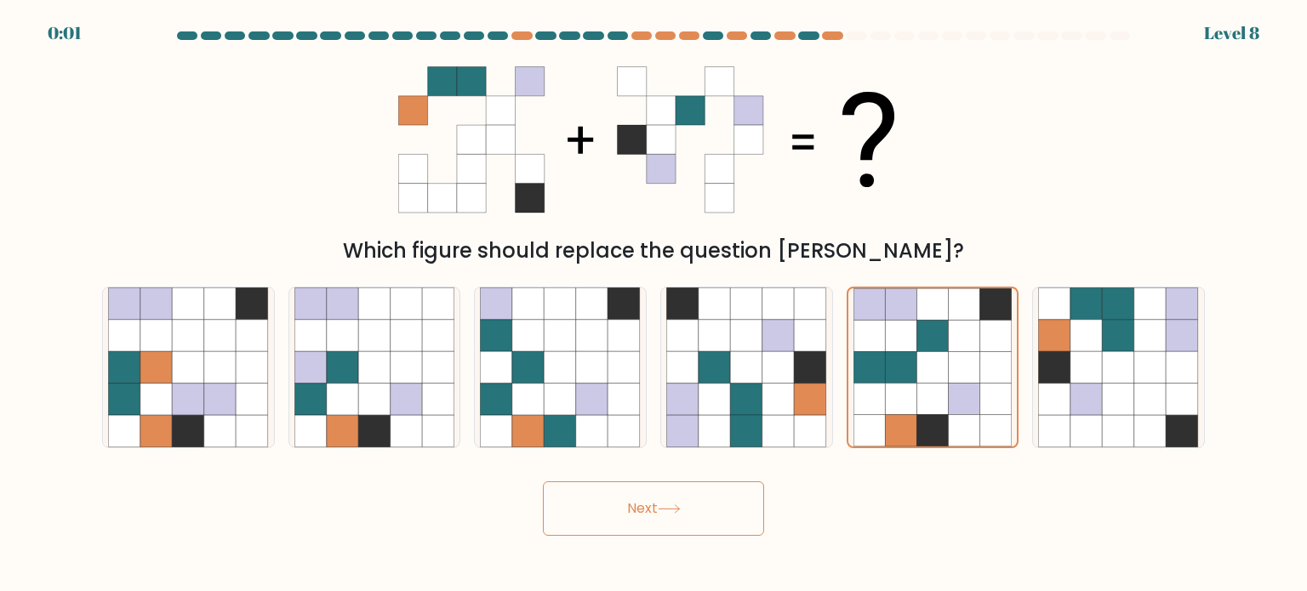
click at [698, 524] on button "Next" at bounding box center [653, 509] width 221 height 54
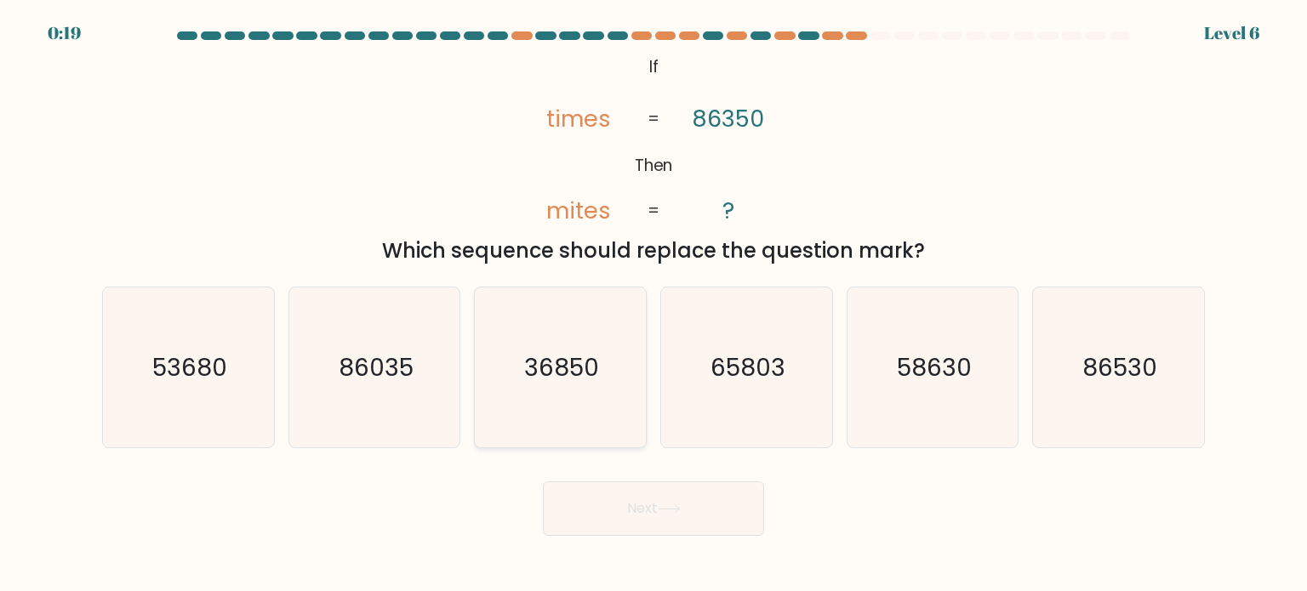
drag, startPoint x: 582, startPoint y: 381, endPoint x: 591, endPoint y: 399, distance: 20.2
click at [582, 381] on text "36850" at bounding box center [562, 367] width 75 height 34
click at [654, 305] on input "c. 36850" at bounding box center [654, 300] width 1 height 9
radio input "true"
click at [671, 517] on button "Next" at bounding box center [653, 509] width 221 height 54
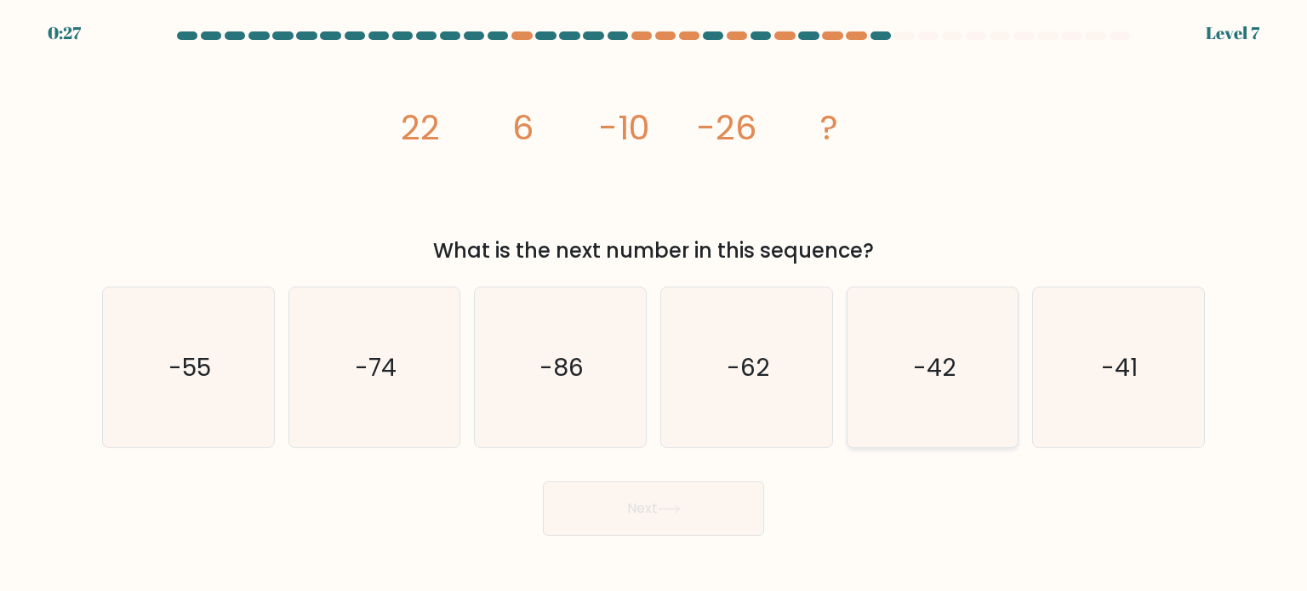
click at [917, 382] on text "-42" at bounding box center [934, 367] width 43 height 34
click at [654, 305] on input "e. -42" at bounding box center [654, 300] width 1 height 9
radio input "true"
click at [707, 512] on button "Next" at bounding box center [653, 509] width 221 height 54
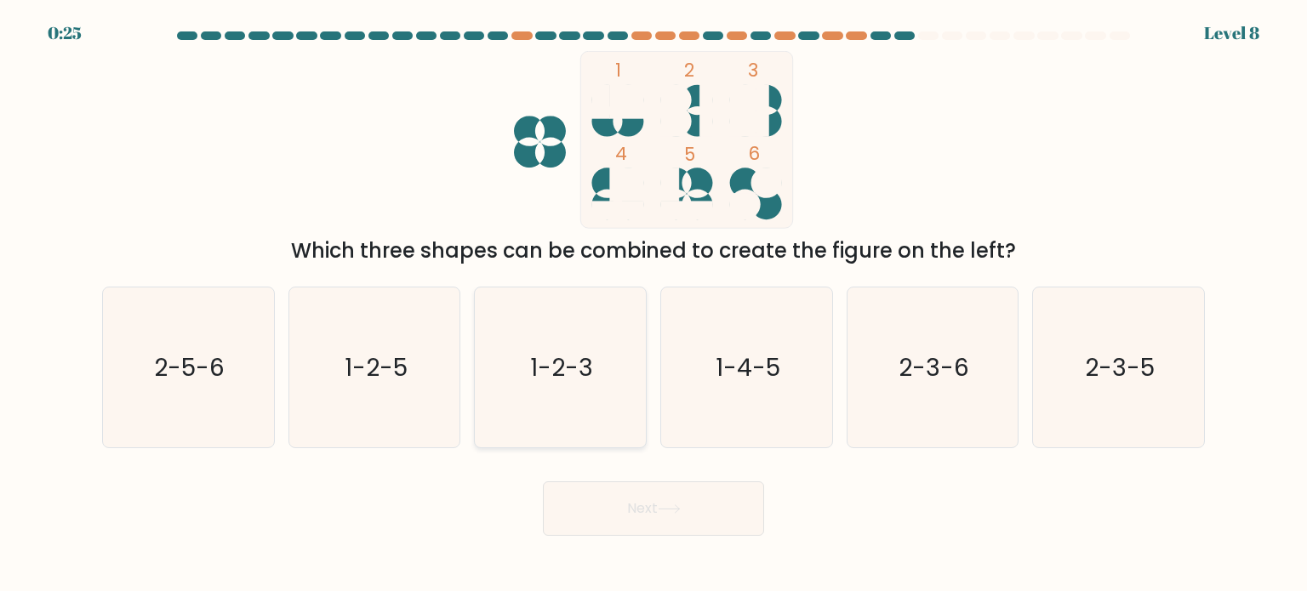
click at [572, 362] on text "1-2-3" at bounding box center [562, 367] width 63 height 34
click at [654, 305] on input "c. 1-2-3" at bounding box center [654, 300] width 1 height 9
radio input "true"
click at [643, 534] on button "Next" at bounding box center [653, 509] width 221 height 54
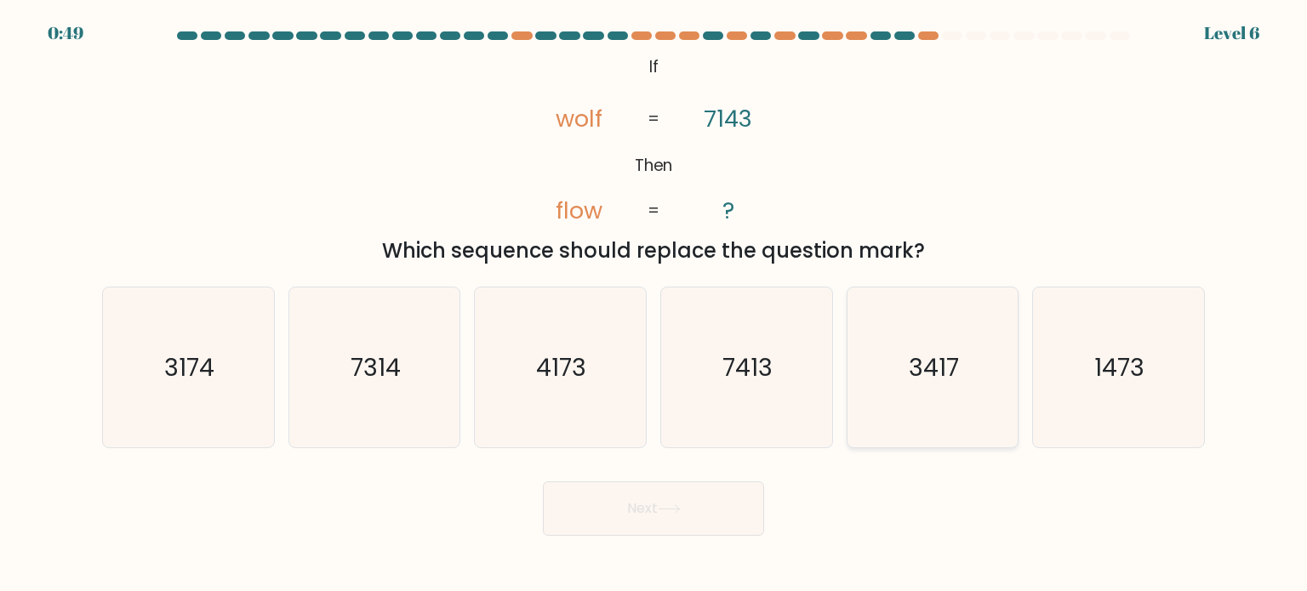
click at [950, 389] on icon "3417" at bounding box center [933, 368] width 160 height 160
click at [654, 305] on input "e. 3417" at bounding box center [654, 300] width 1 height 9
radio input "true"
click at [596, 543] on body "0:48 Level 6 If" at bounding box center [653, 295] width 1307 height 591
click at [608, 510] on button "Next" at bounding box center [653, 509] width 221 height 54
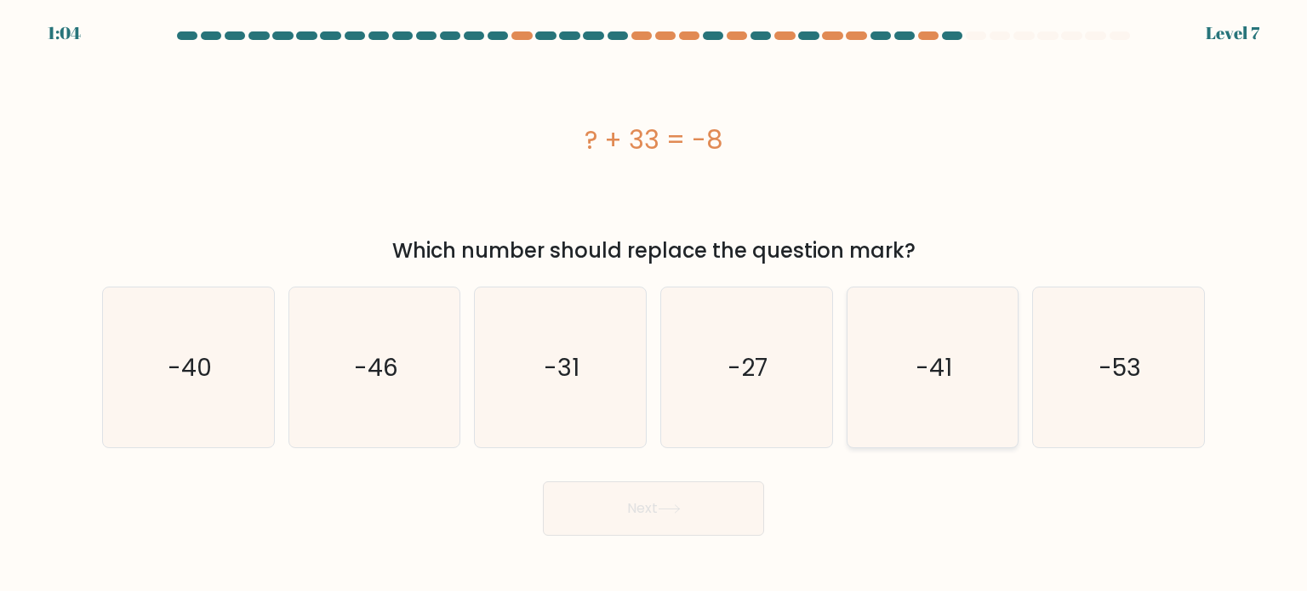
click at [929, 343] on icon "-41" at bounding box center [933, 368] width 160 height 160
click at [654, 305] on input "e. -41" at bounding box center [654, 300] width 1 height 9
radio input "true"
click at [707, 493] on button "Next" at bounding box center [653, 509] width 221 height 54
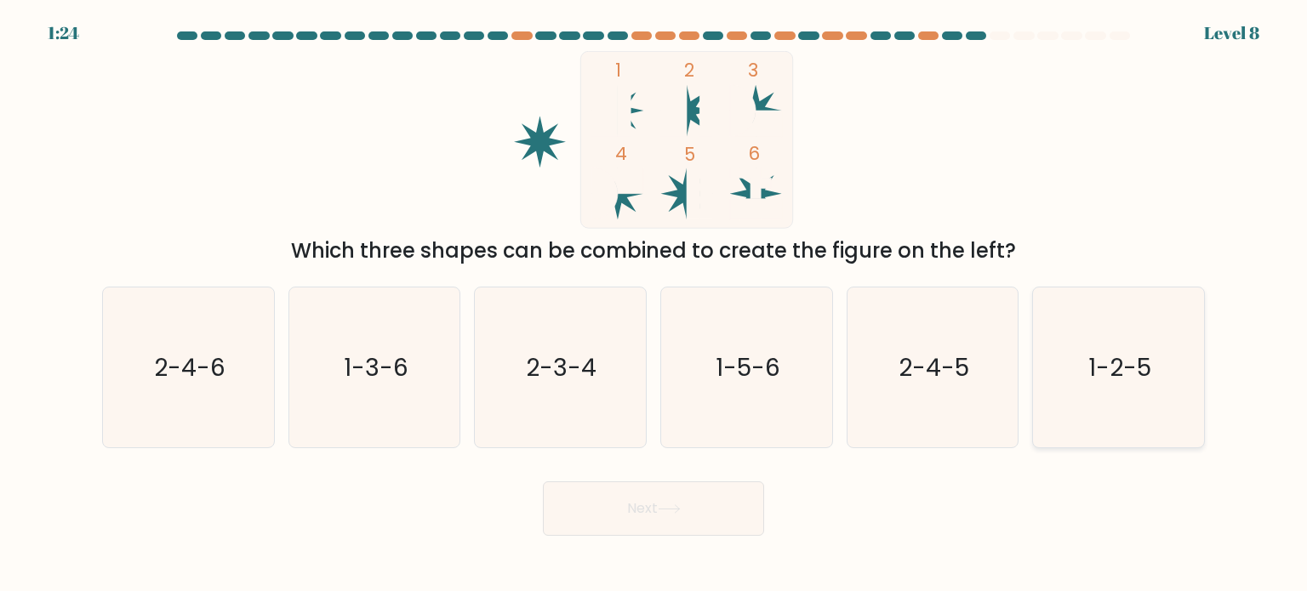
click at [1119, 384] on icon "1-2-5" at bounding box center [1118, 368] width 160 height 160
click at [654, 305] on input "f. 1-2-5" at bounding box center [654, 300] width 1 height 9
radio input "true"
click at [624, 513] on button "Next" at bounding box center [653, 509] width 221 height 54
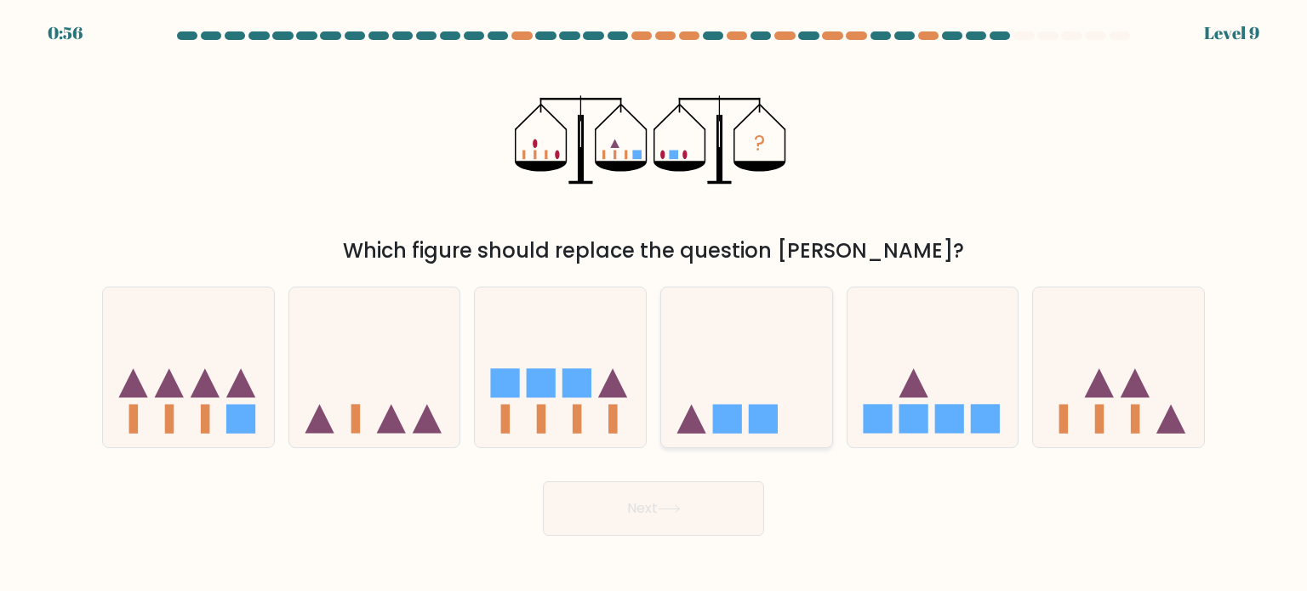
click at [769, 360] on icon at bounding box center [746, 367] width 171 height 141
click at [654, 305] on input "d." at bounding box center [654, 300] width 1 height 9
radio input "true"
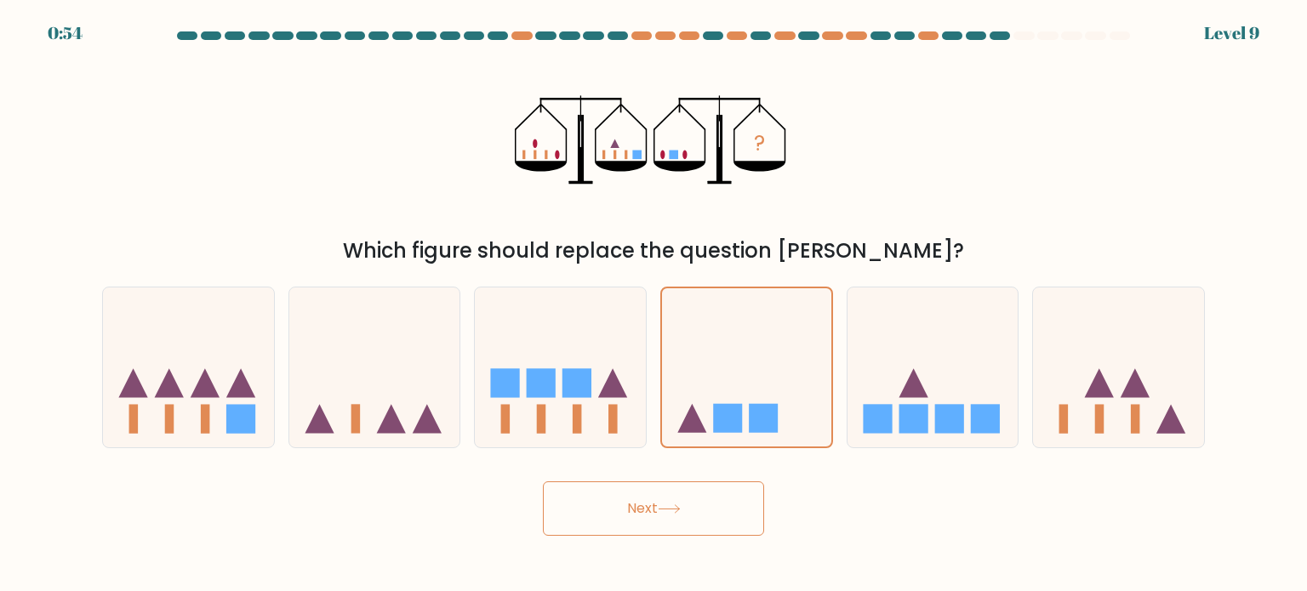
click at [638, 499] on button "Next" at bounding box center [653, 509] width 221 height 54
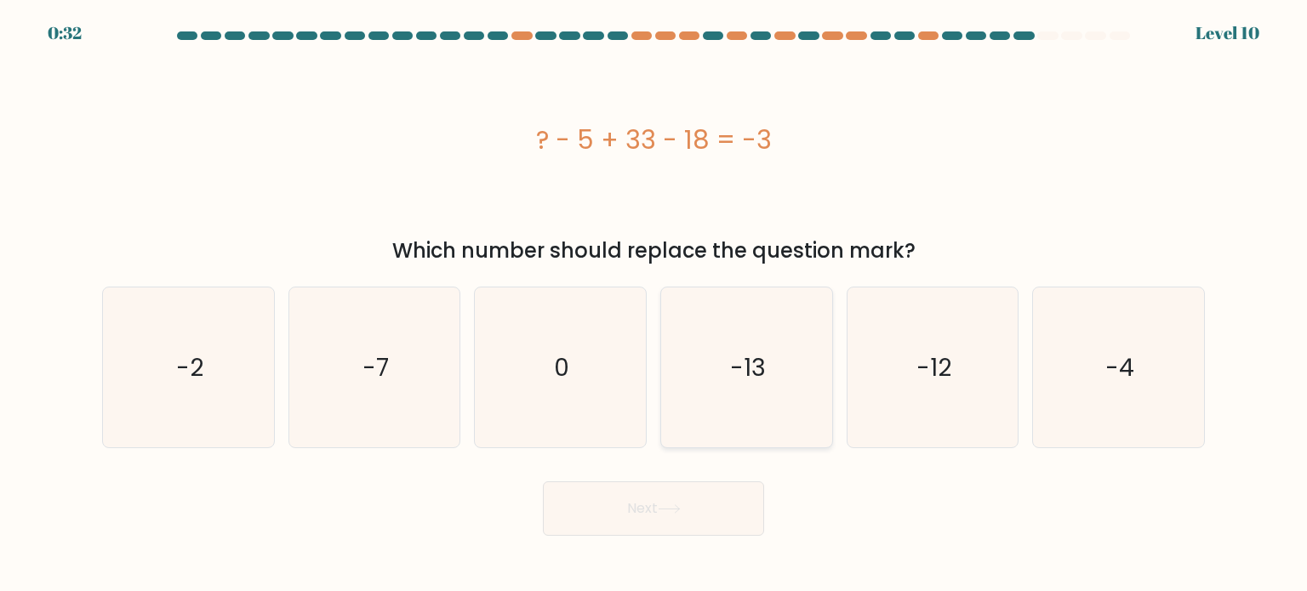
click at [756, 348] on icon "-13" at bounding box center [746, 368] width 160 height 160
click at [654, 305] on input "d. -13" at bounding box center [654, 300] width 1 height 9
radio input "true"
click at [676, 479] on div "Next" at bounding box center [653, 502] width 1123 height 67
click at [676, 493] on button "Next" at bounding box center [653, 509] width 221 height 54
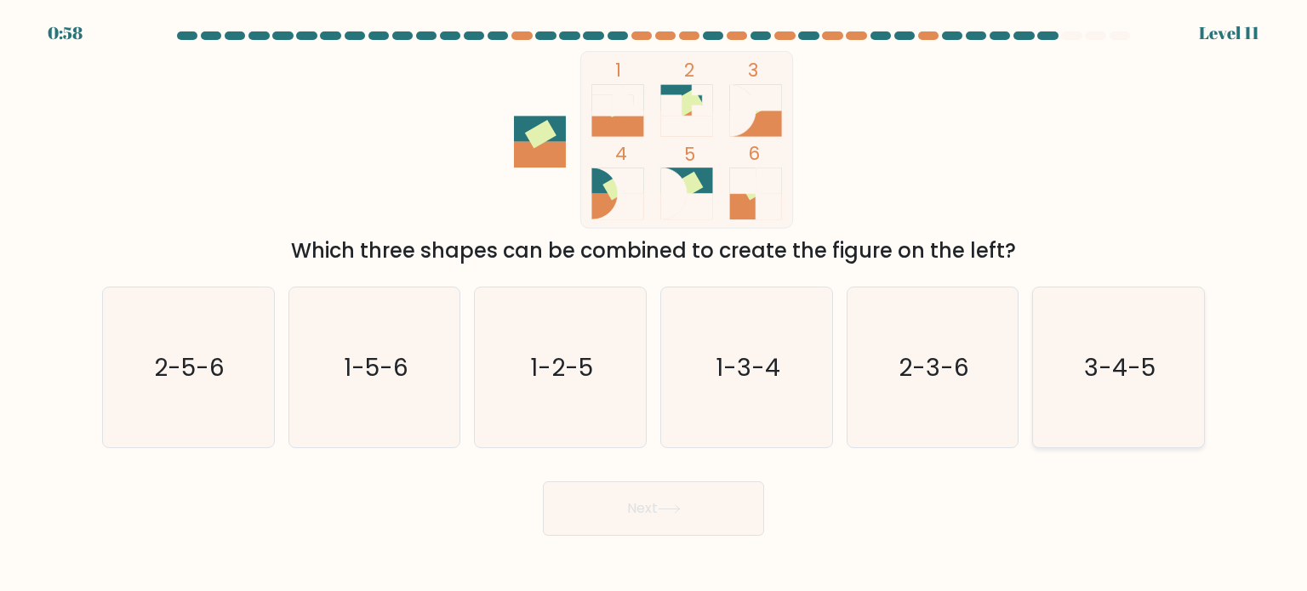
click at [1137, 380] on text "3-4-5" at bounding box center [1119, 367] width 71 height 34
click at [654, 305] on input "f. 3-4-5" at bounding box center [654, 300] width 1 height 9
radio input "true"
click at [664, 519] on button "Next" at bounding box center [653, 509] width 221 height 54
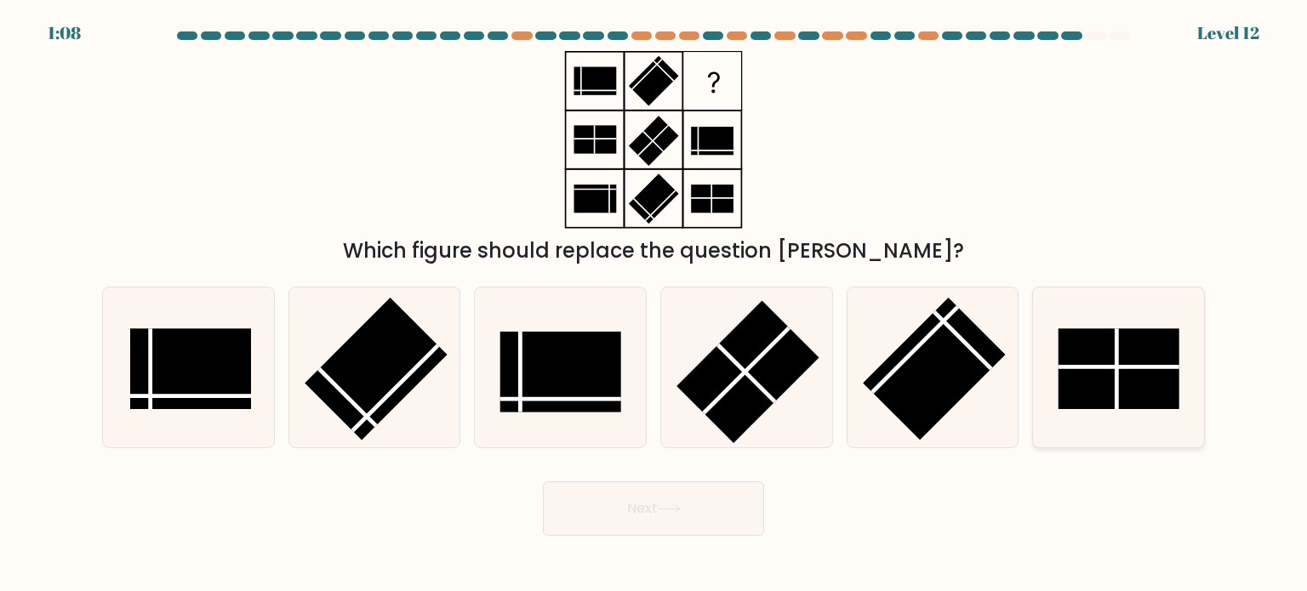
click at [1137, 363] on rect at bounding box center [1119, 369] width 121 height 81
click at [654, 305] on input "f." at bounding box center [654, 300] width 1 height 9
radio input "true"
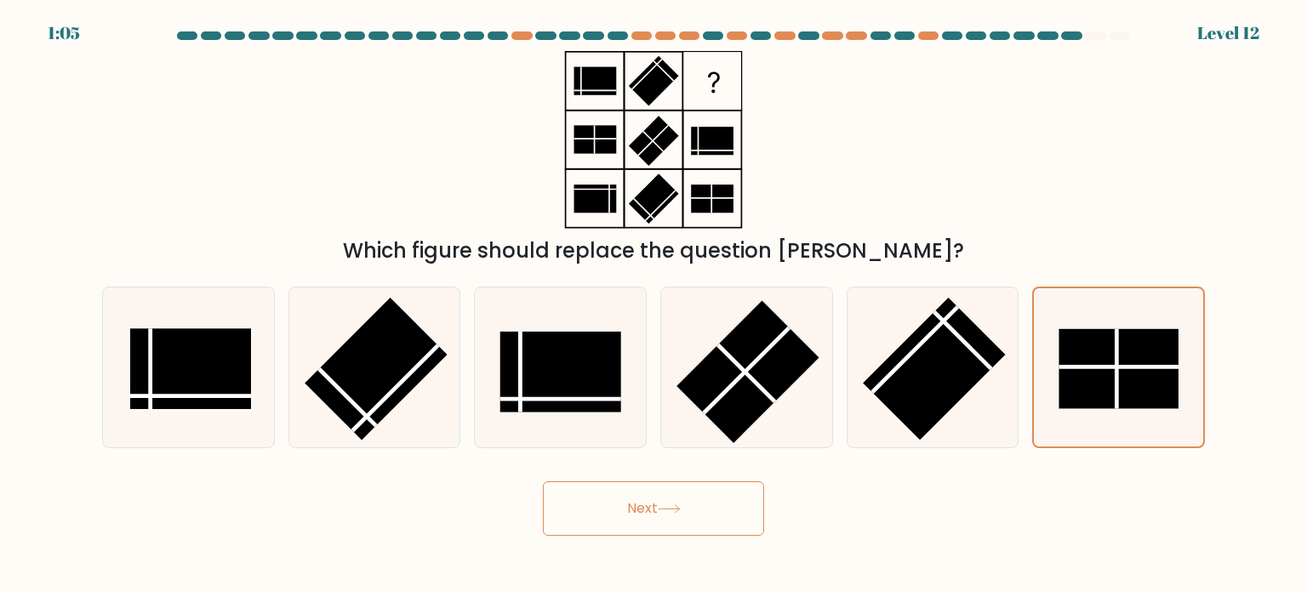
click at [640, 513] on button "Next" at bounding box center [653, 509] width 221 height 54
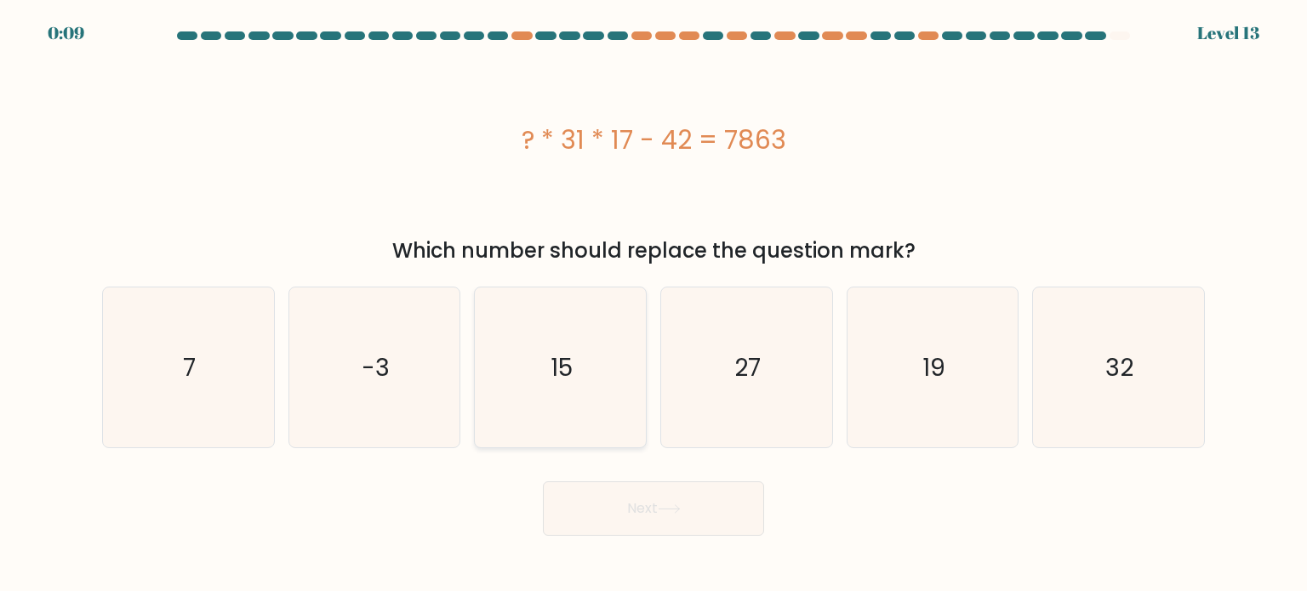
click at [555, 377] on text "15" at bounding box center [562, 367] width 22 height 34
click at [654, 305] on input "c. 15" at bounding box center [654, 300] width 1 height 9
radio input "true"
click at [645, 508] on button "Next" at bounding box center [653, 509] width 221 height 54
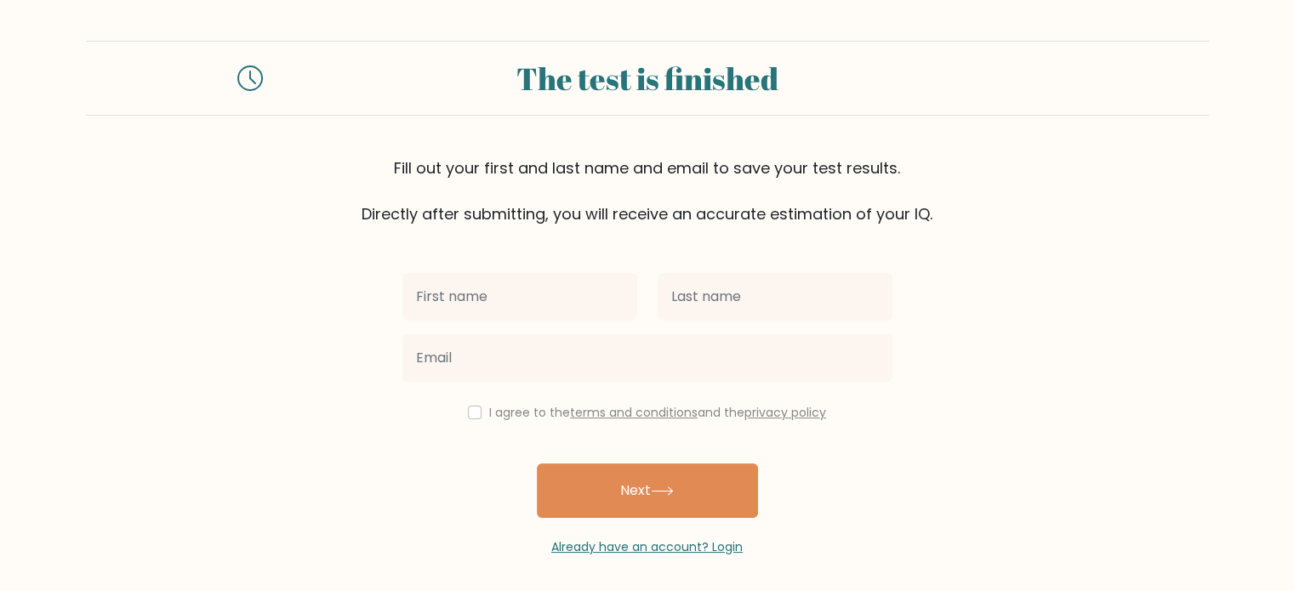
click at [514, 298] on input "text" at bounding box center [520, 297] width 235 height 48
type input "hamza"
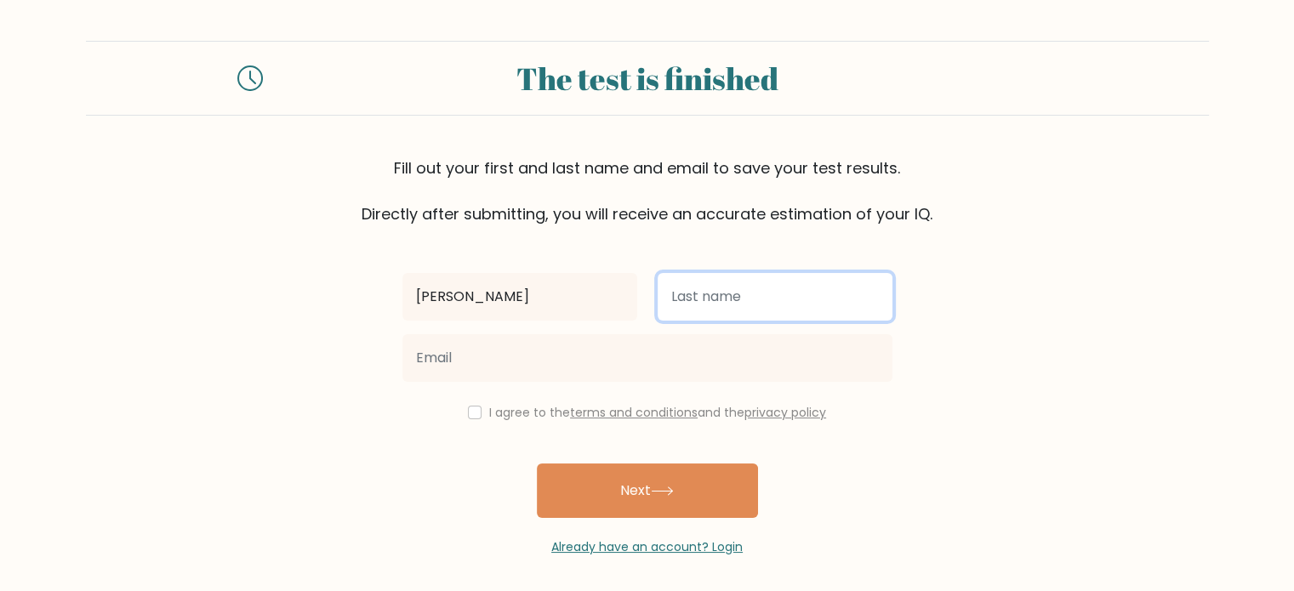
drag, startPoint x: 738, startPoint y: 300, endPoint x: 729, endPoint y: 326, distance: 28.0
click at [738, 300] on input "text" at bounding box center [775, 297] width 235 height 48
type input "kaleem"
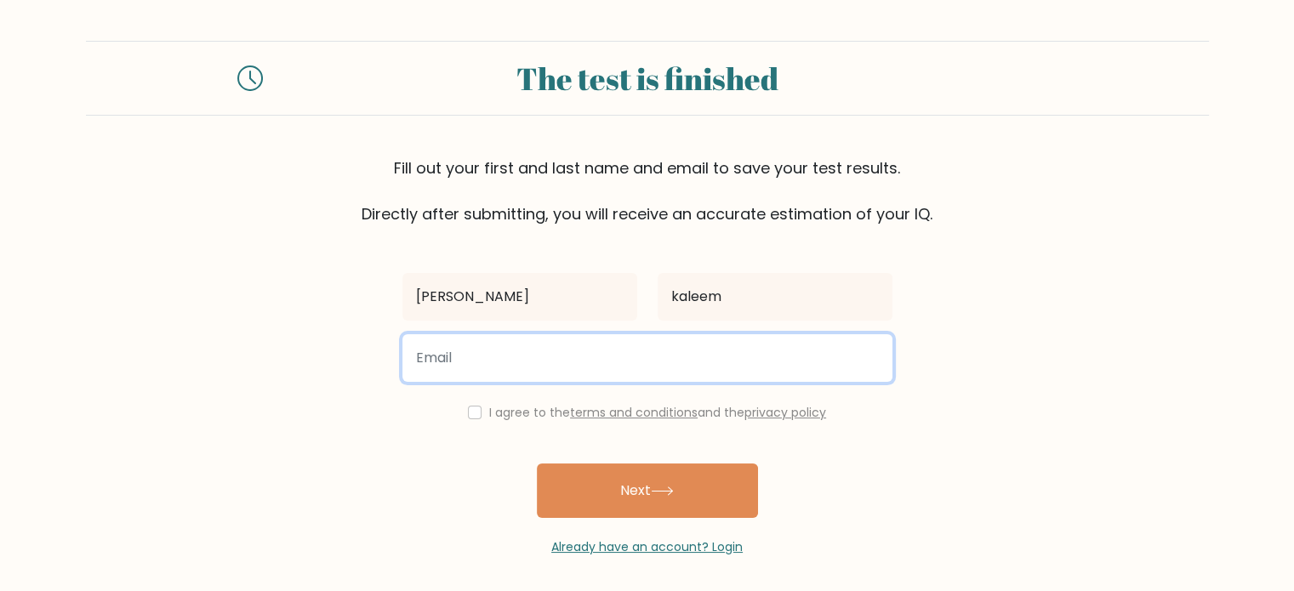
click at [631, 361] on input "email" at bounding box center [648, 358] width 490 height 48
type input "hamzakaleem993@gmail.com"
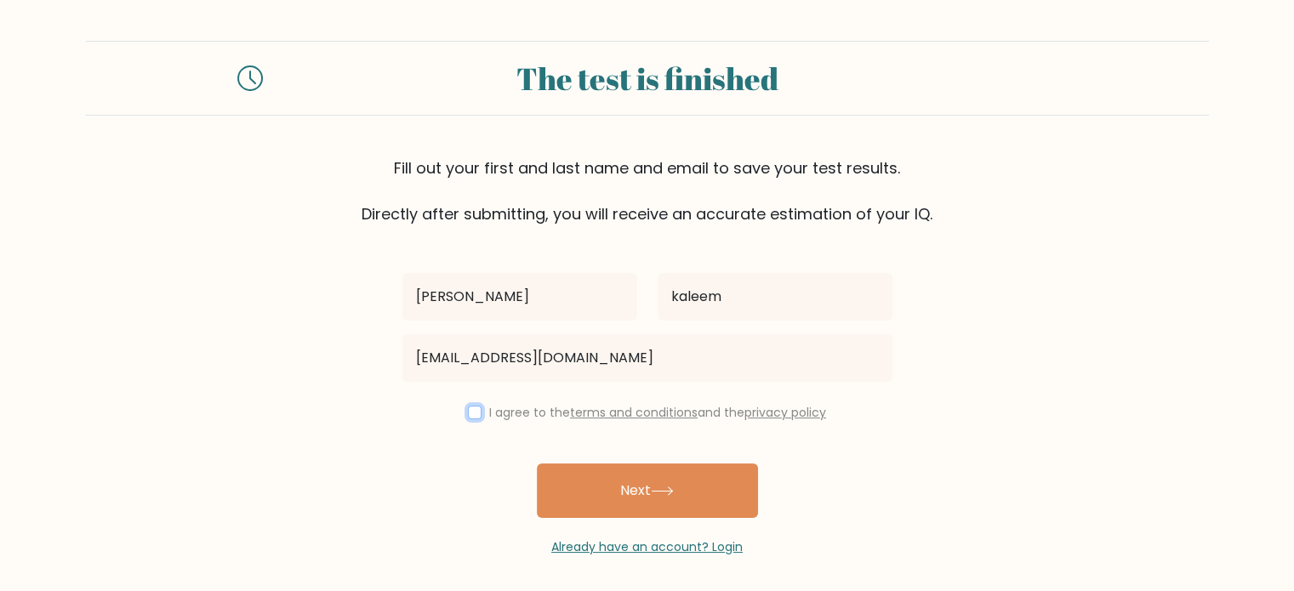
click at [471, 414] on input "checkbox" at bounding box center [475, 413] width 14 height 14
checkbox input "true"
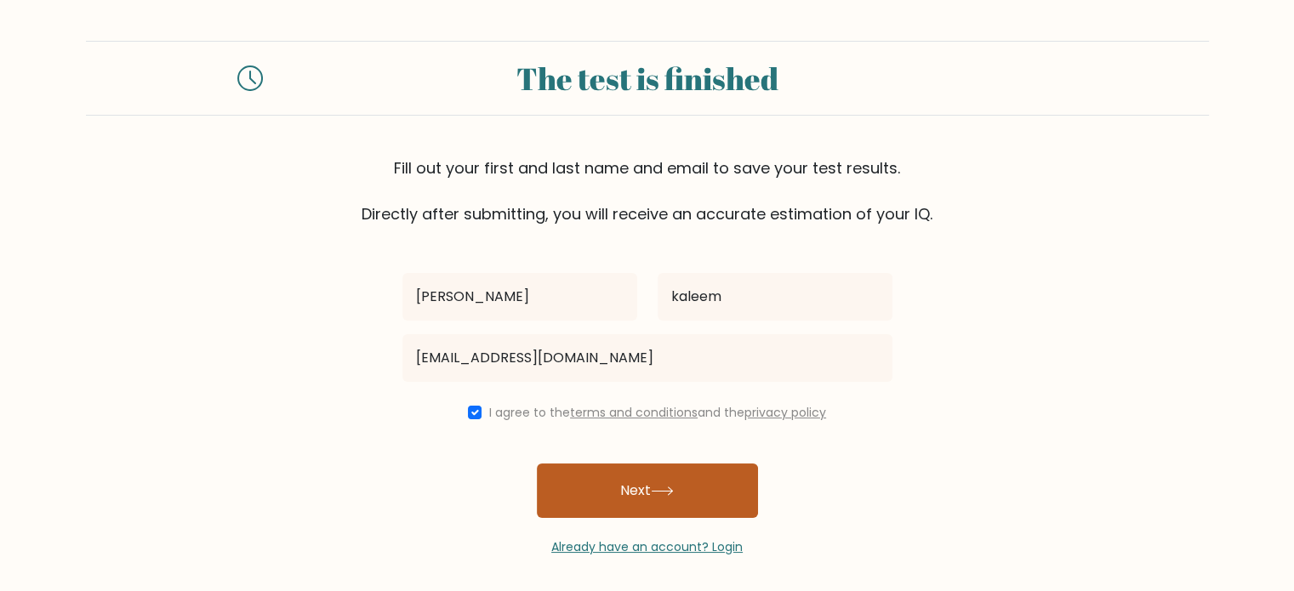
click at [622, 489] on button "Next" at bounding box center [647, 491] width 221 height 54
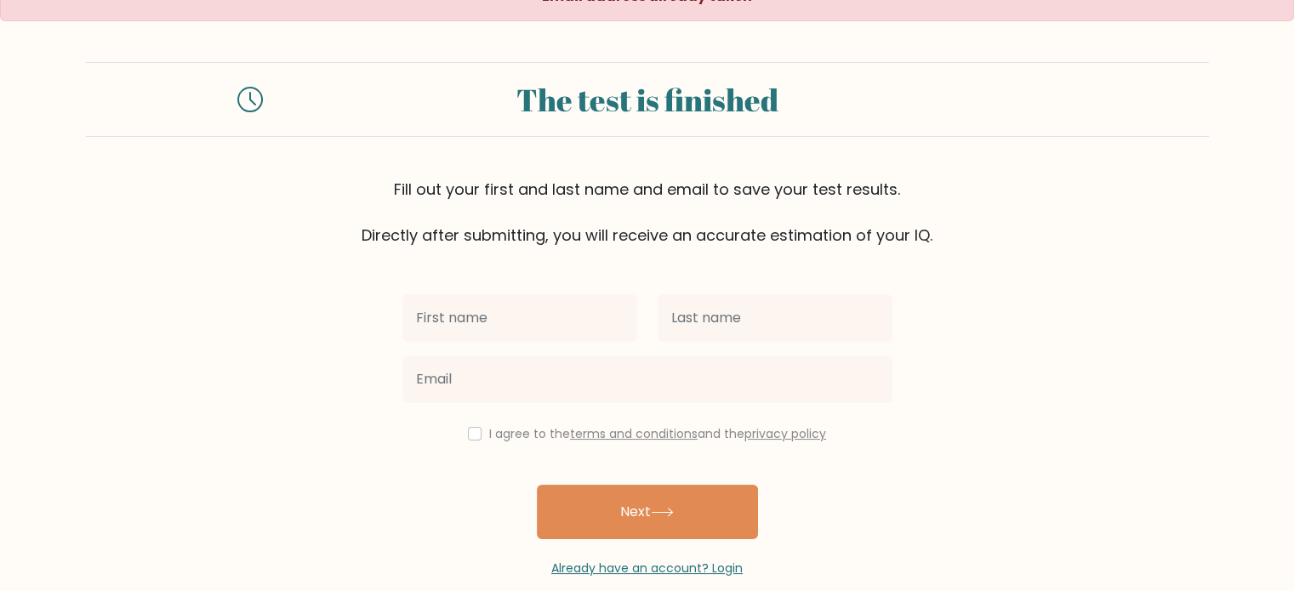
scroll to position [54, 0]
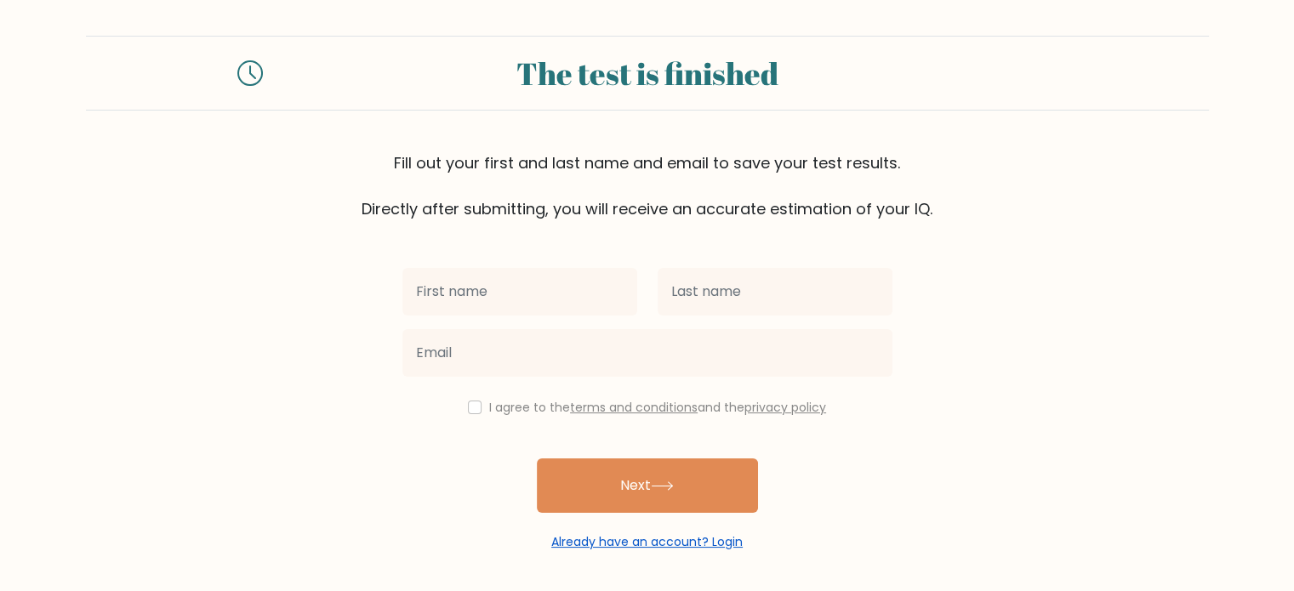
click at [655, 538] on link "Already have an account? Login" at bounding box center [646, 542] width 191 height 17
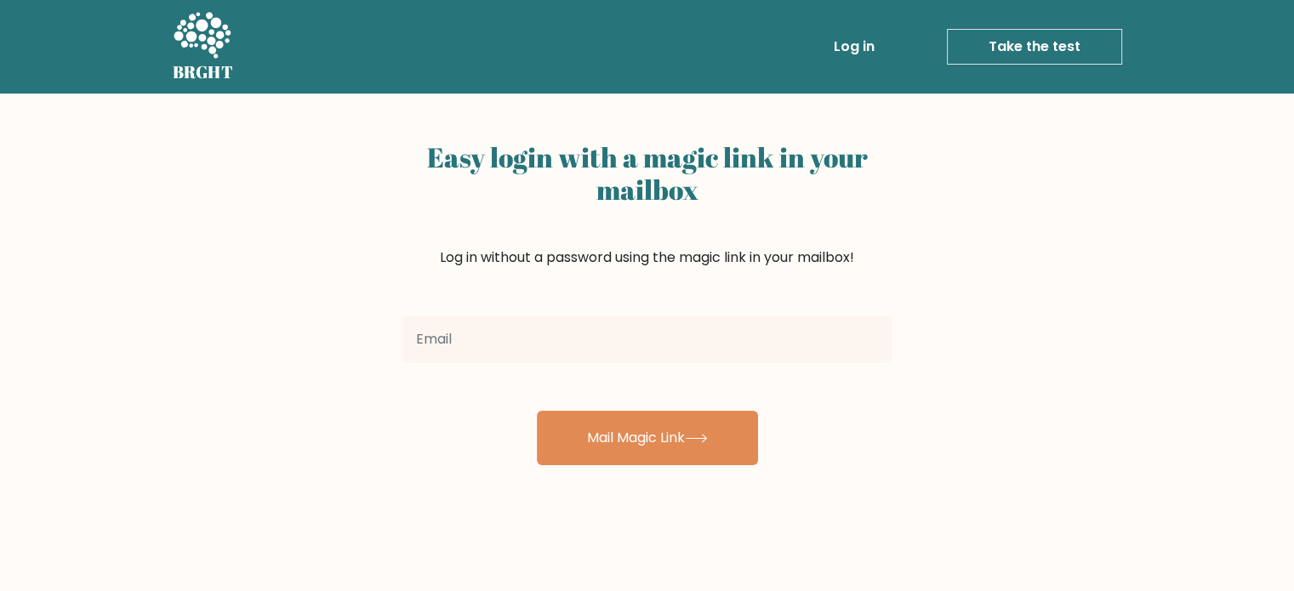
click at [609, 329] on input "email" at bounding box center [648, 340] width 490 height 48
type input "[EMAIL_ADDRESS][DOMAIN_NAME]"
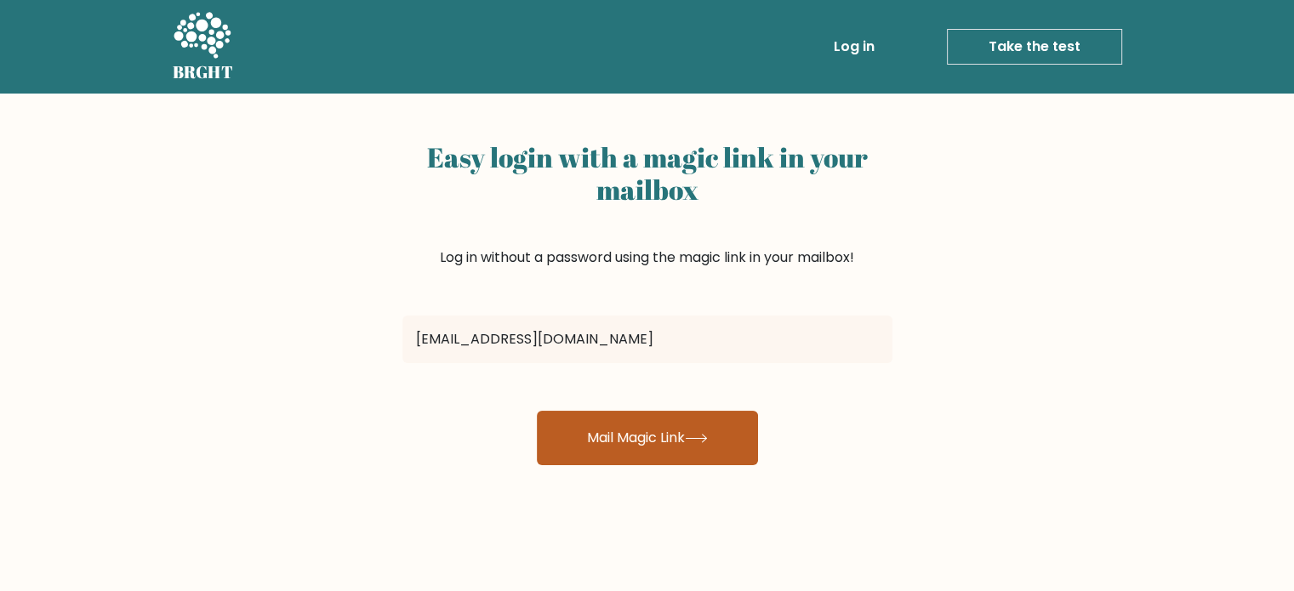
click at [621, 444] on button "Mail Magic Link" at bounding box center [647, 438] width 221 height 54
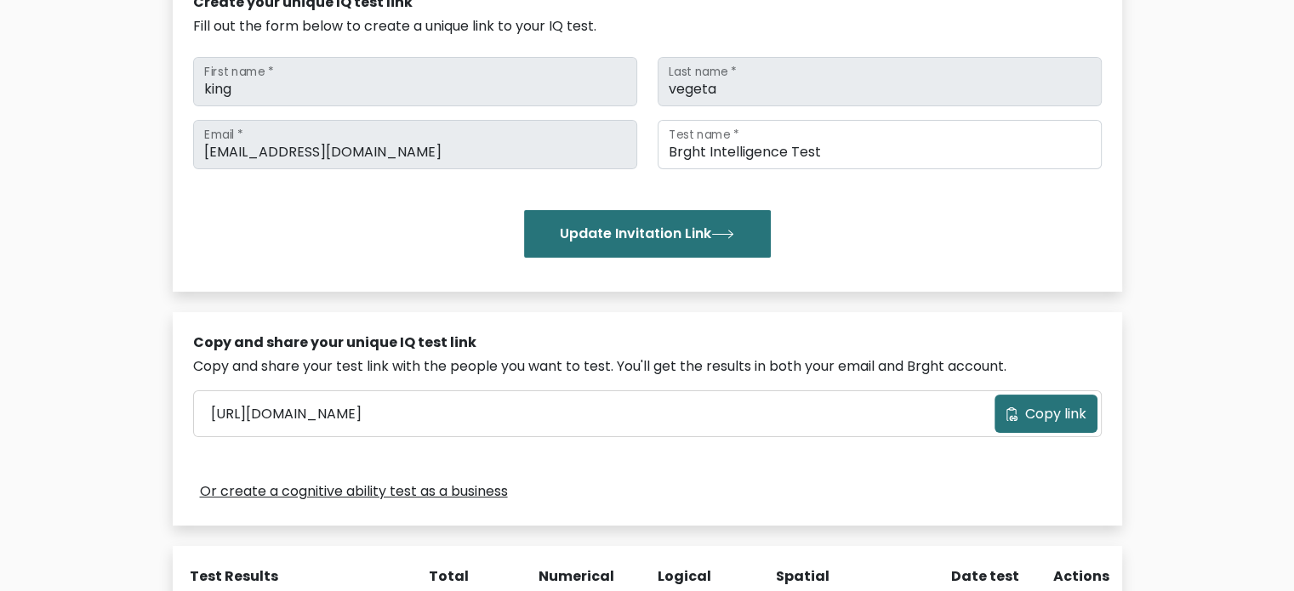
scroll to position [255, 0]
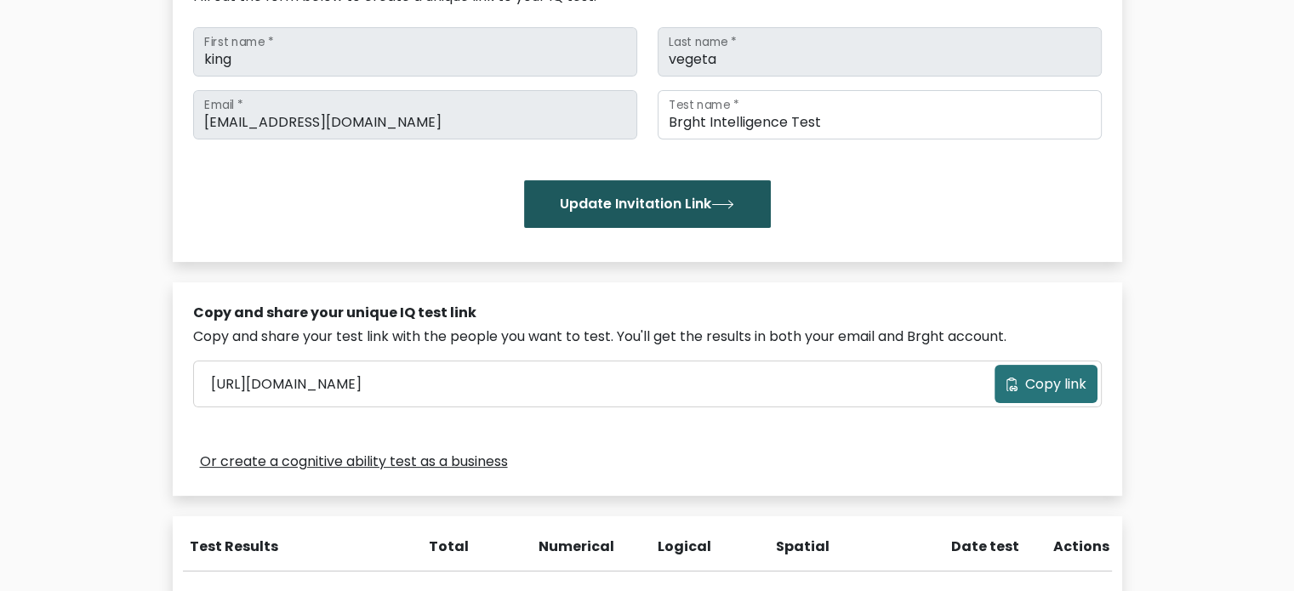
click at [671, 203] on button "Update Invitation Link" at bounding box center [647, 204] width 247 height 48
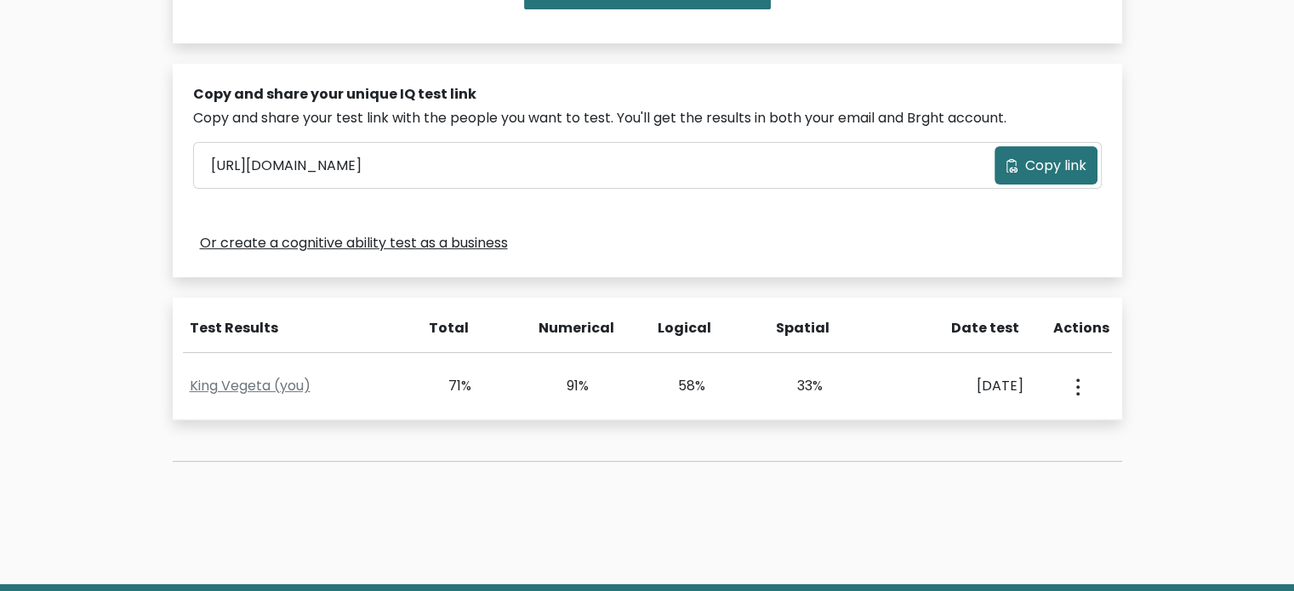
scroll to position [484, 0]
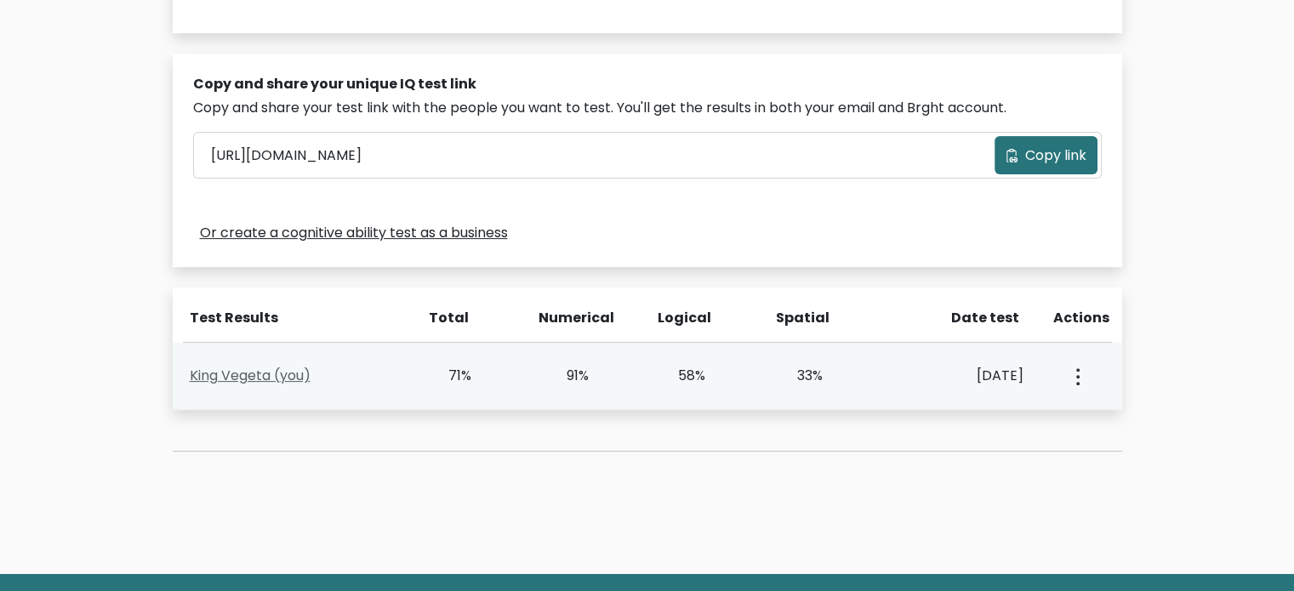
click at [285, 377] on link "King Vegeta (you)" at bounding box center [250, 376] width 121 height 20
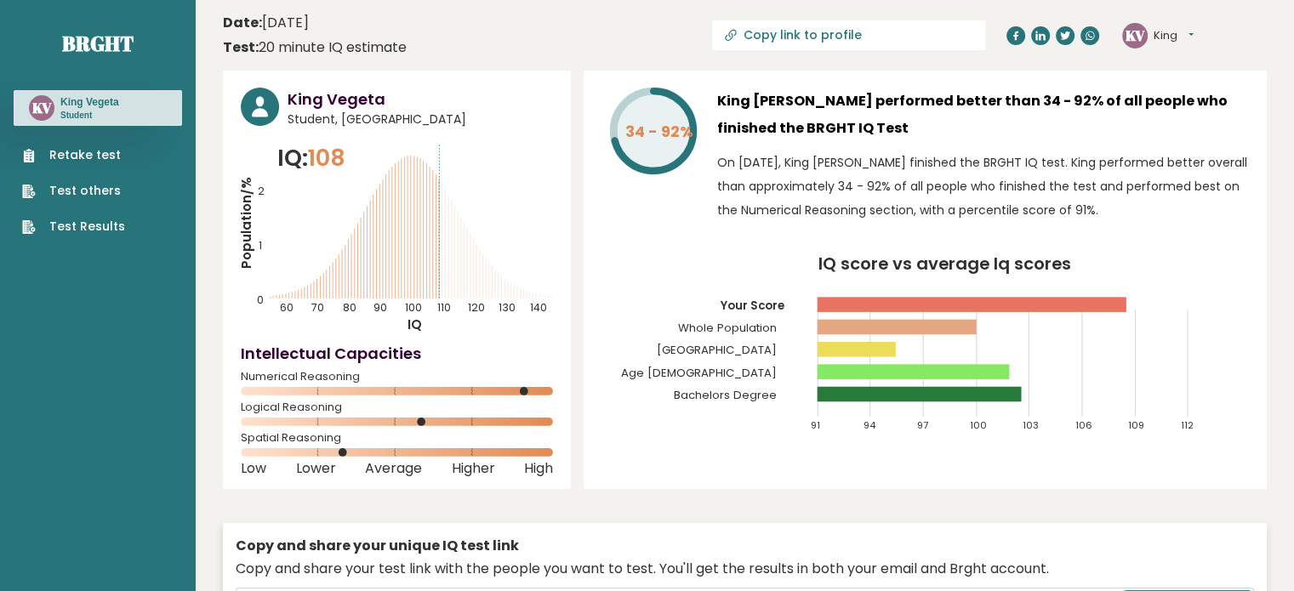
click at [81, 221] on link "Test Results" at bounding box center [73, 227] width 103 height 18
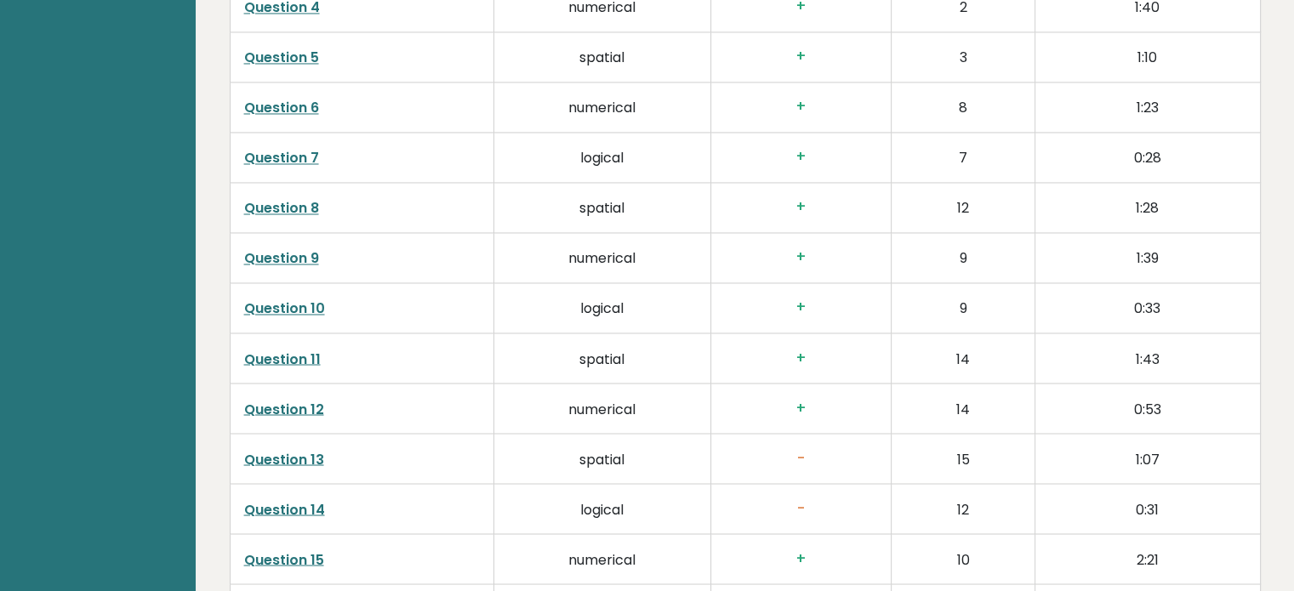
scroll to position [3375, 0]
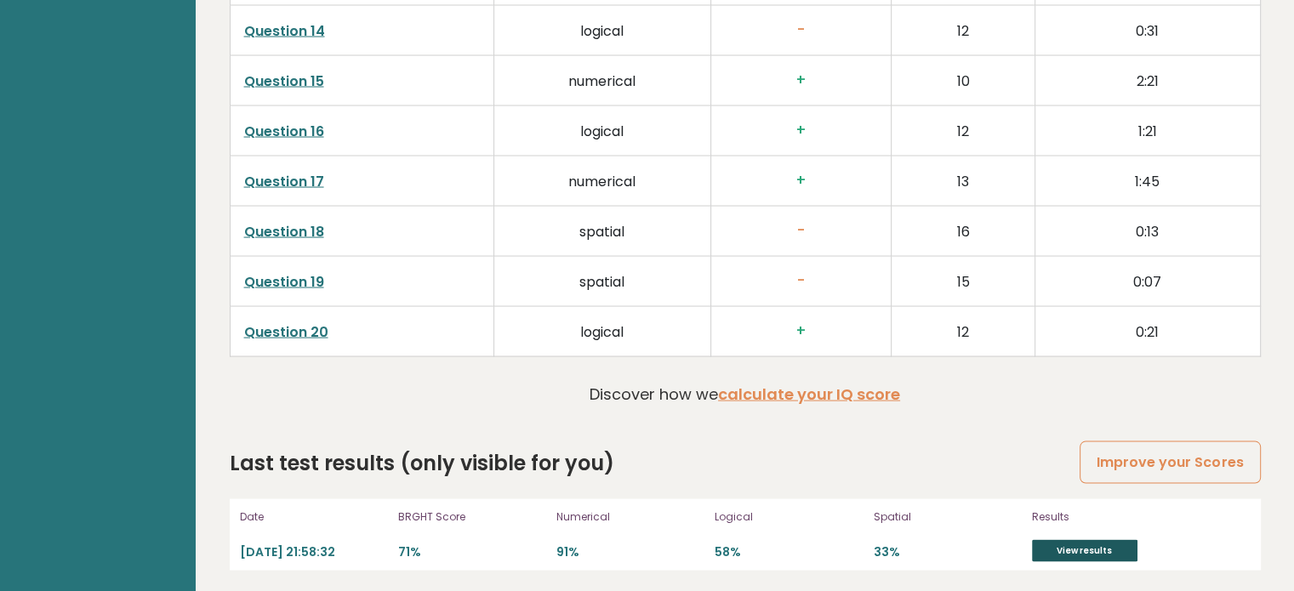
click at [1083, 551] on link "View results" at bounding box center [1085, 551] width 106 height 22
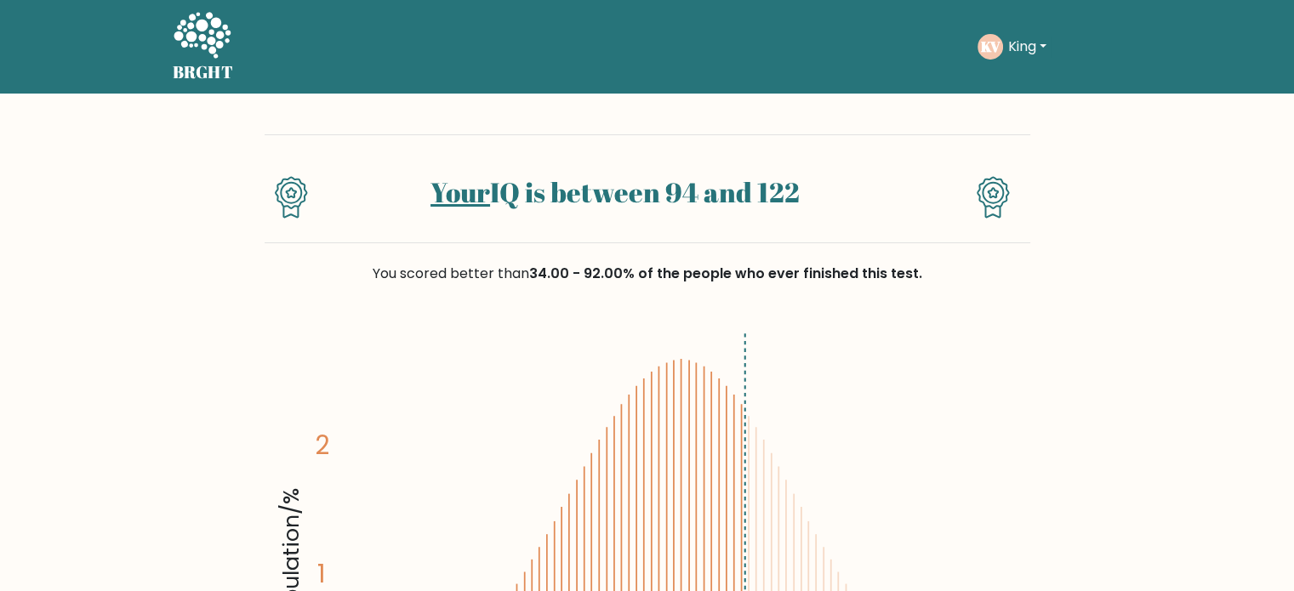
click at [1043, 40] on button "King" at bounding box center [1027, 47] width 49 height 22
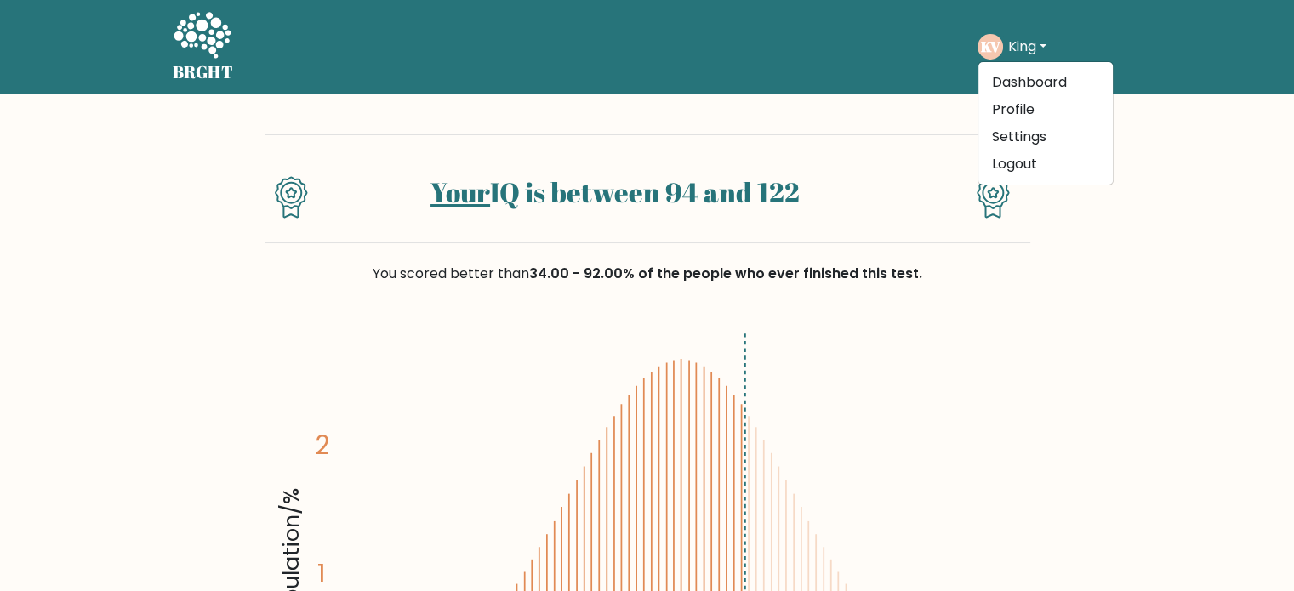
click at [1043, 40] on button "King" at bounding box center [1027, 47] width 49 height 22
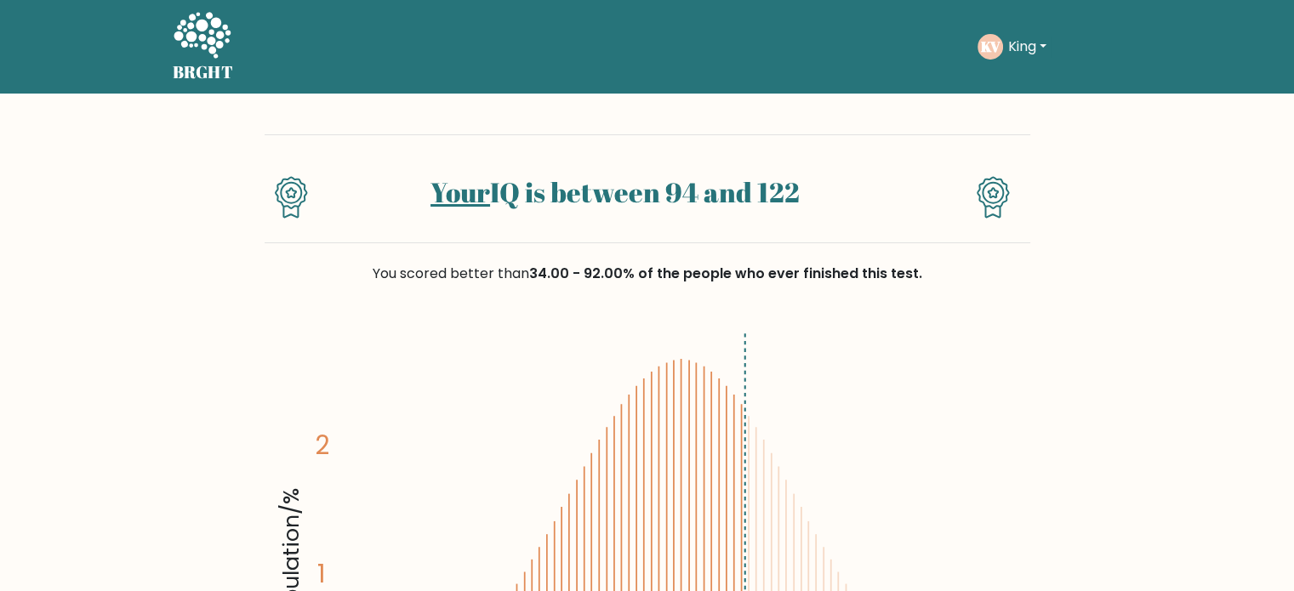
click at [201, 40] on icon at bounding box center [202, 35] width 57 height 46
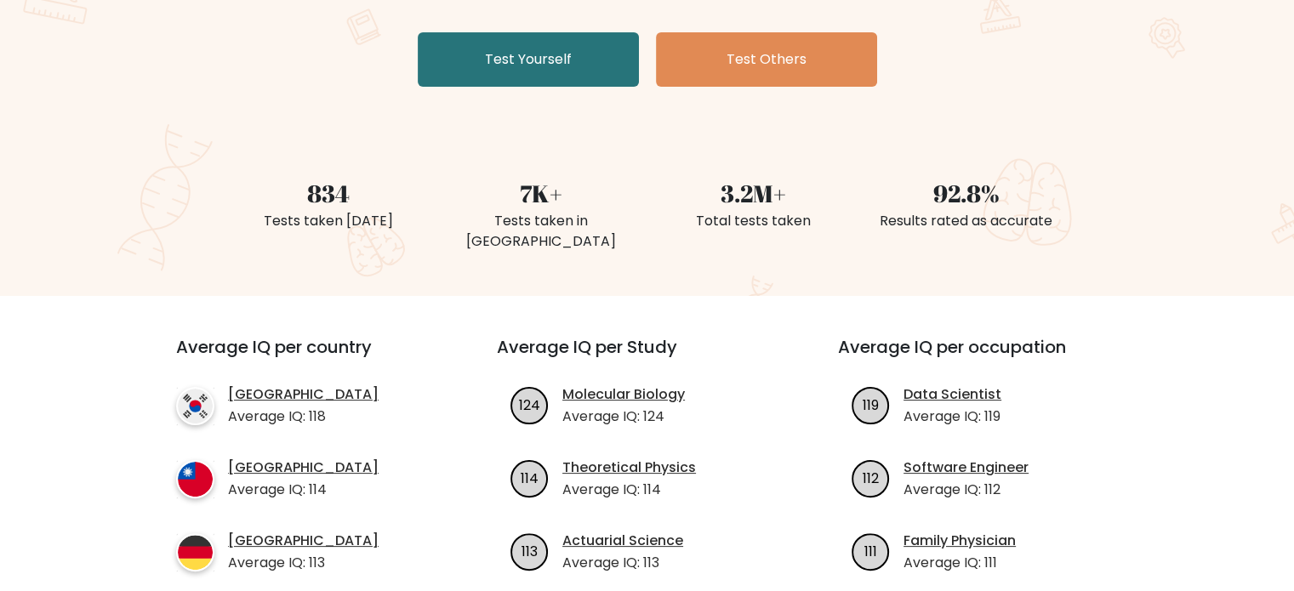
scroll to position [255, 0]
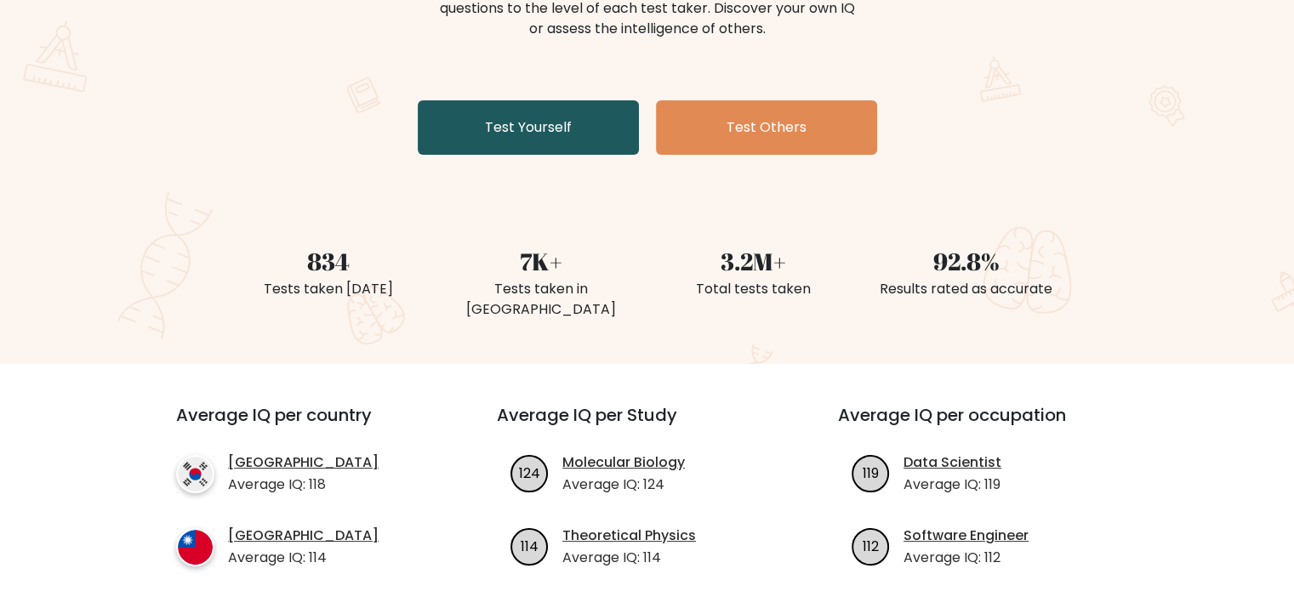
click at [512, 103] on link "Test Yourself" at bounding box center [528, 127] width 221 height 54
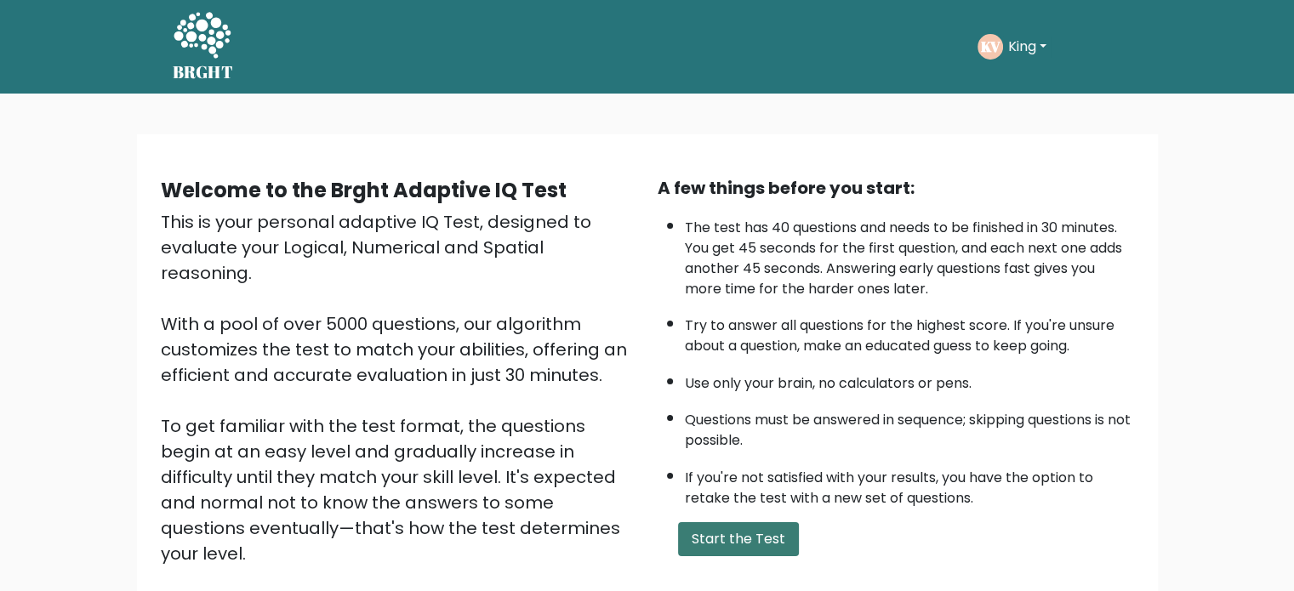
click at [734, 540] on button "Start the Test" at bounding box center [738, 540] width 121 height 34
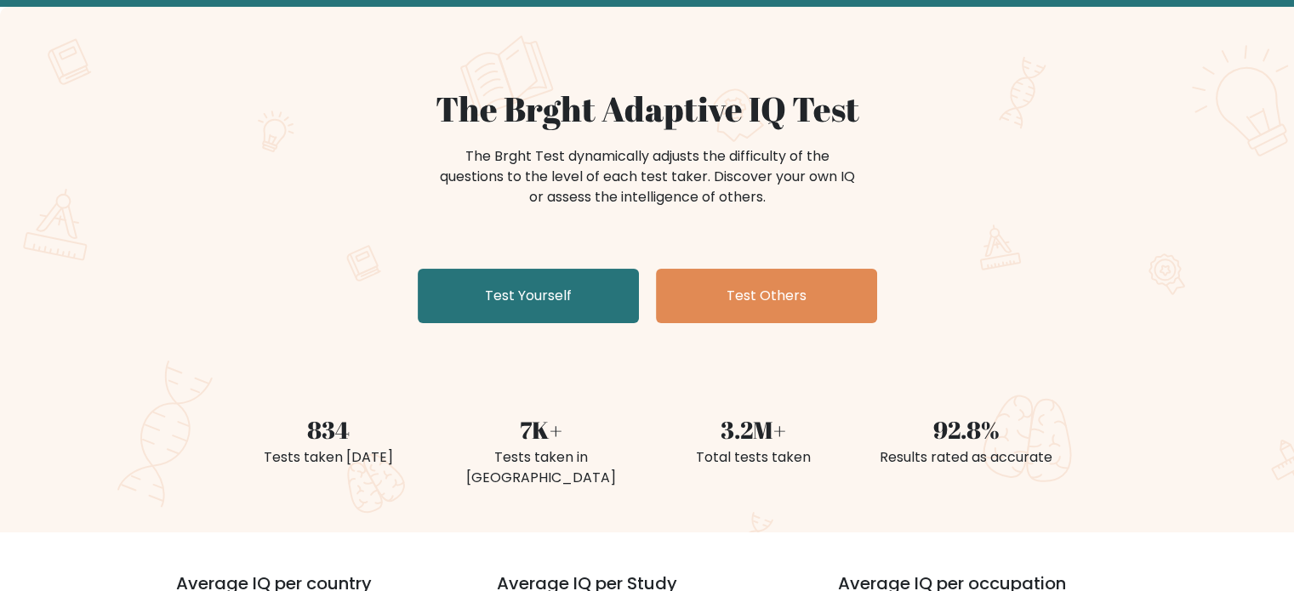
scroll to position [170, 0]
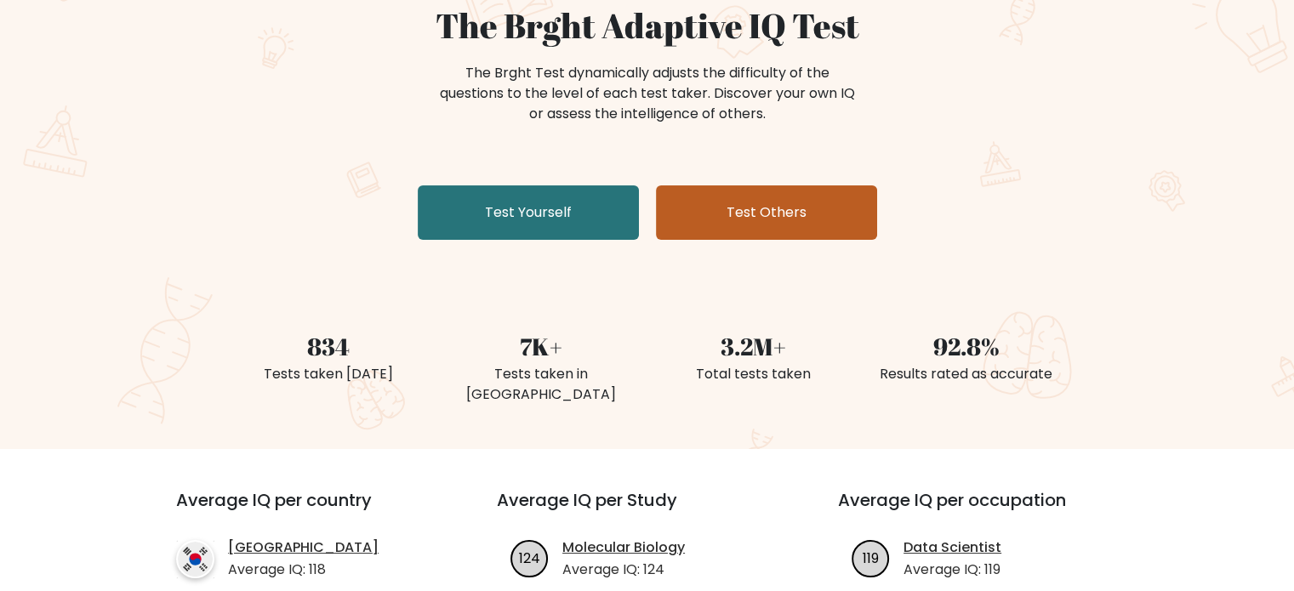
click at [806, 203] on link "Test Others" at bounding box center [766, 213] width 221 height 54
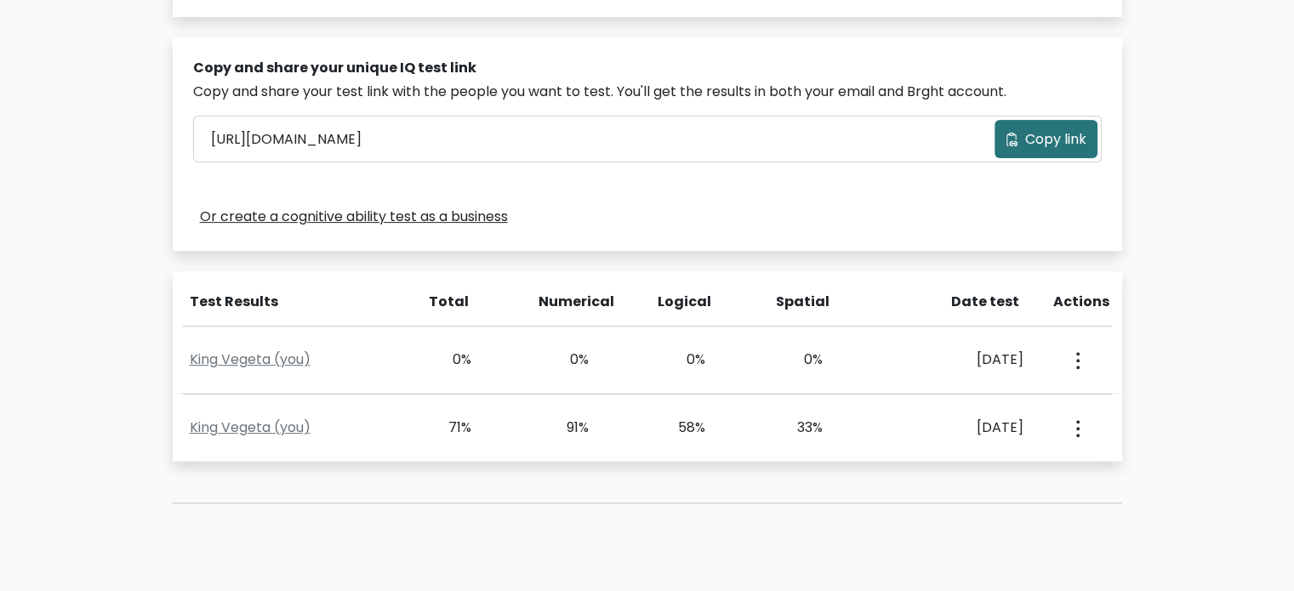
scroll to position [596, 0]
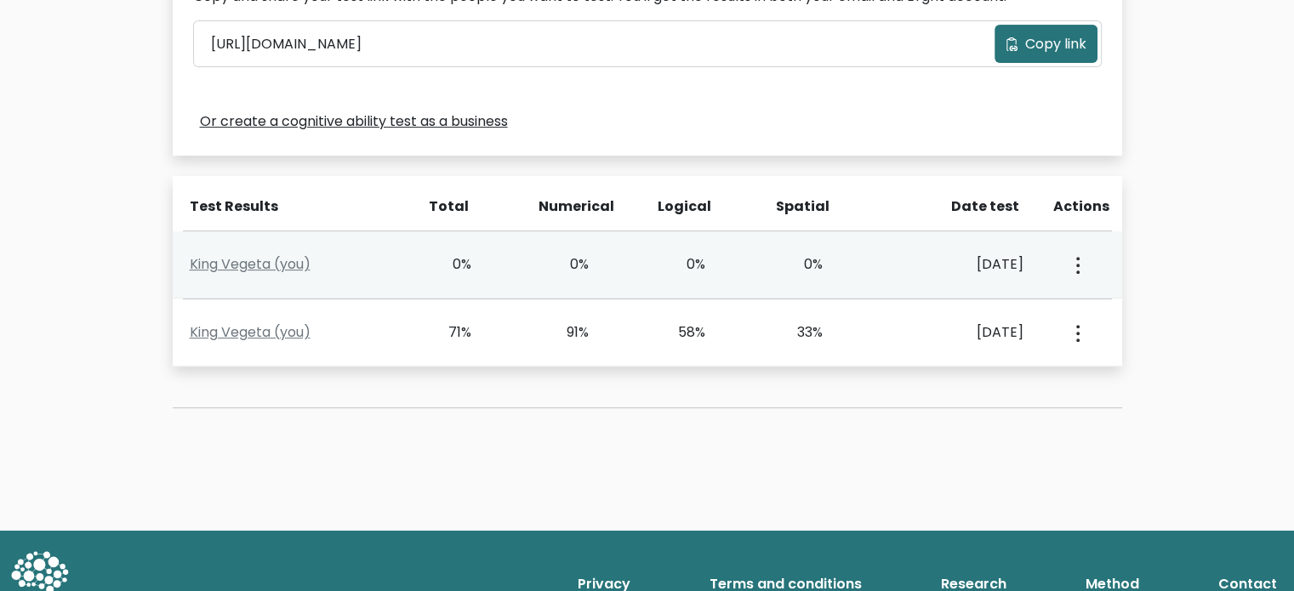
click at [1074, 268] on button "button" at bounding box center [1077, 264] width 14 height 53
click at [1111, 316] on link "View Profile" at bounding box center [1137, 313] width 134 height 27
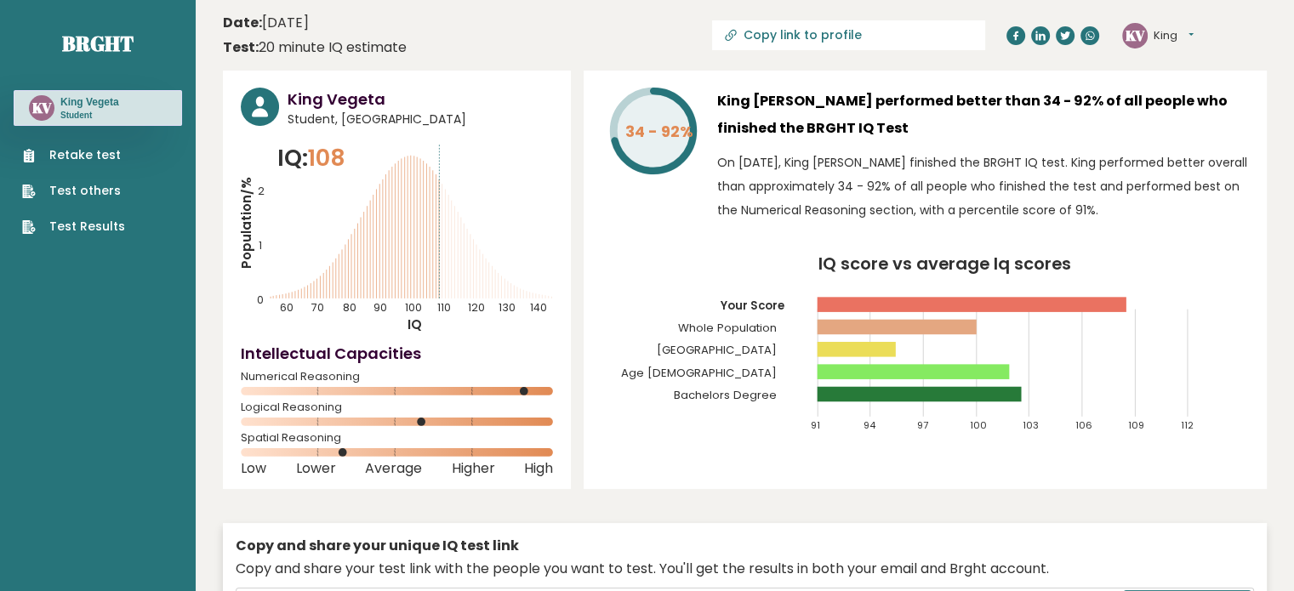
click at [72, 149] on link "Retake test" at bounding box center [73, 155] width 103 height 18
click at [90, 191] on link "Test others" at bounding box center [73, 191] width 103 height 18
click at [95, 226] on link "Test Results" at bounding box center [73, 227] width 103 height 18
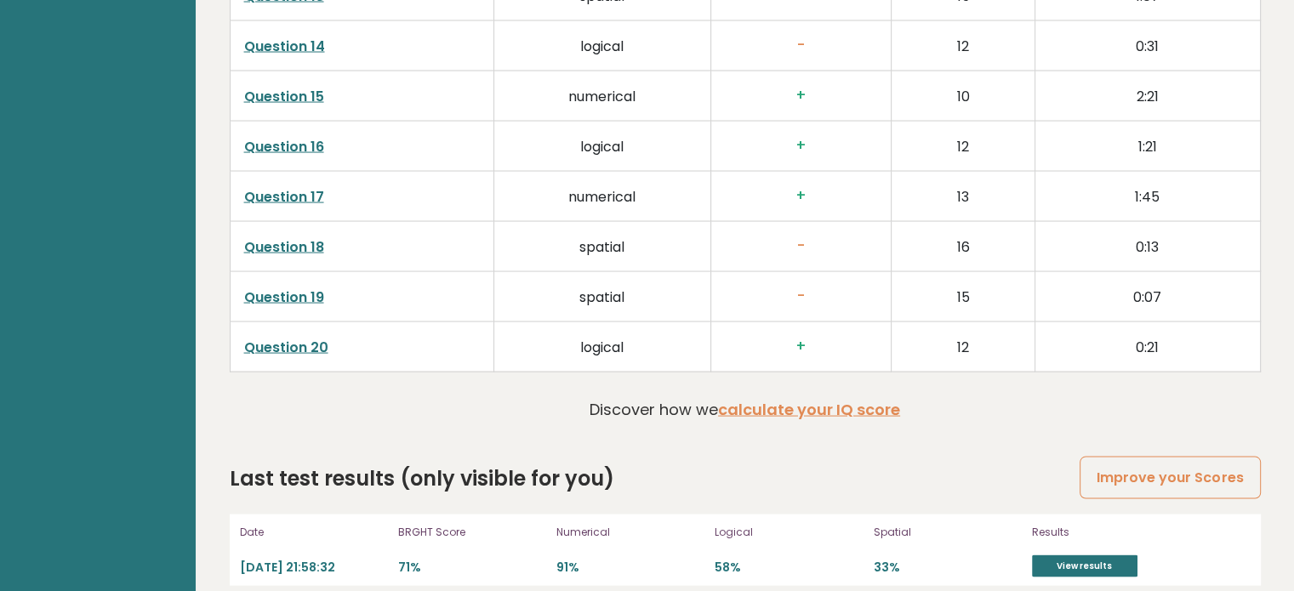
scroll to position [3375, 0]
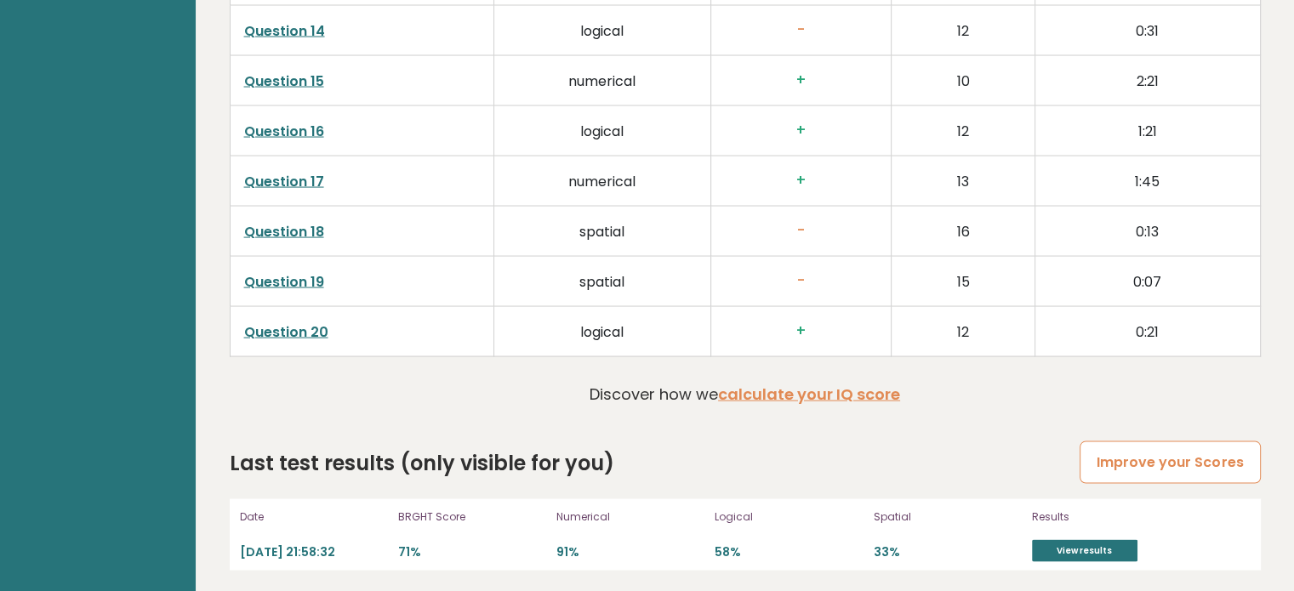
click at [1151, 457] on link "Improve your Scores" at bounding box center [1170, 463] width 180 height 43
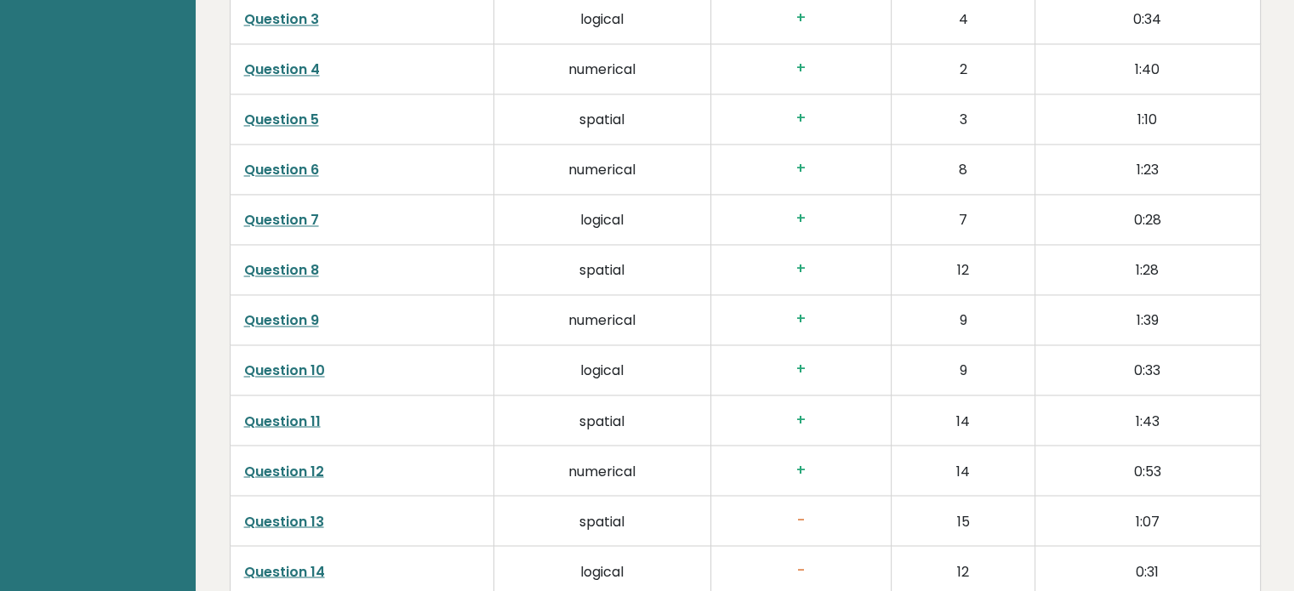
scroll to position [3205, 0]
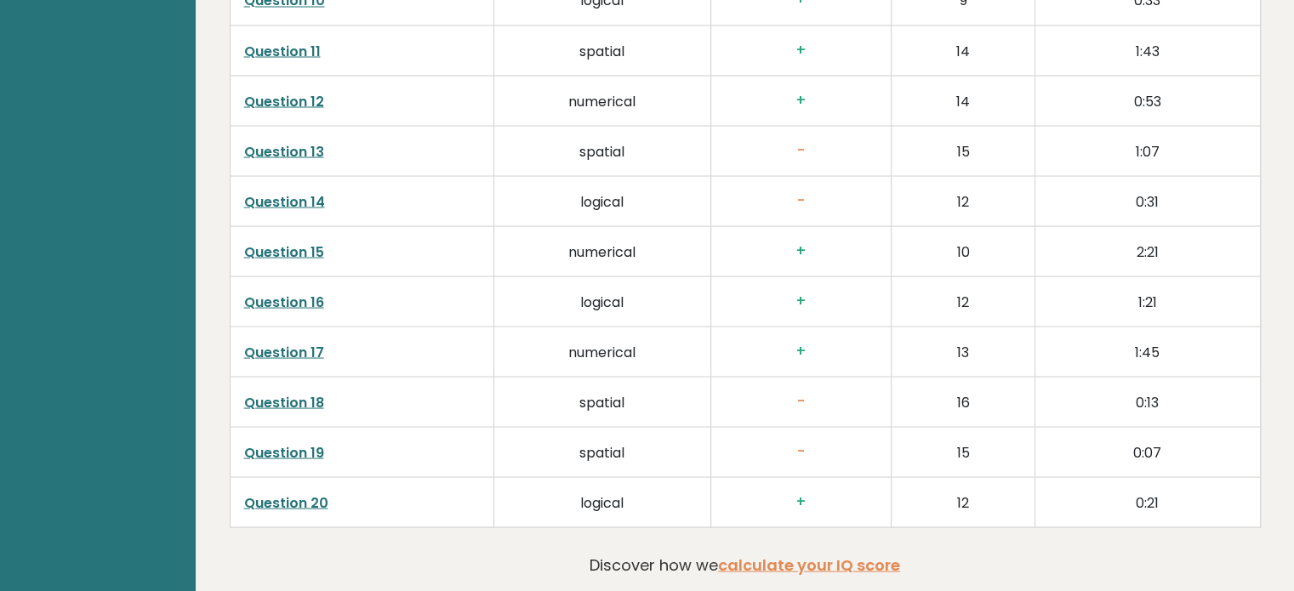
click at [295, 496] on link "Question 20" at bounding box center [286, 503] width 84 height 20
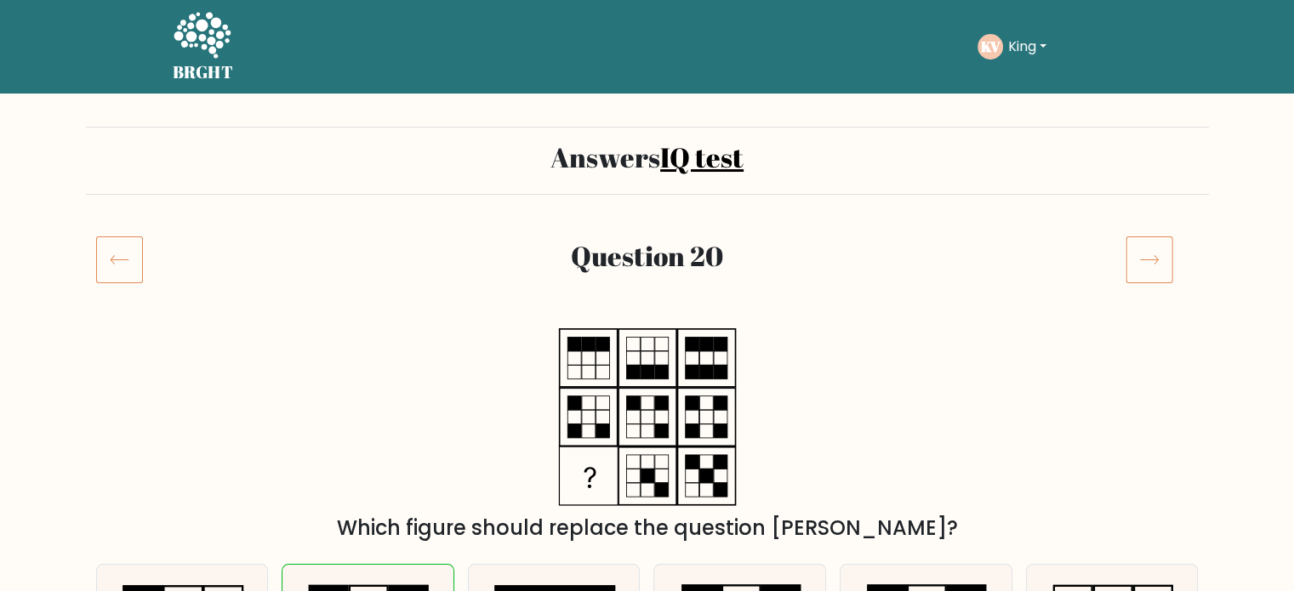
click at [126, 250] on icon at bounding box center [119, 260] width 47 height 48
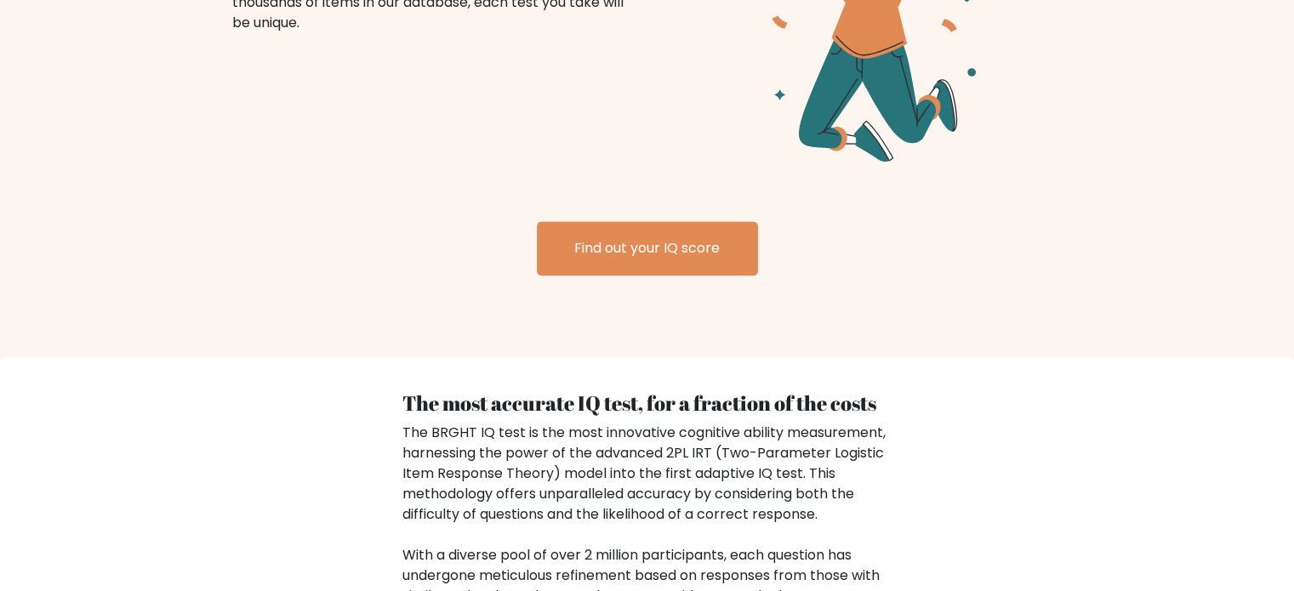
scroll to position [2383, 0]
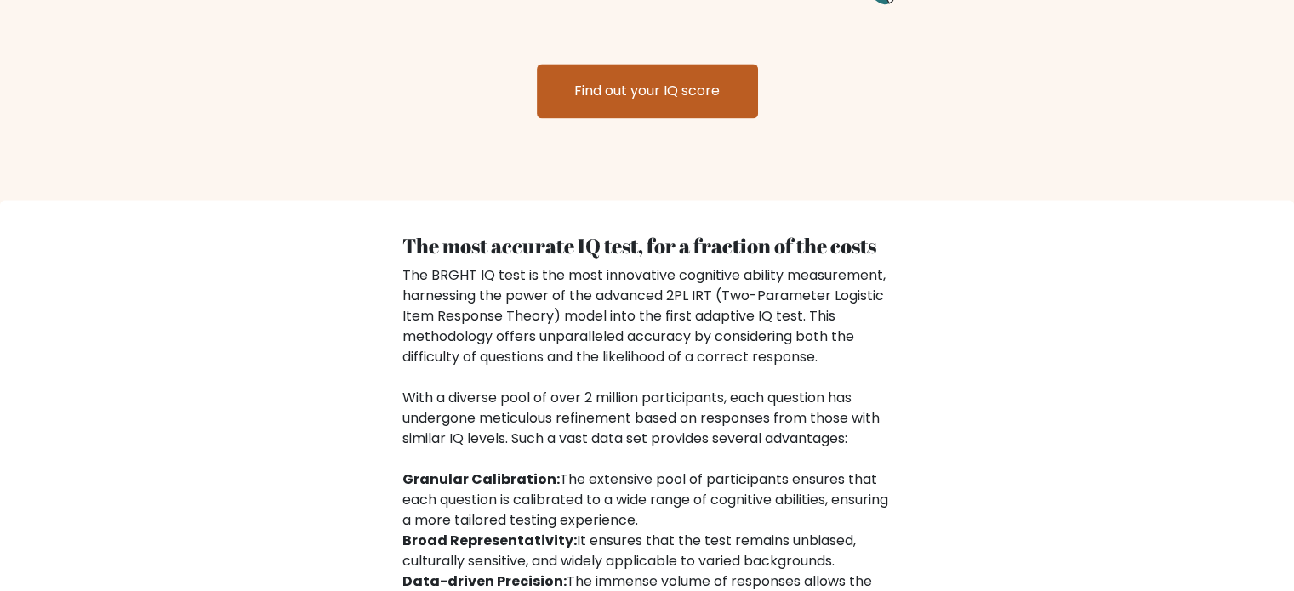
click at [680, 73] on link "Find out your IQ score" at bounding box center [647, 91] width 221 height 54
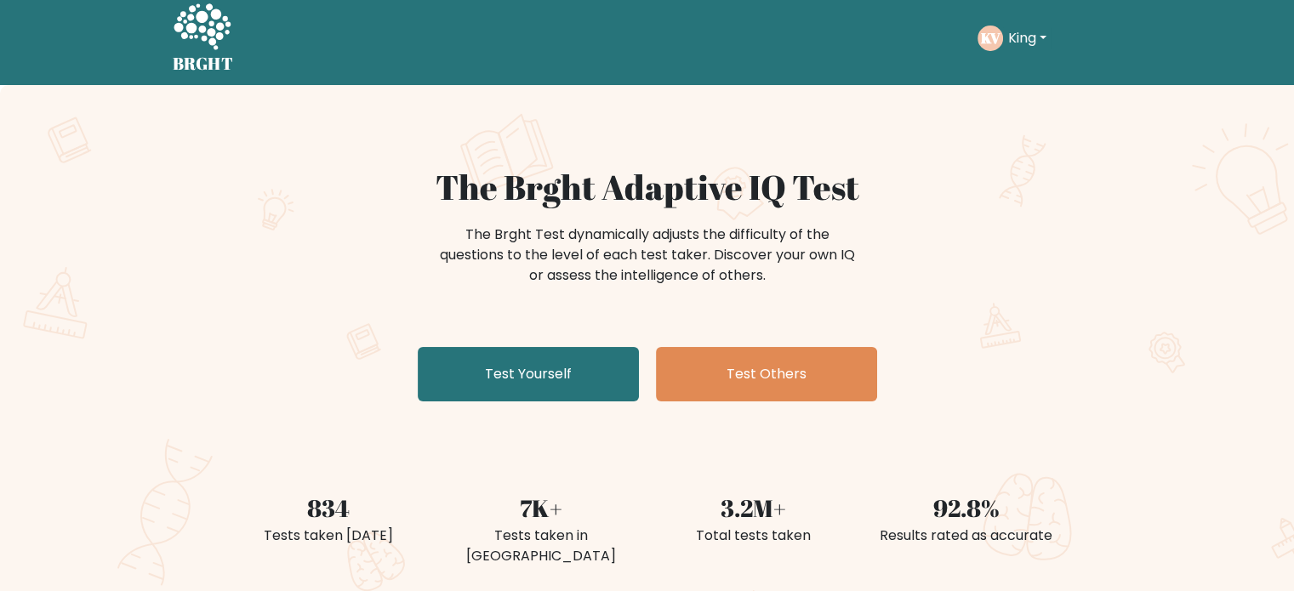
scroll to position [0, 0]
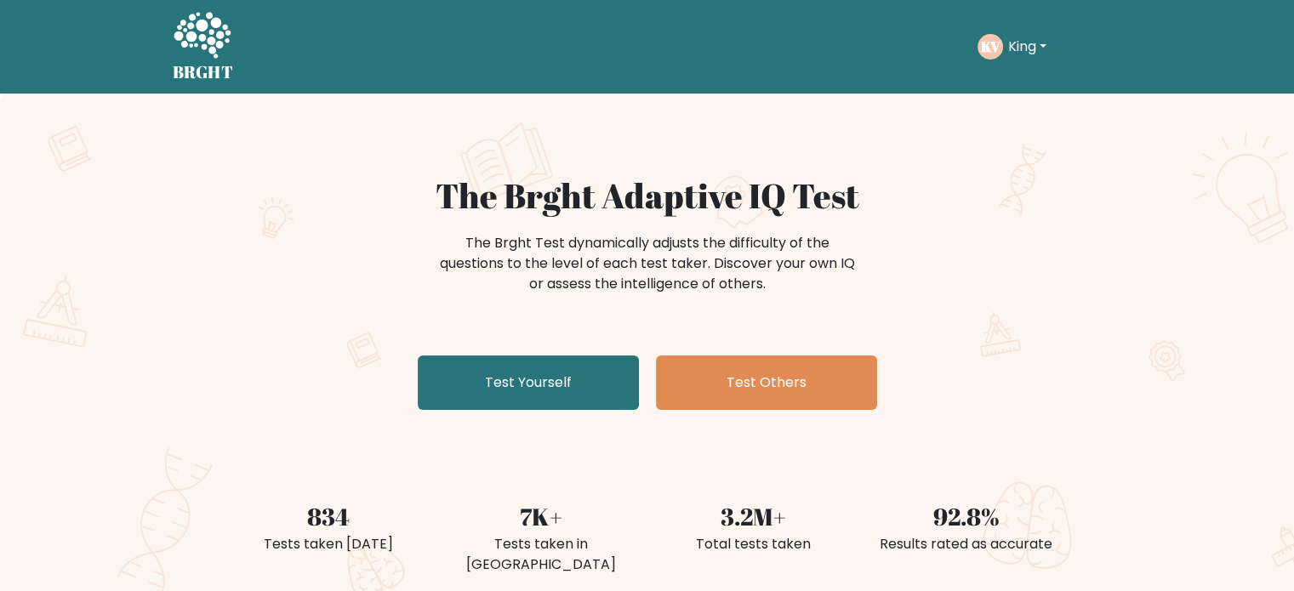
click at [197, 34] on icon at bounding box center [202, 36] width 59 height 51
click at [201, 68] on h5 "BRGHT" at bounding box center [203, 72] width 61 height 20
click at [1020, 36] on button "King" at bounding box center [1027, 47] width 49 height 22
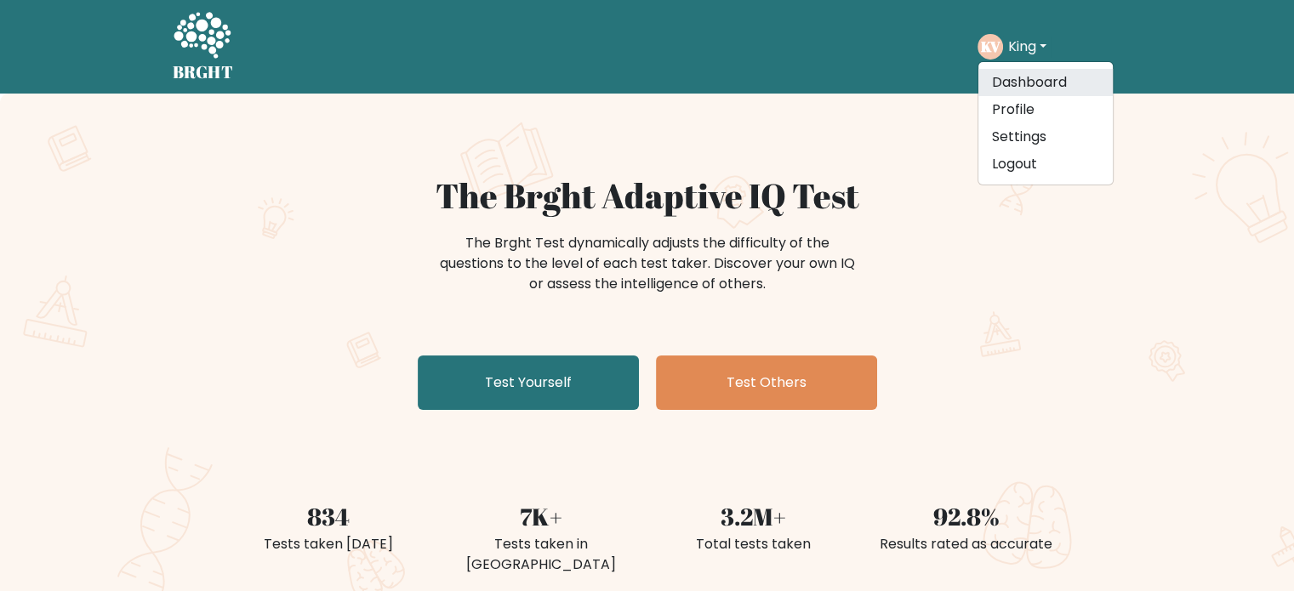
click at [1037, 77] on link "Dashboard" at bounding box center [1046, 82] width 134 height 27
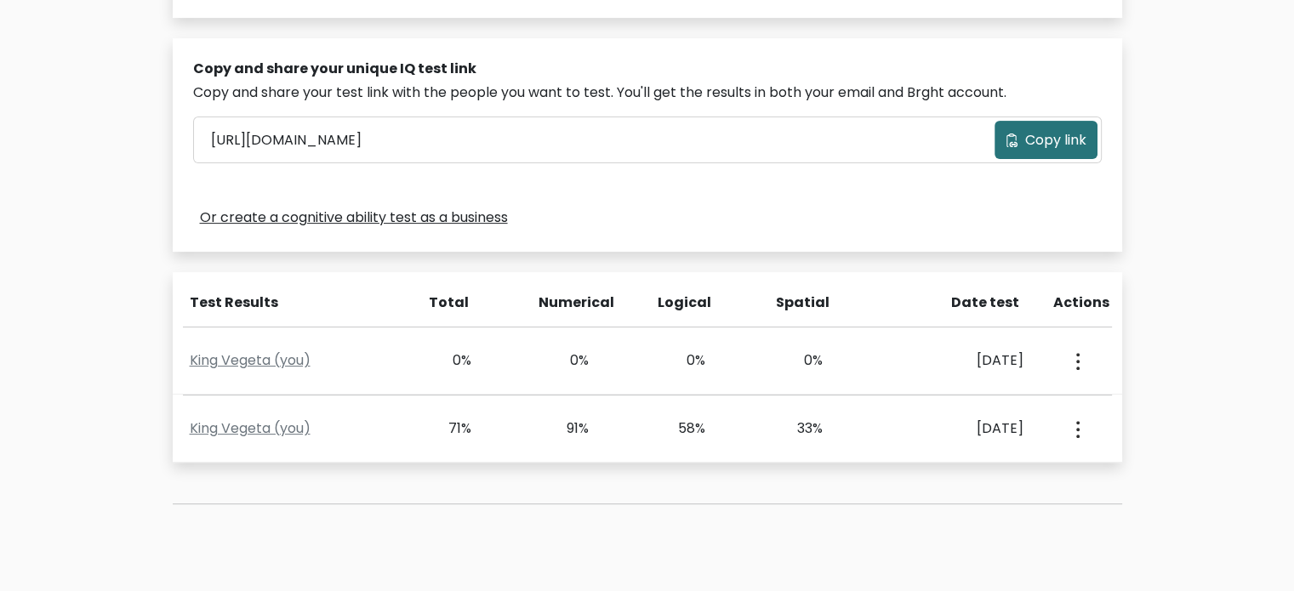
scroll to position [637, 0]
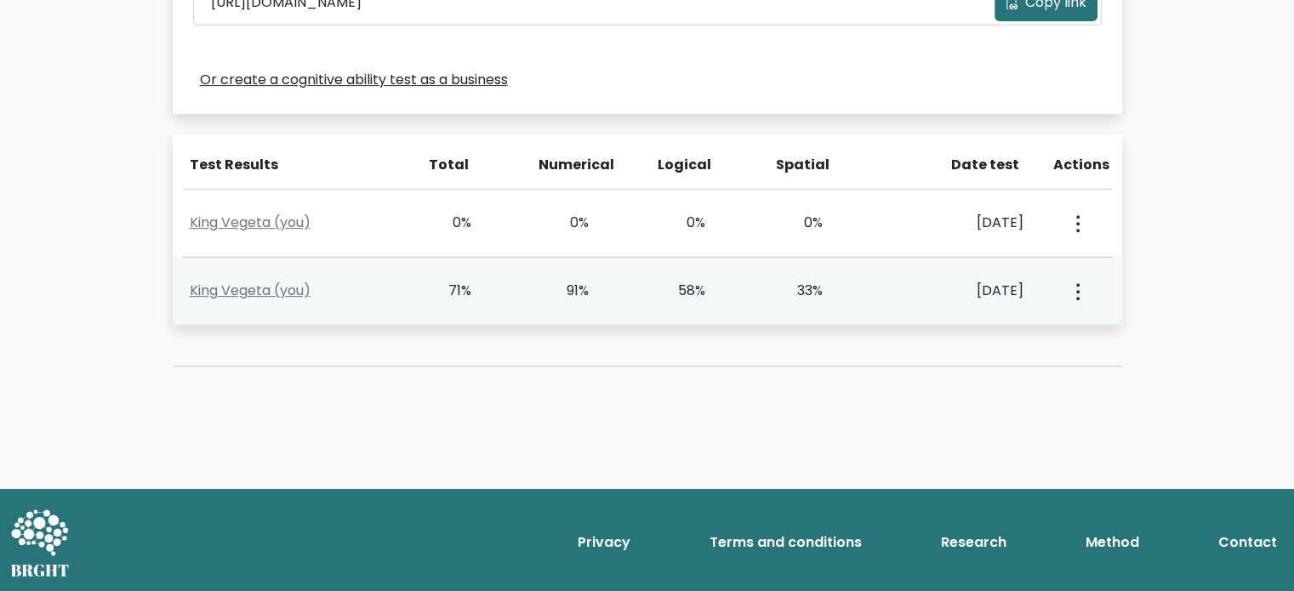
click at [1083, 292] on div "View Profile" at bounding box center [1077, 291] width 58 height 53
click at [1077, 288] on icon "button" at bounding box center [1078, 291] width 3 height 17
click at [1117, 336] on link "View Profile" at bounding box center [1137, 340] width 134 height 27
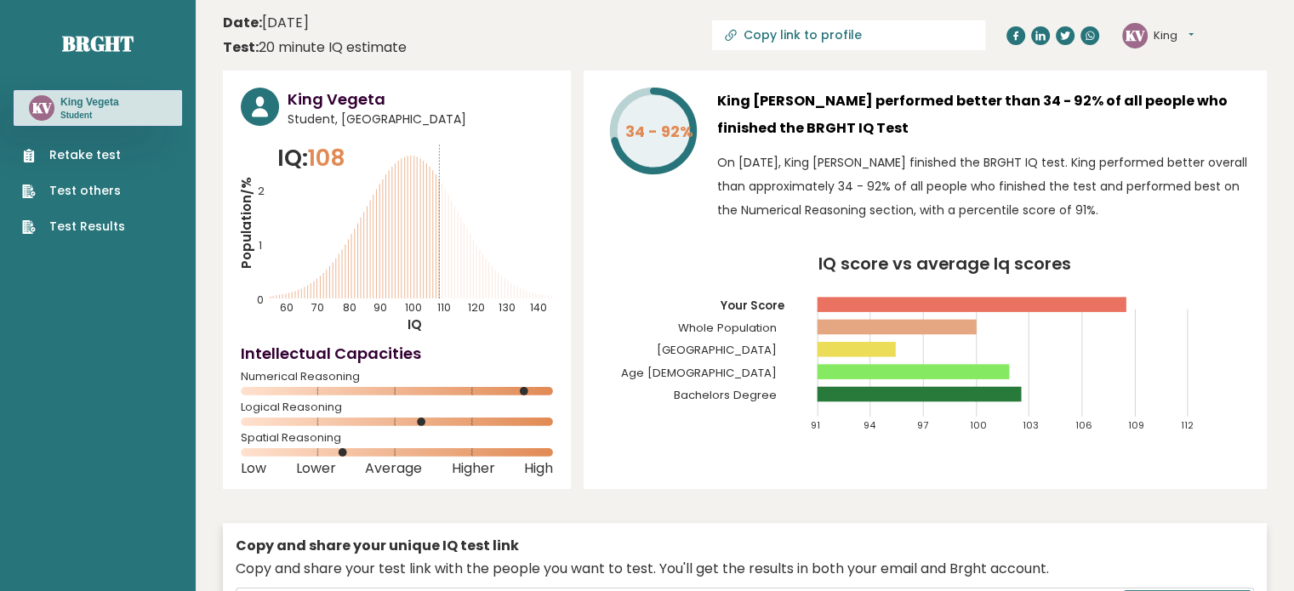
click at [66, 151] on link "Retake test" at bounding box center [73, 155] width 103 height 18
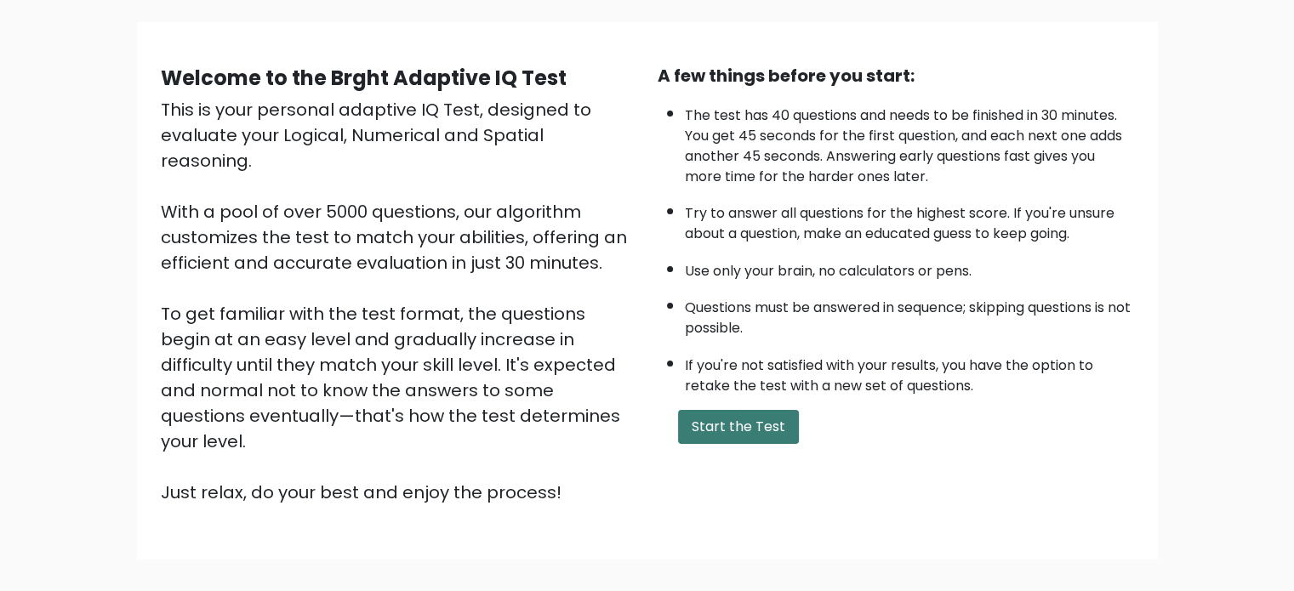
scroll to position [187, 0]
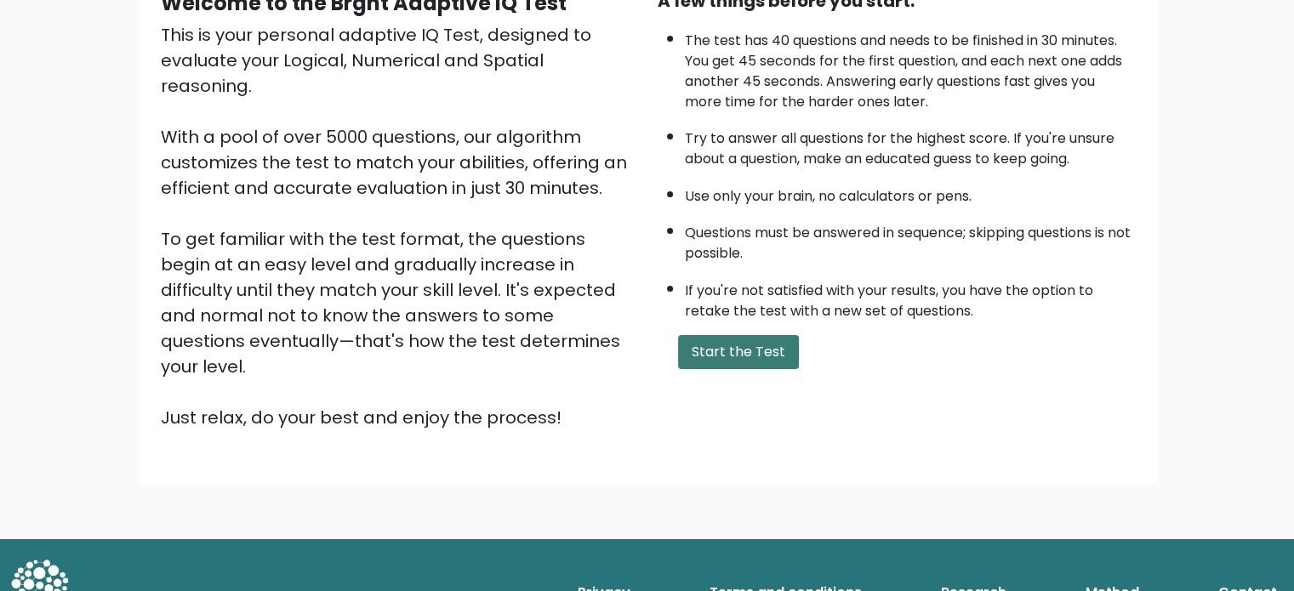
click at [729, 347] on button "Start the Test" at bounding box center [738, 352] width 121 height 34
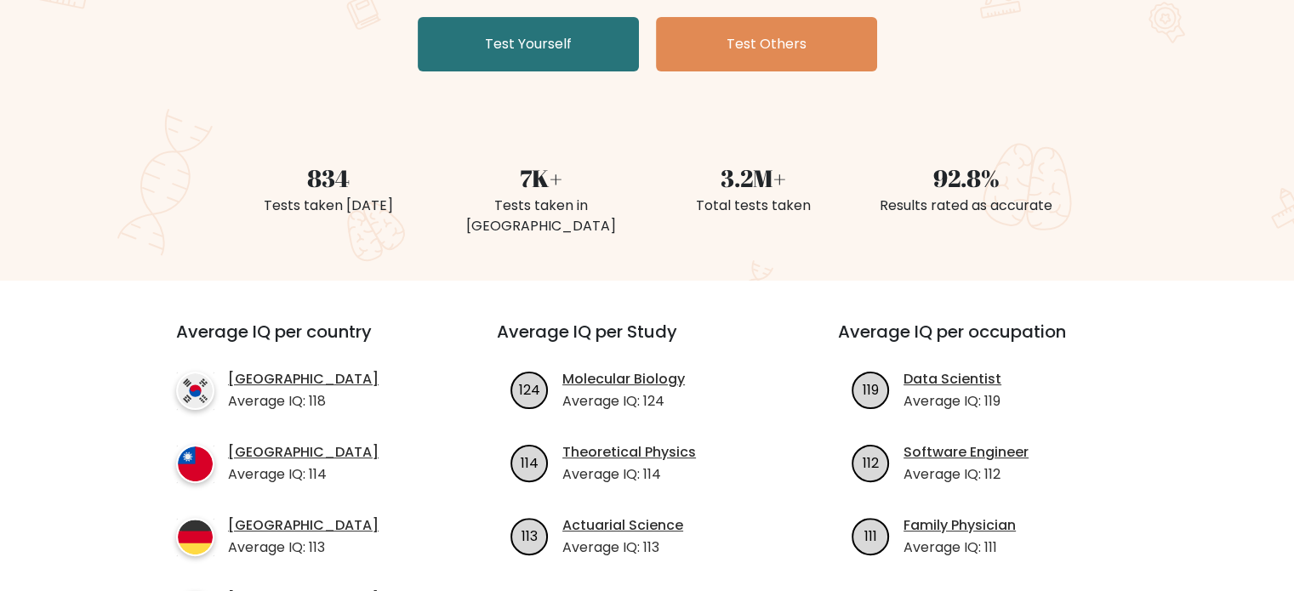
scroll to position [255, 0]
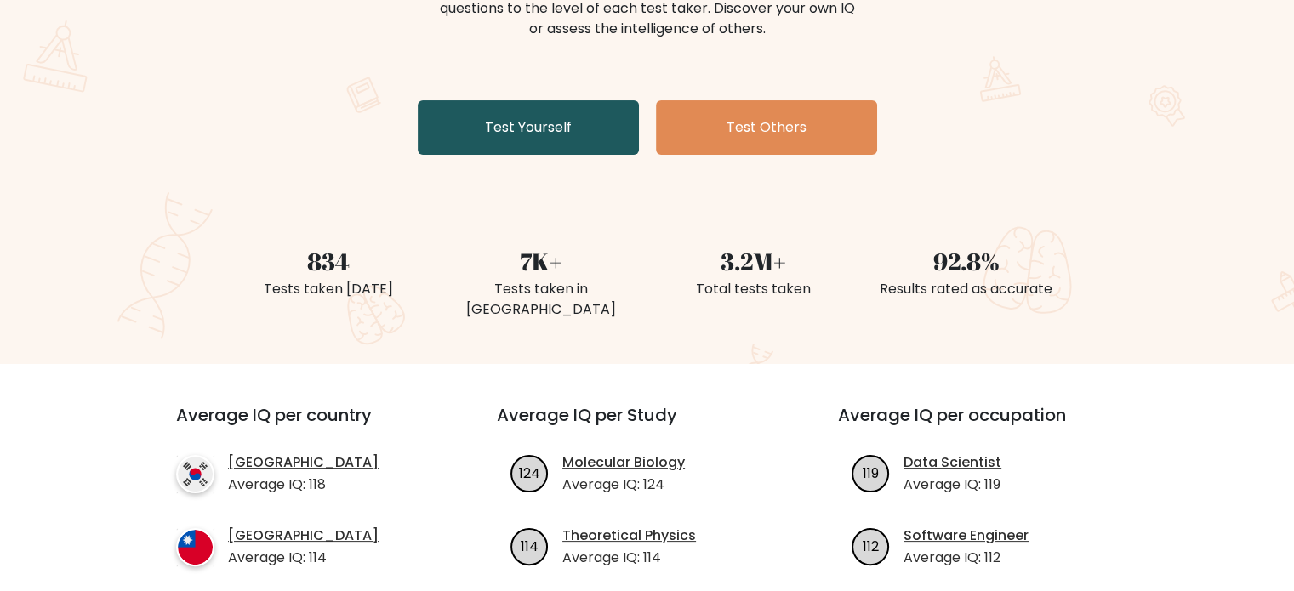
click at [551, 134] on link "Test Yourself" at bounding box center [528, 127] width 221 height 54
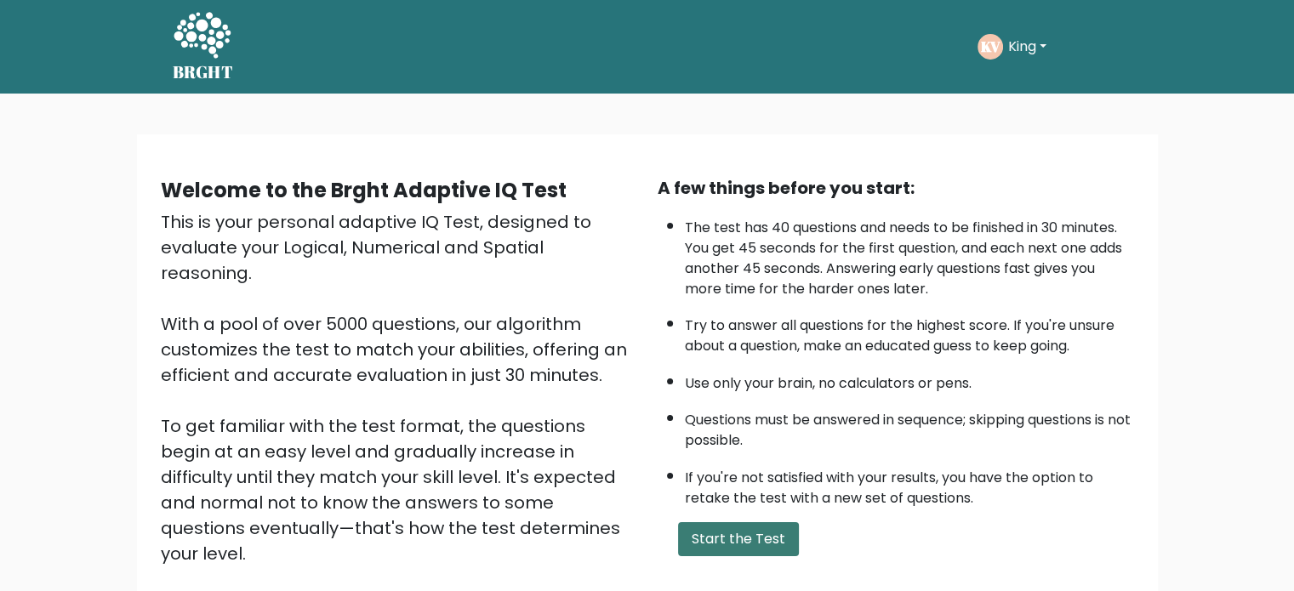
click at [738, 544] on button "Start the Test" at bounding box center [738, 540] width 121 height 34
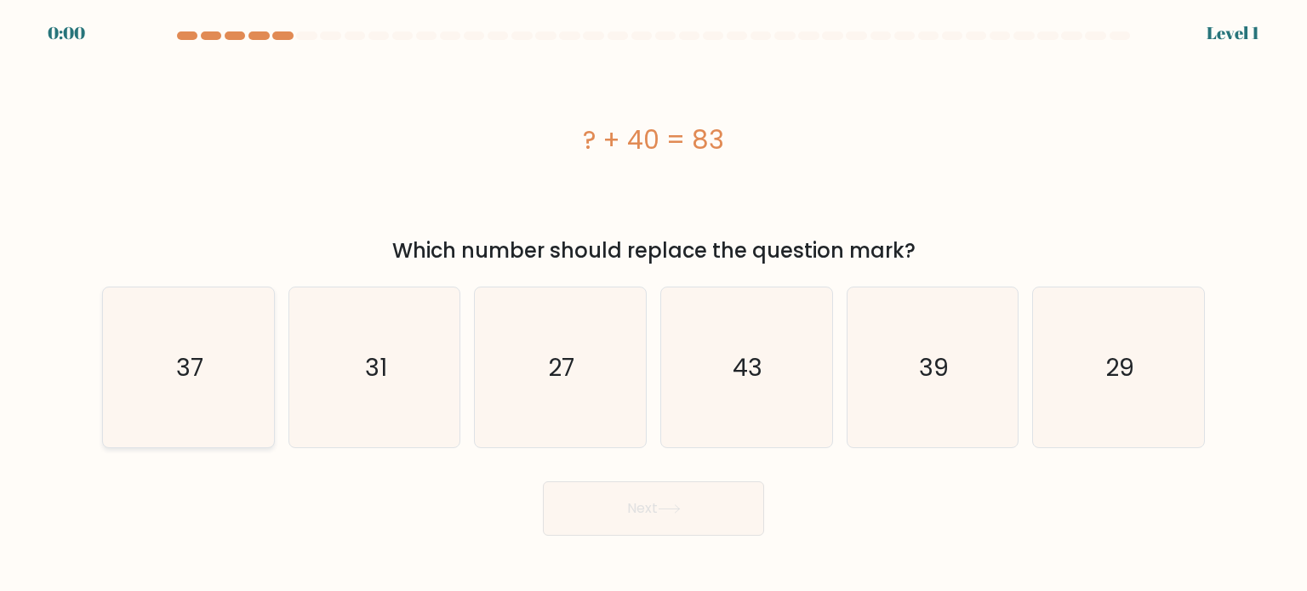
click at [209, 357] on icon "37" at bounding box center [188, 368] width 160 height 160
click at [654, 305] on input "a. 37" at bounding box center [654, 300] width 1 height 9
radio input "true"
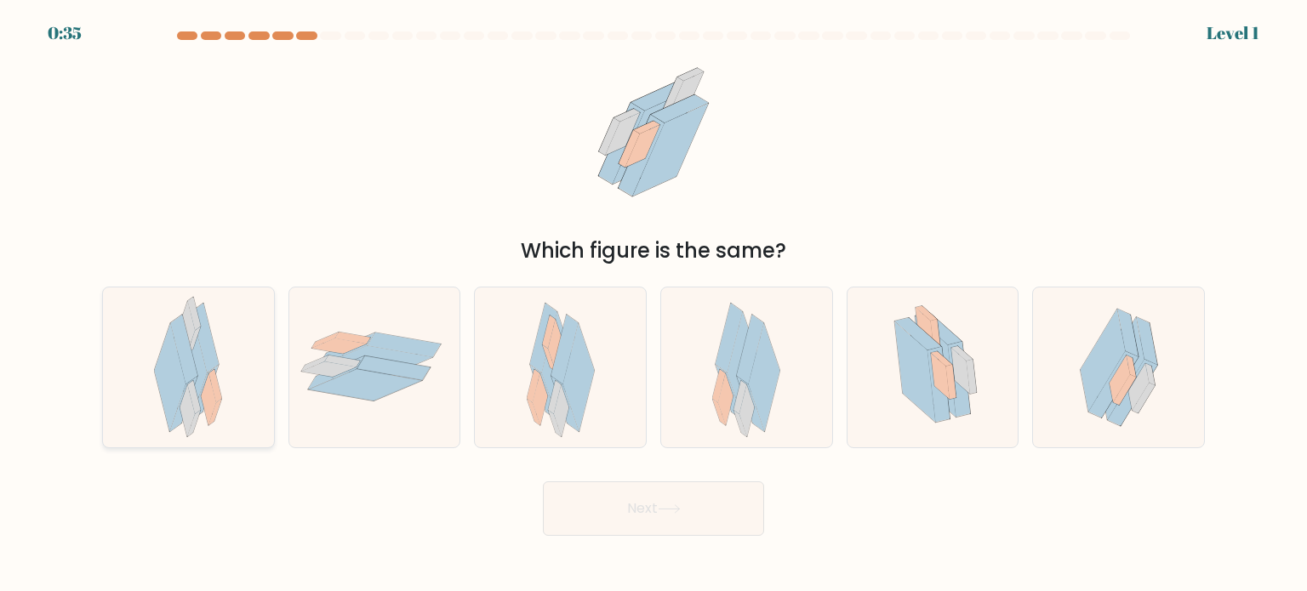
click at [220, 375] on icon at bounding box center [188, 368] width 68 height 160
click at [654, 305] on input "a." at bounding box center [654, 300] width 1 height 9
radio input "true"
click at [650, 523] on button "Next" at bounding box center [653, 509] width 221 height 54
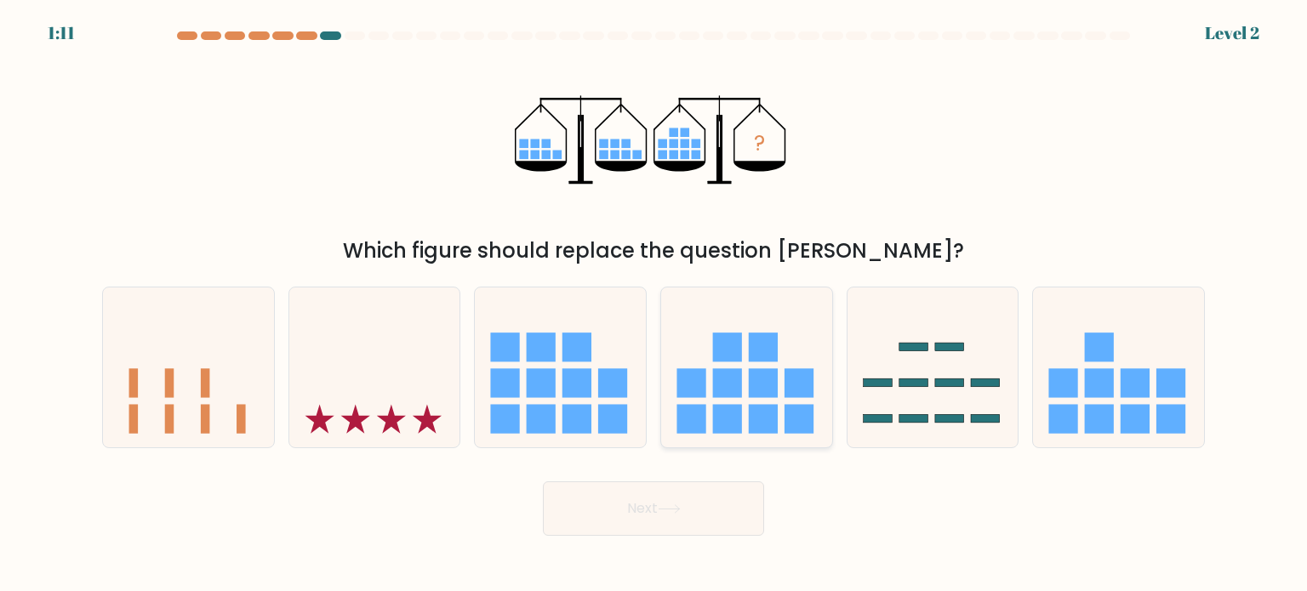
click at [743, 385] on icon at bounding box center [746, 367] width 171 height 141
click at [654, 305] on input "d." at bounding box center [654, 300] width 1 height 9
radio input "true"
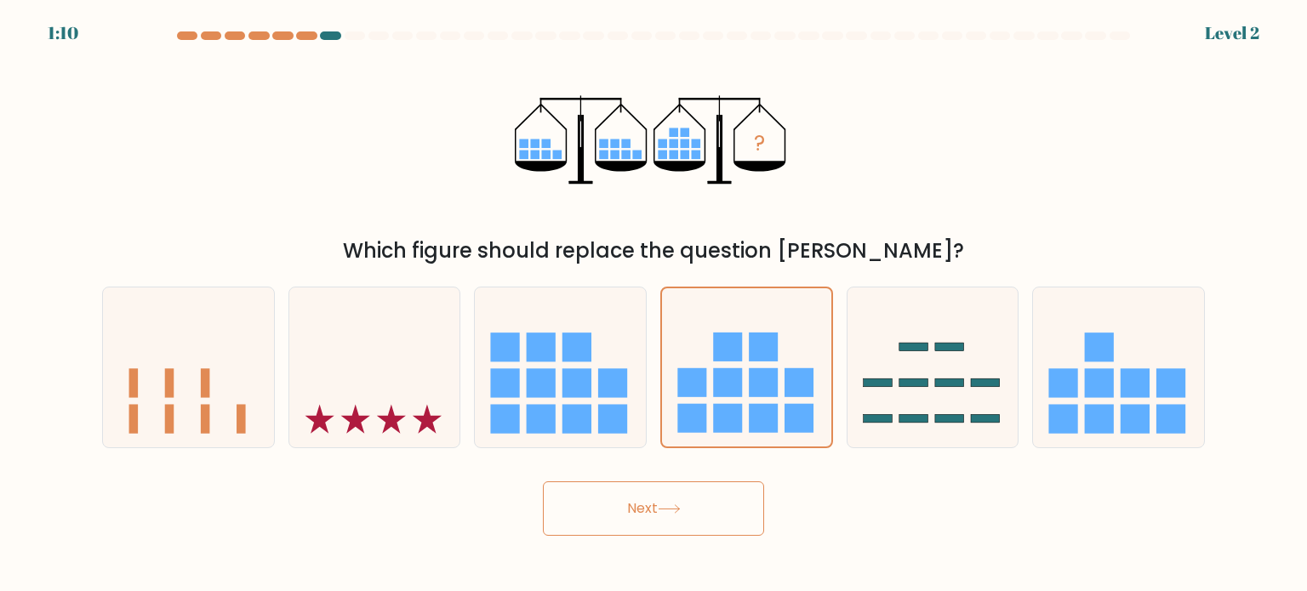
click at [625, 510] on button "Next" at bounding box center [653, 509] width 221 height 54
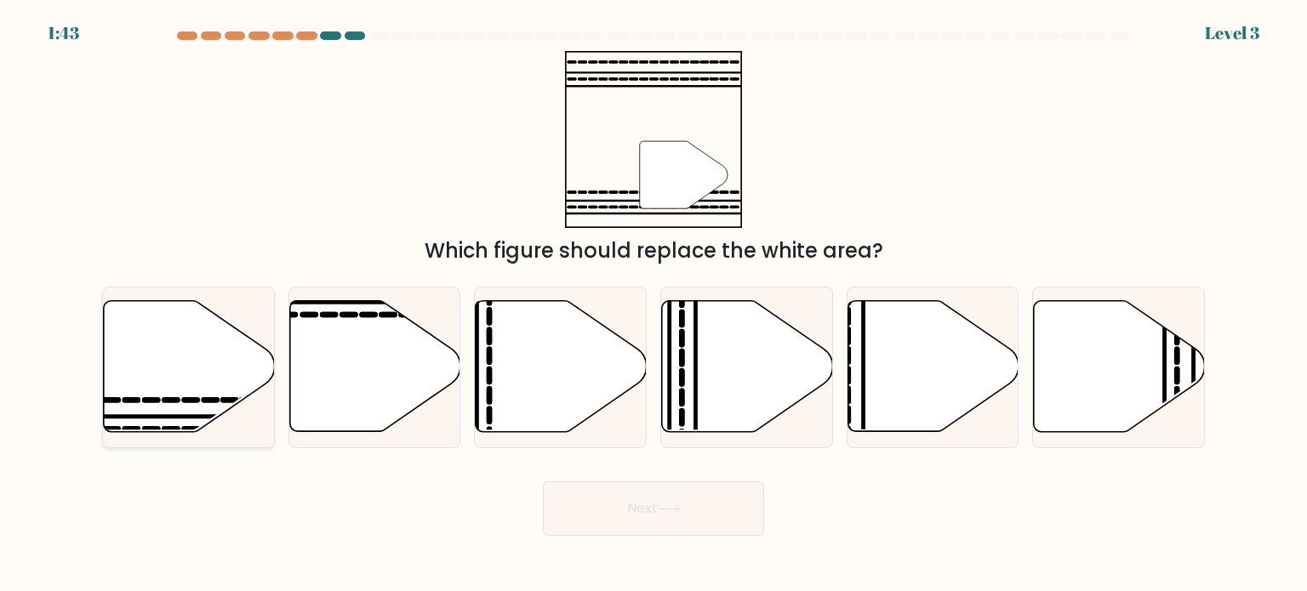
click at [180, 401] on icon at bounding box center [189, 366] width 171 height 131
click at [654, 305] on input "a." at bounding box center [654, 300] width 1 height 9
radio input "true"
click at [672, 518] on button "Next" at bounding box center [653, 509] width 221 height 54
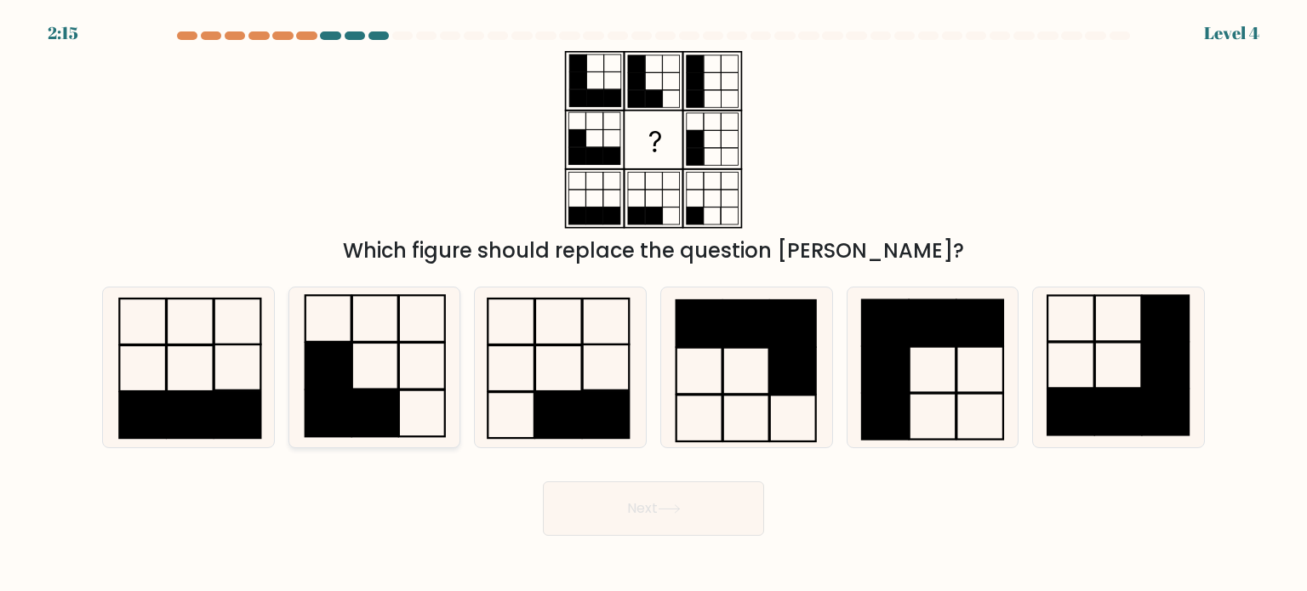
click at [408, 377] on icon at bounding box center [374, 368] width 160 height 160
click at [654, 305] on input "b." at bounding box center [654, 300] width 1 height 9
radio input "true"
click at [660, 497] on button "Next" at bounding box center [653, 509] width 221 height 54
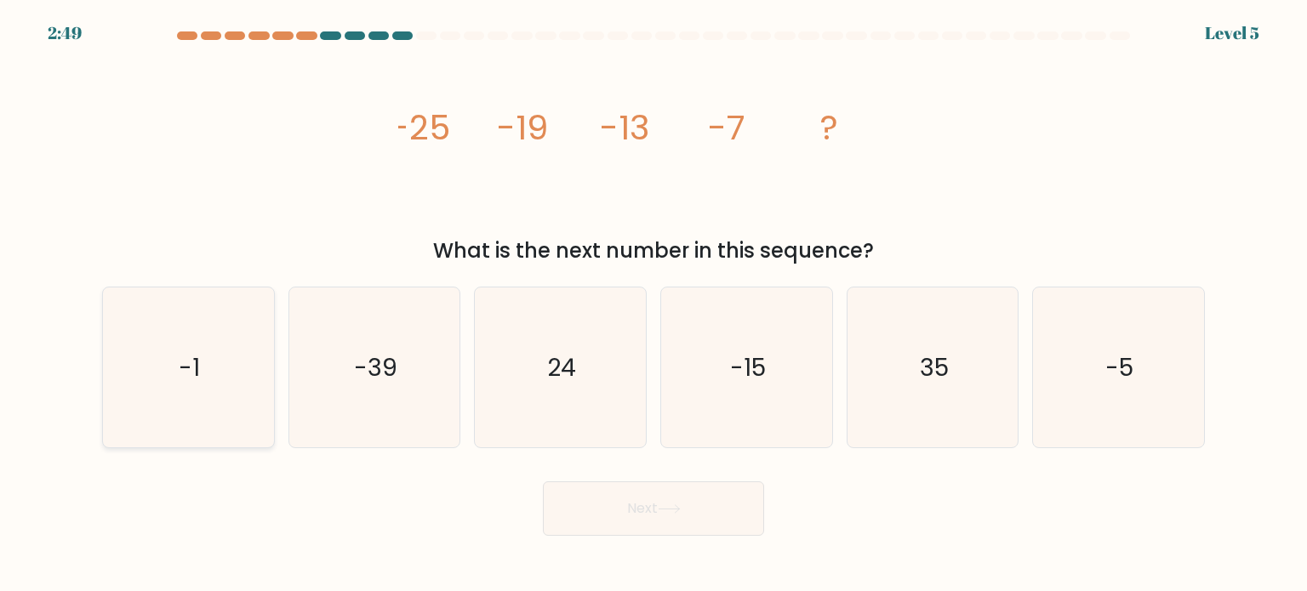
click at [171, 347] on icon "-1" at bounding box center [188, 368] width 160 height 160
click at [654, 305] on input "a. -1" at bounding box center [654, 300] width 1 height 9
radio input "true"
click at [613, 506] on button "Next" at bounding box center [653, 509] width 221 height 54
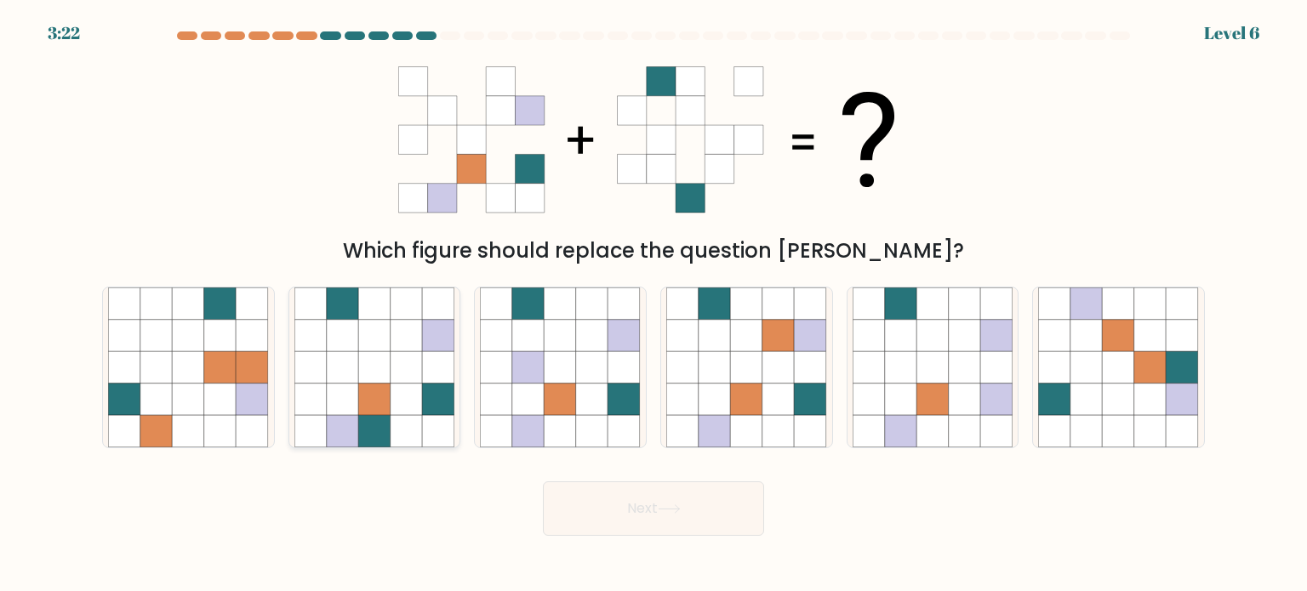
click at [399, 363] on icon at bounding box center [407, 367] width 32 height 32
click at [654, 305] on input "b." at bounding box center [654, 300] width 1 height 9
radio input "true"
click at [662, 506] on icon at bounding box center [669, 509] width 23 height 9
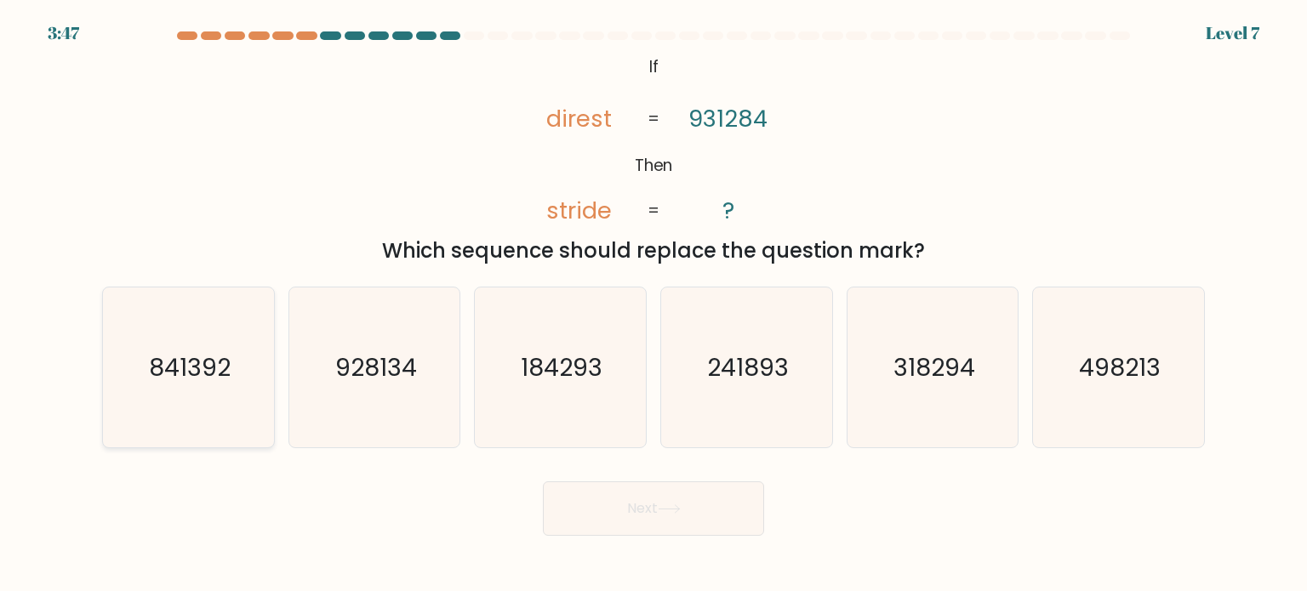
click at [191, 361] on text "841392" at bounding box center [190, 367] width 82 height 34
click at [654, 305] on input "a. 841392" at bounding box center [654, 300] width 1 height 9
radio input "true"
click at [582, 497] on button "Next" at bounding box center [653, 509] width 221 height 54
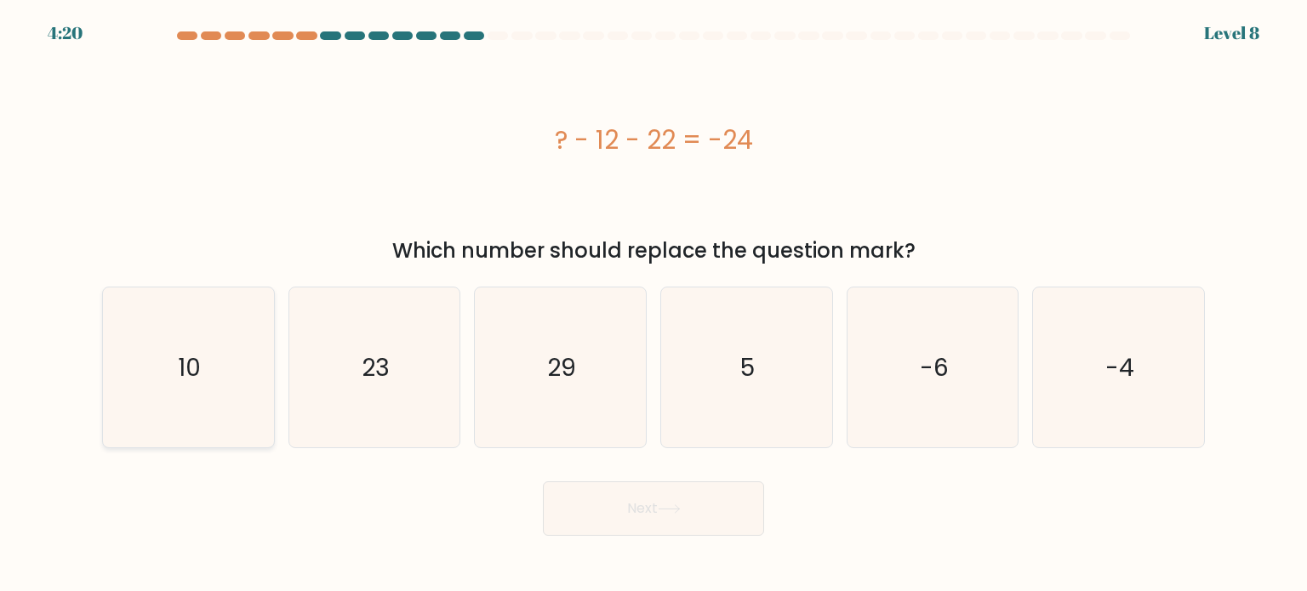
click at [148, 373] on icon "10" at bounding box center [188, 368] width 160 height 160
click at [654, 305] on input "a. 10" at bounding box center [654, 300] width 1 height 9
radio input "true"
click at [656, 507] on button "Next" at bounding box center [653, 509] width 221 height 54
